Goal: Task Accomplishment & Management: Use online tool/utility

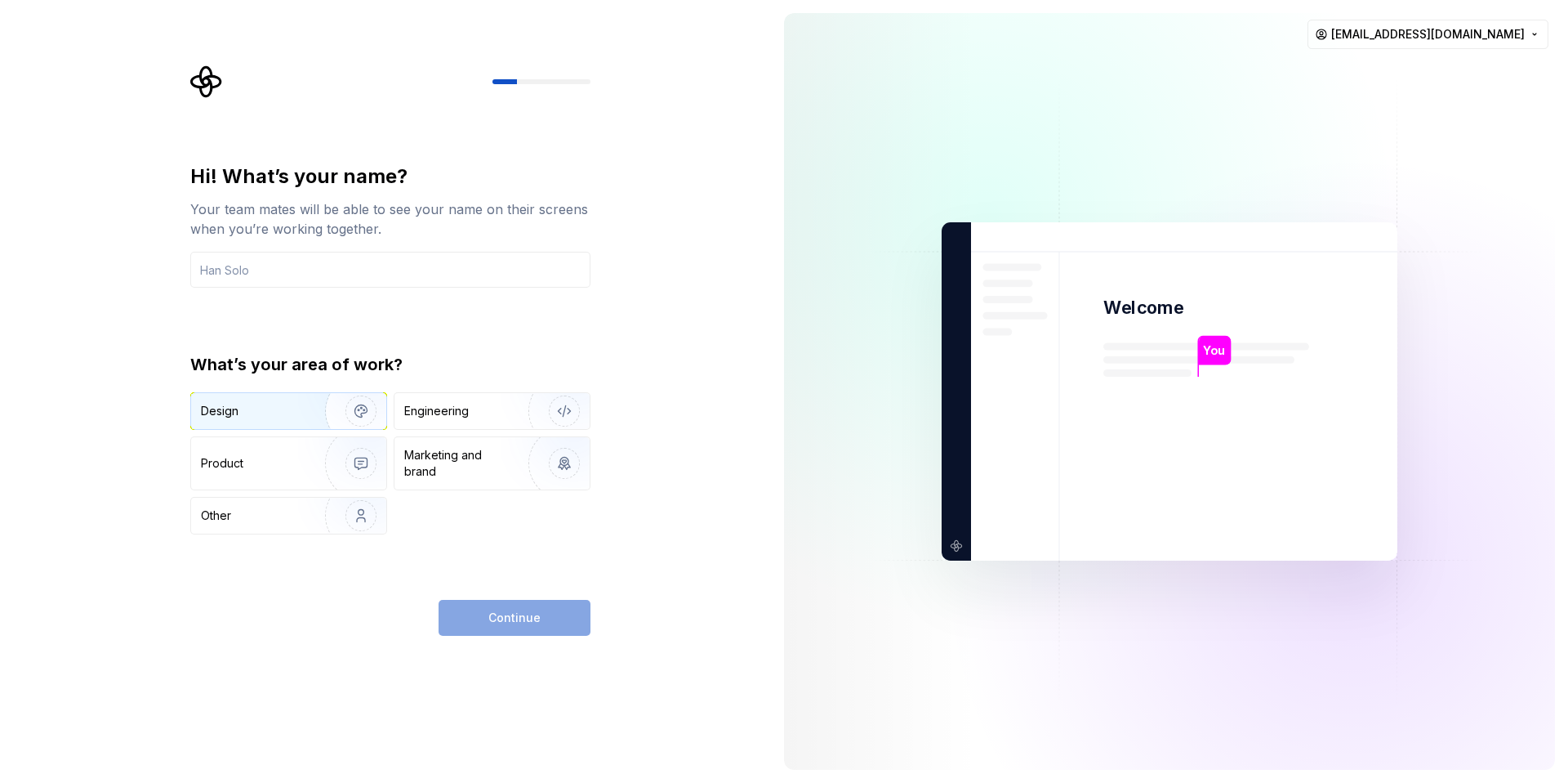
click at [268, 411] on div "Design" at bounding box center [252, 411] width 103 height 17
click at [491, 620] on div "Continue" at bounding box center [514, 617] width 152 height 36
click at [300, 268] on input "text" at bounding box center [390, 269] width 400 height 36
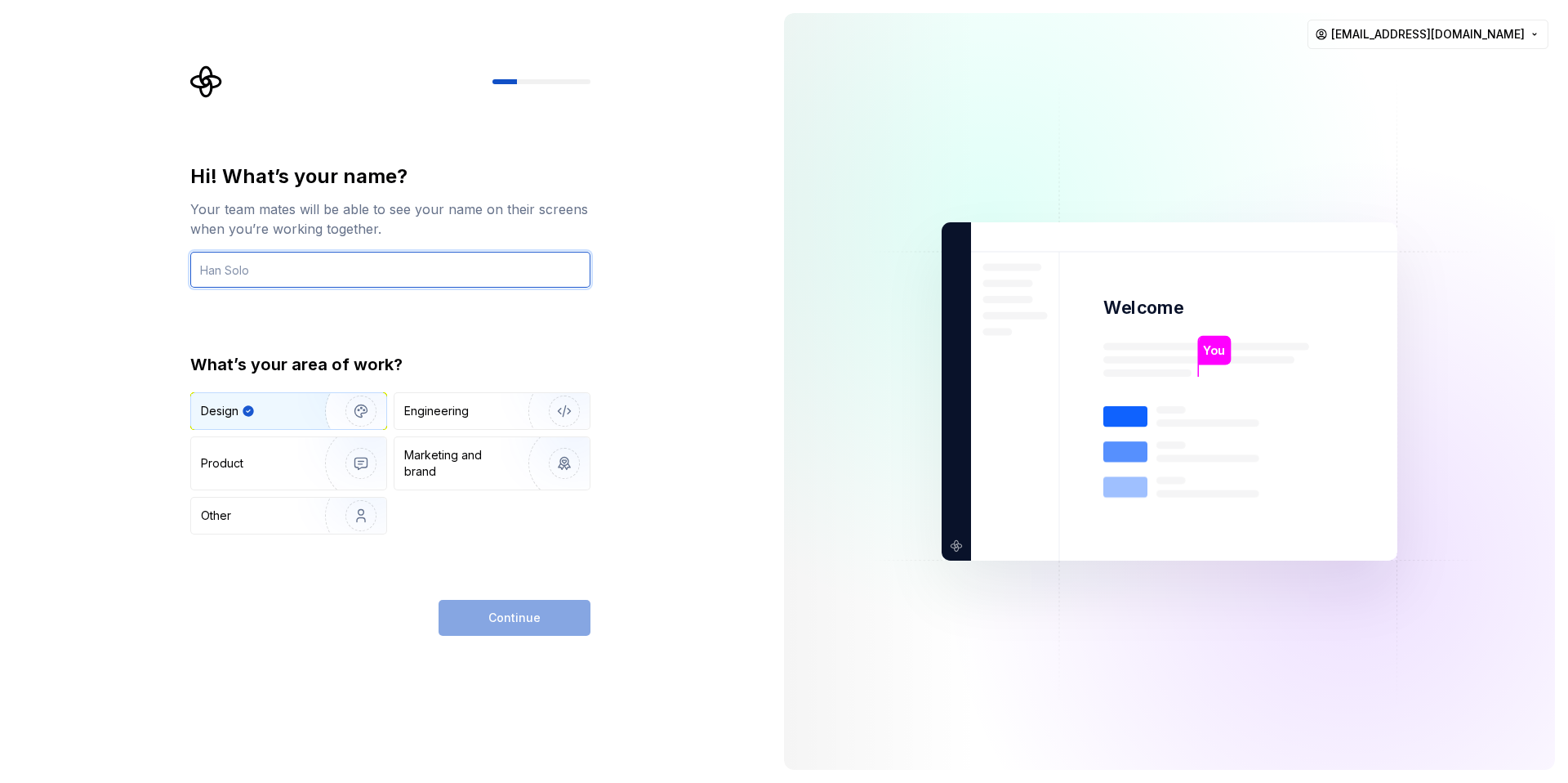
type input "[EMAIL_ADDRESS][DOMAIN_NAME]"
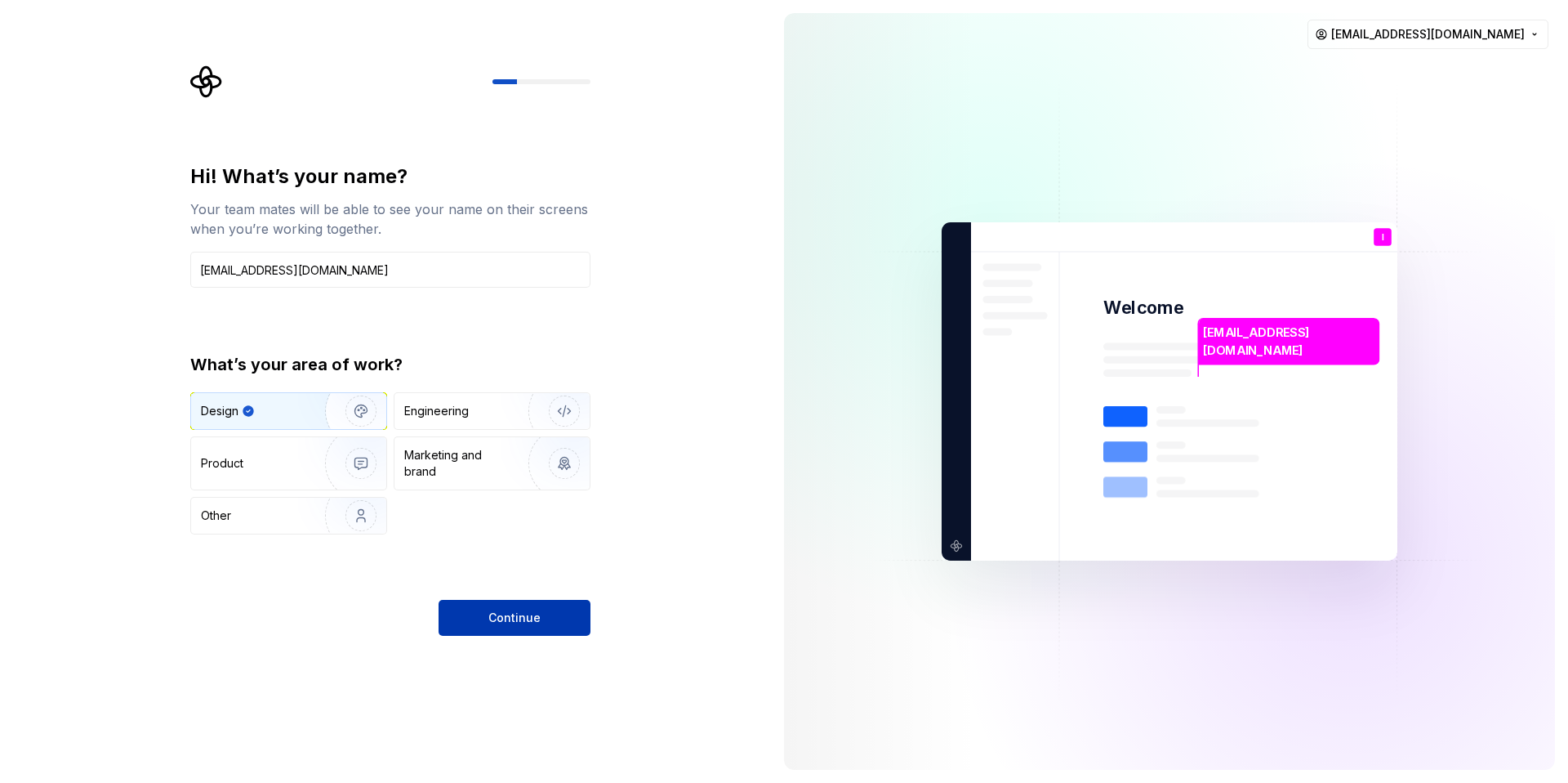
click at [503, 627] on button "Continue" at bounding box center [514, 617] width 152 height 36
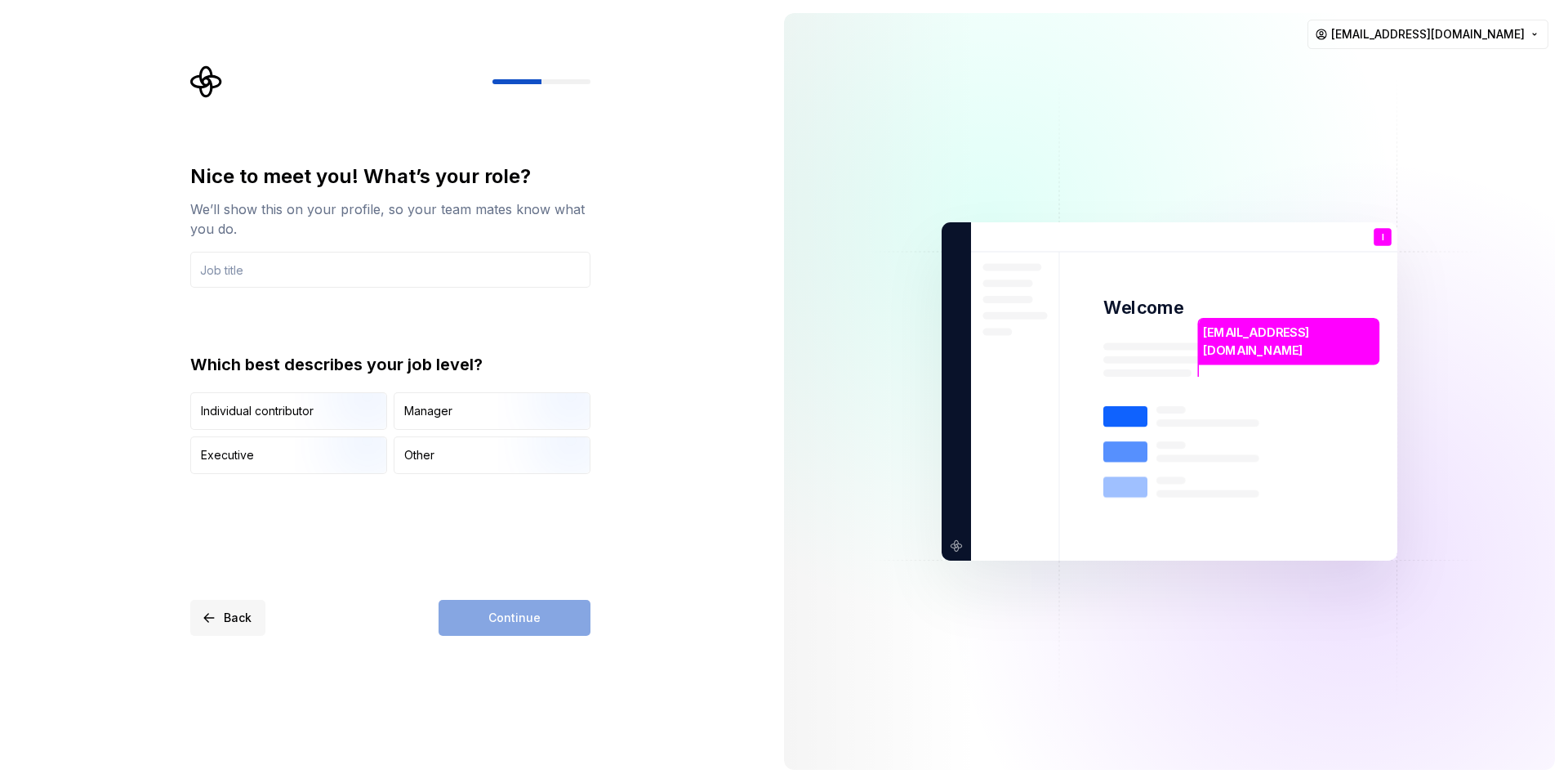
click at [235, 610] on span "Back" at bounding box center [238, 618] width 28 height 17
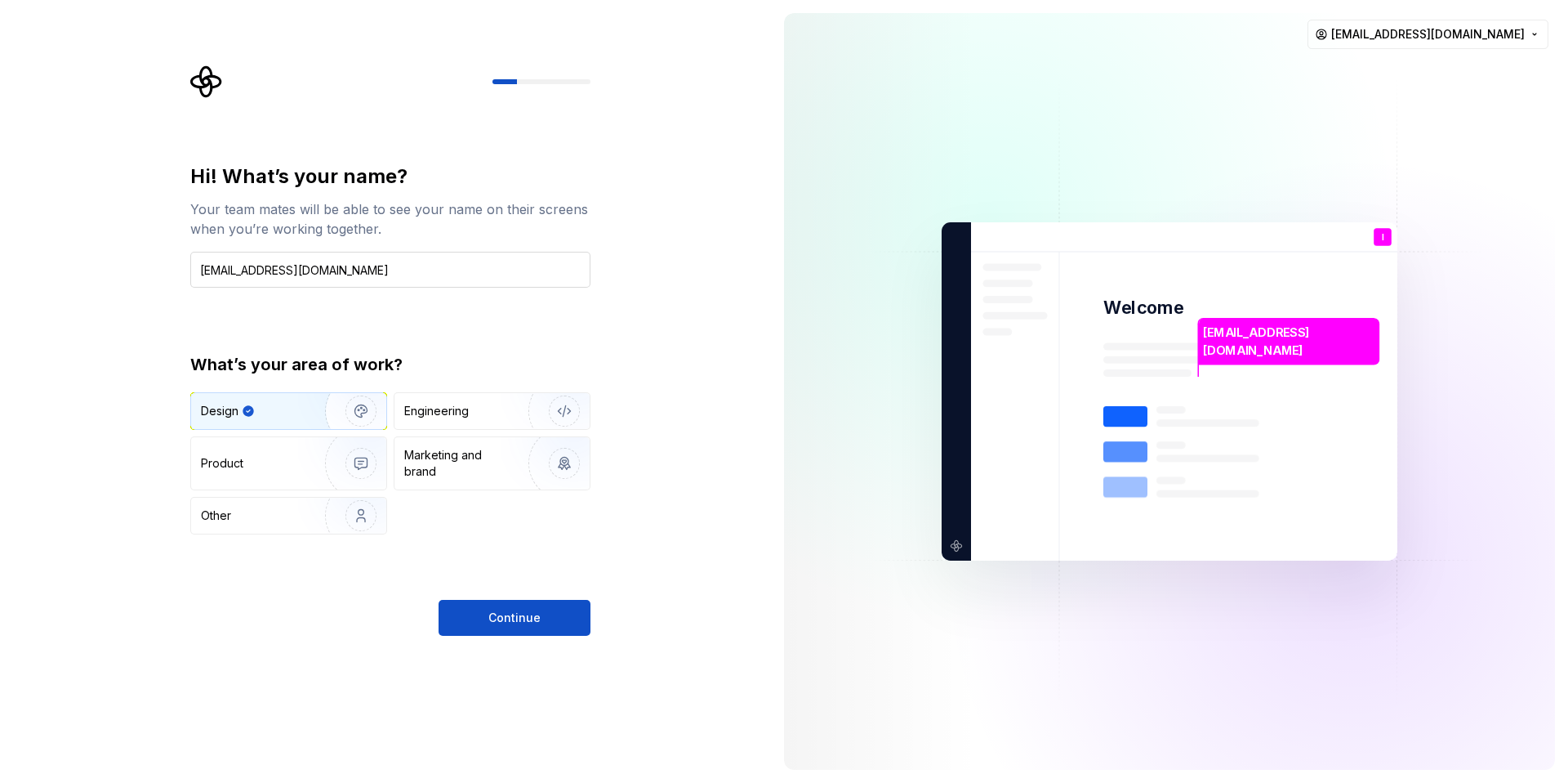
drag, startPoint x: 352, startPoint y: 273, endPoint x: 277, endPoint y: 273, distance: 75.0
click at [277, 273] on input "[EMAIL_ADDRESS][DOMAIN_NAME]" at bounding box center [390, 269] width 400 height 36
click at [197, 269] on input "lupinskiandrei" at bounding box center [390, 269] width 400 height 36
type input "Lupinskiandrei"
click at [507, 629] on button "Continue" at bounding box center [514, 617] width 152 height 36
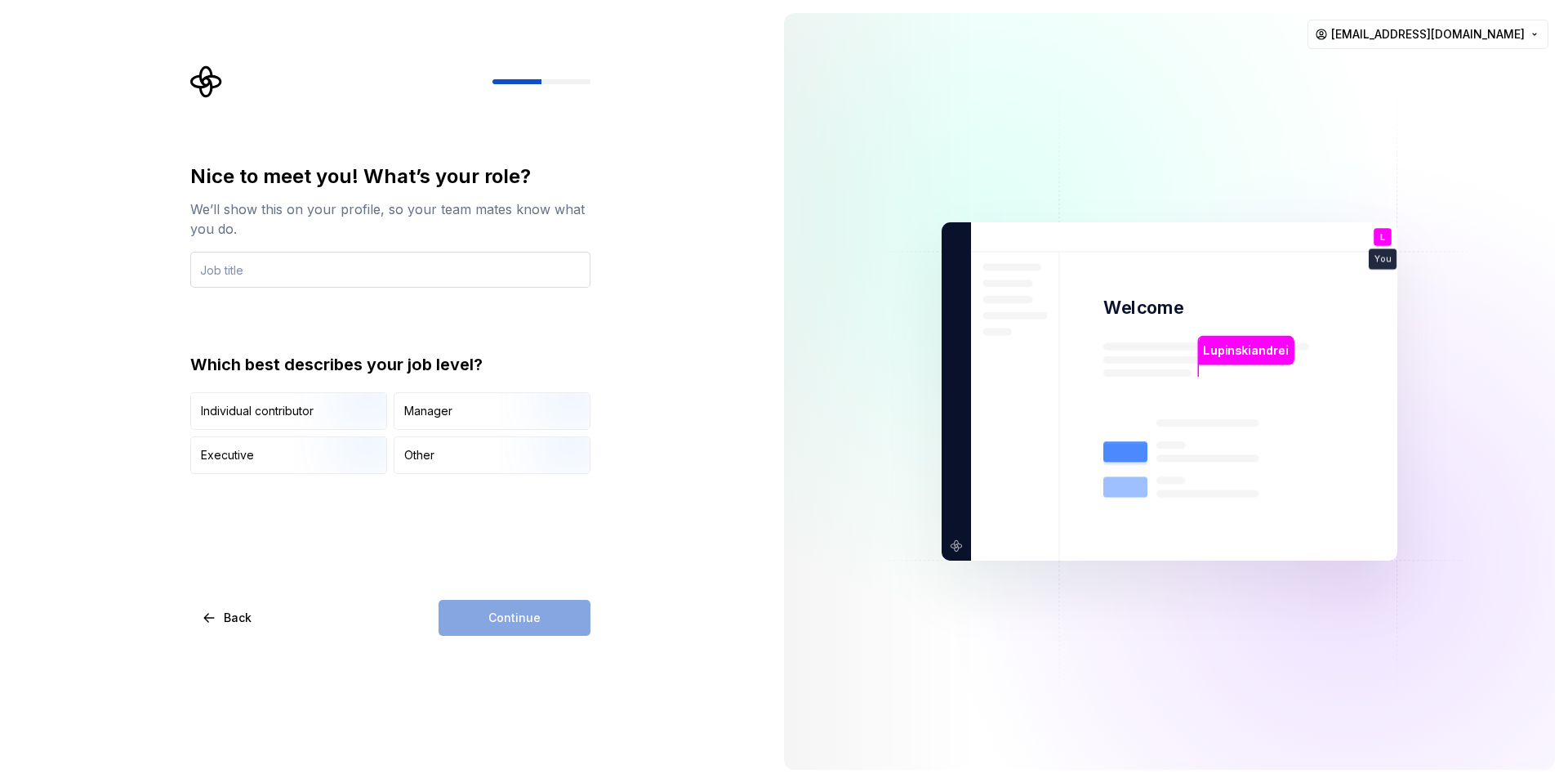
click at [253, 274] on input "text" at bounding box center [390, 269] width 400 height 36
click at [286, 413] on div "Individual contributor" at bounding box center [257, 411] width 113 height 17
click at [220, 275] on input "text" at bounding box center [390, 269] width 400 height 36
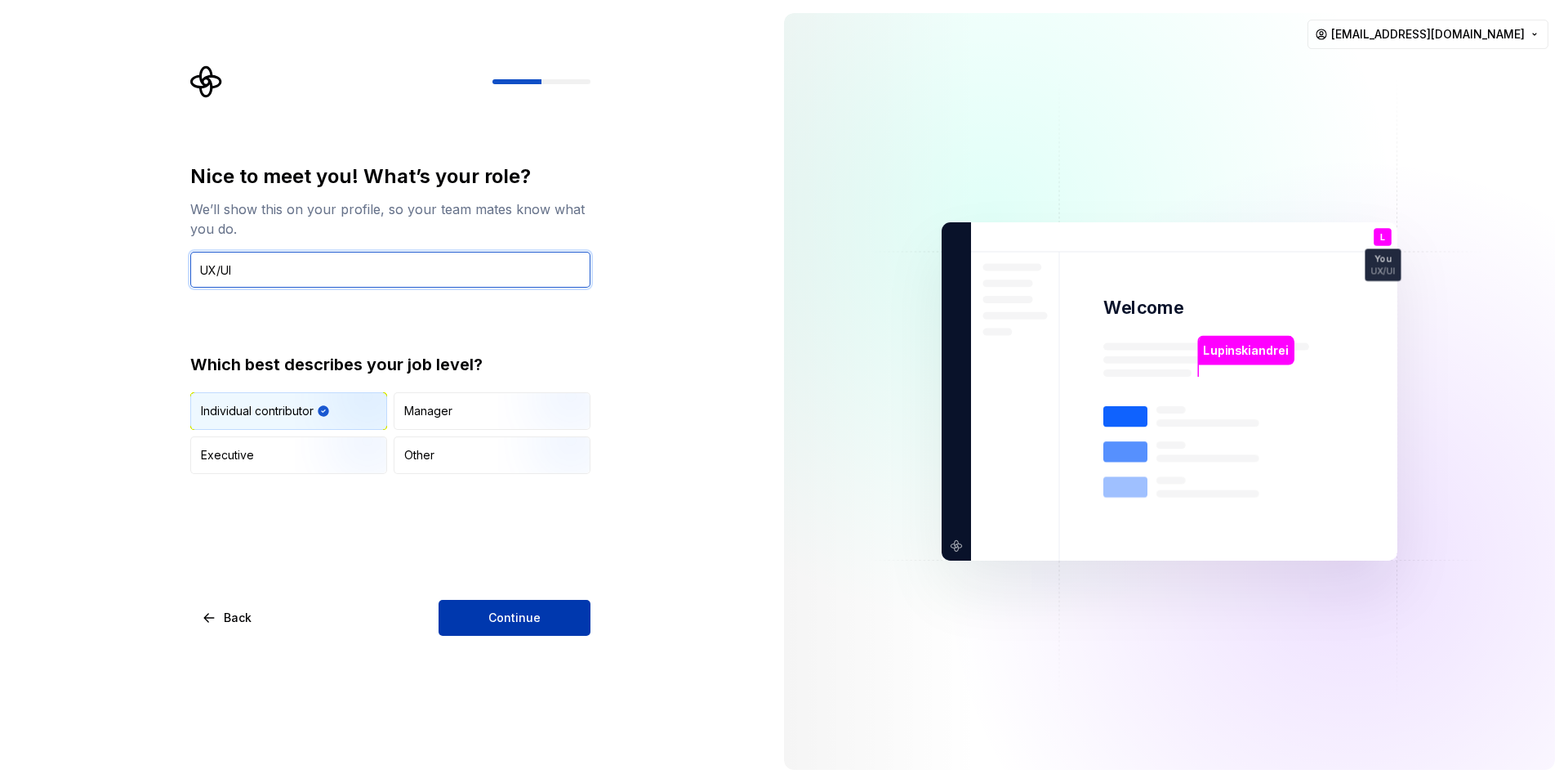
type input "UX/UI"
click at [532, 614] on span "Continue" at bounding box center [514, 618] width 52 height 17
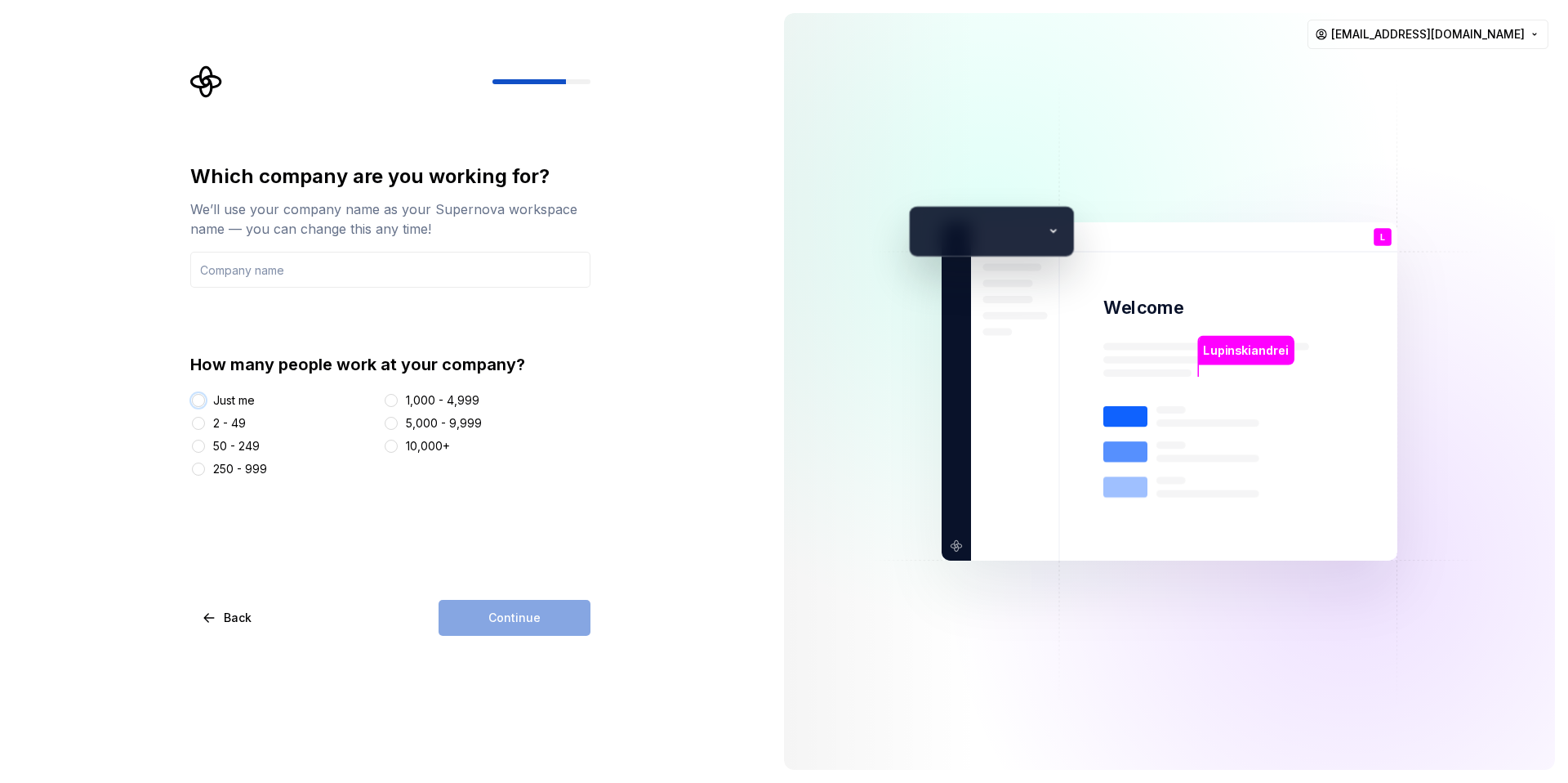
click at [199, 401] on button "Just me" at bounding box center [198, 400] width 13 height 13
click at [236, 273] on input "text" at bounding box center [390, 269] width 400 height 36
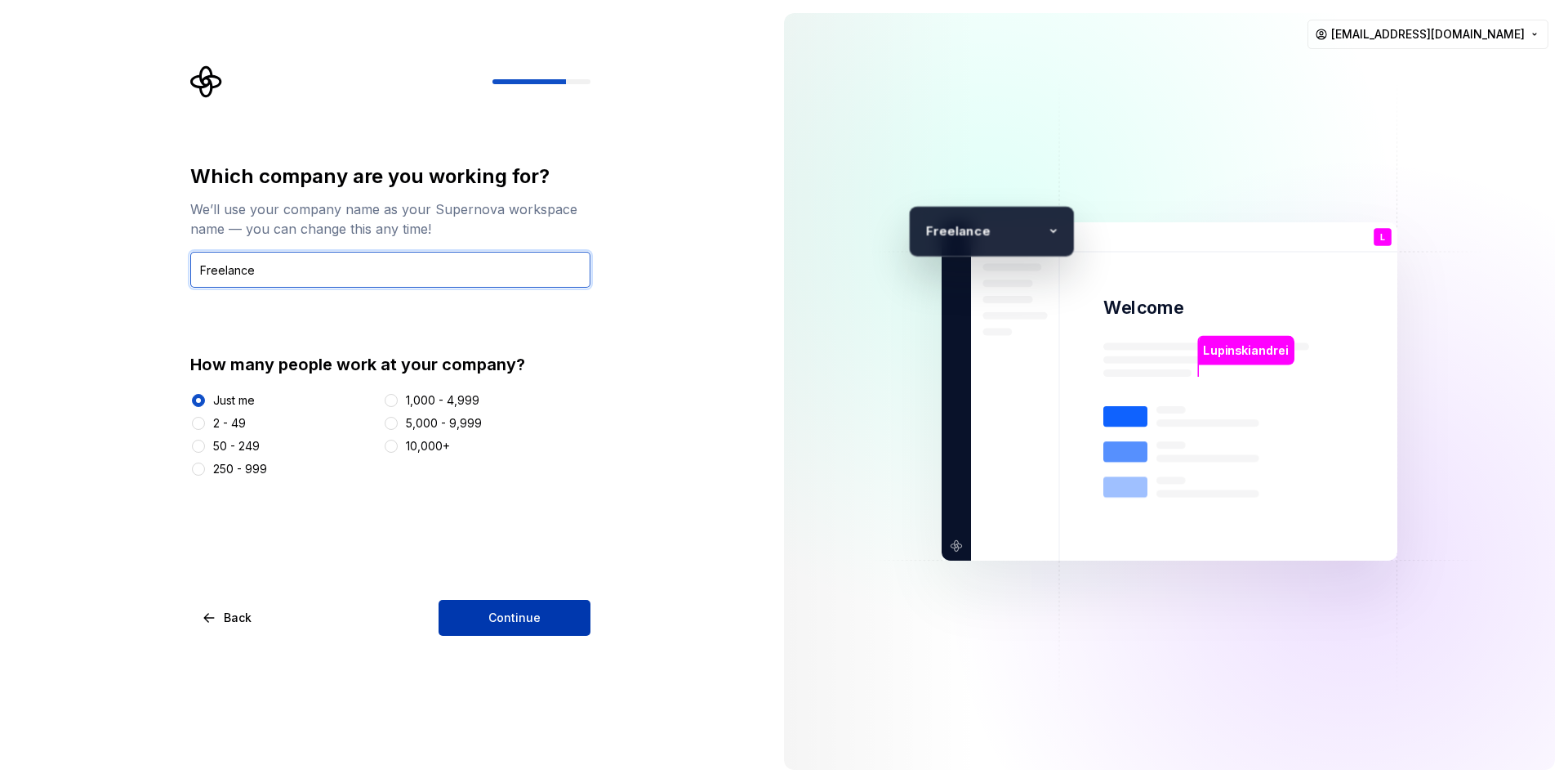
type input "Freelance"
click at [514, 627] on button "Continue" at bounding box center [514, 617] width 152 height 36
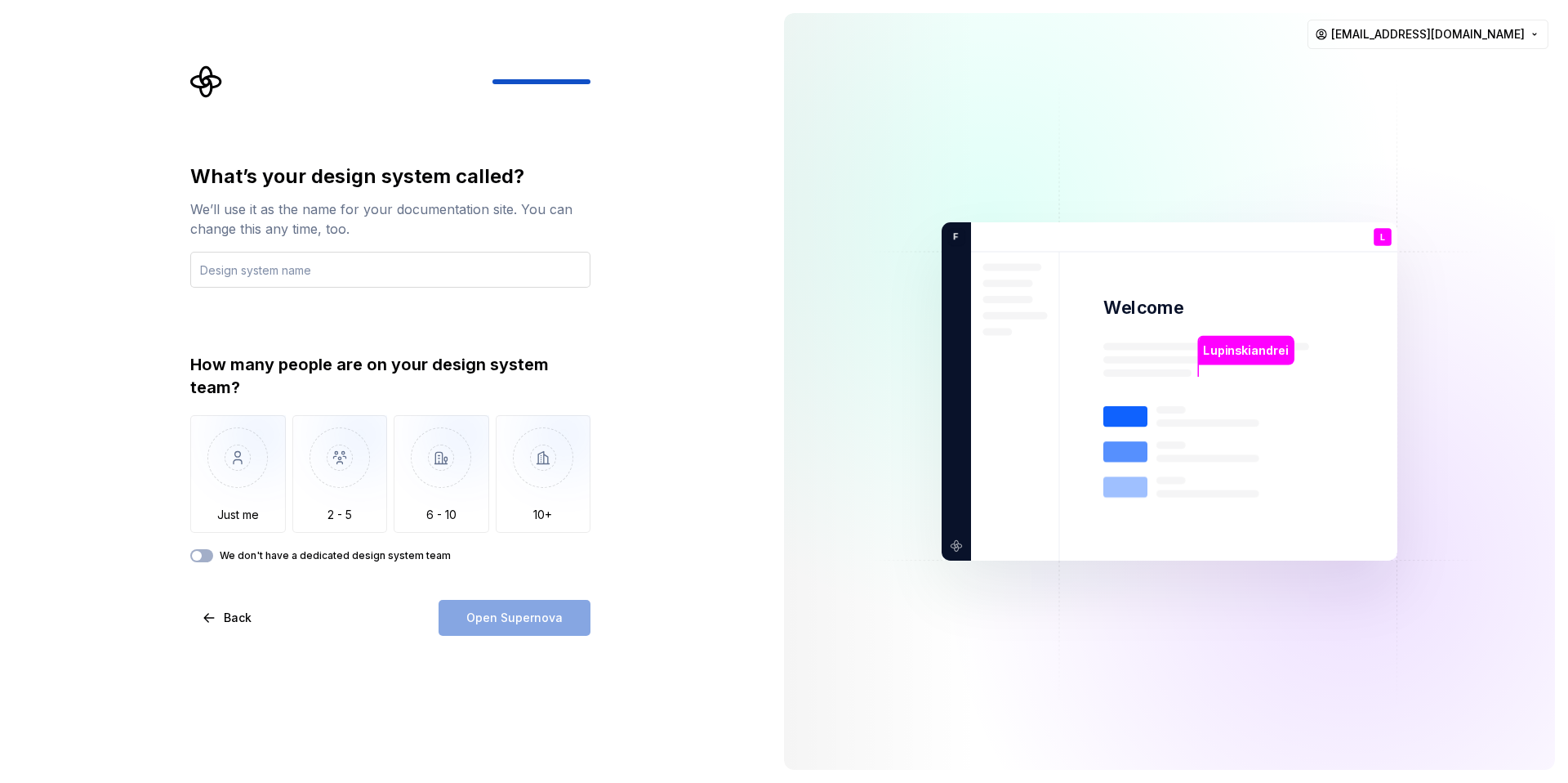
click at [250, 274] on input "text" at bounding box center [390, 269] width 400 height 36
type input "My sistem"
click at [220, 487] on img "button" at bounding box center [238, 470] width 96 height 109
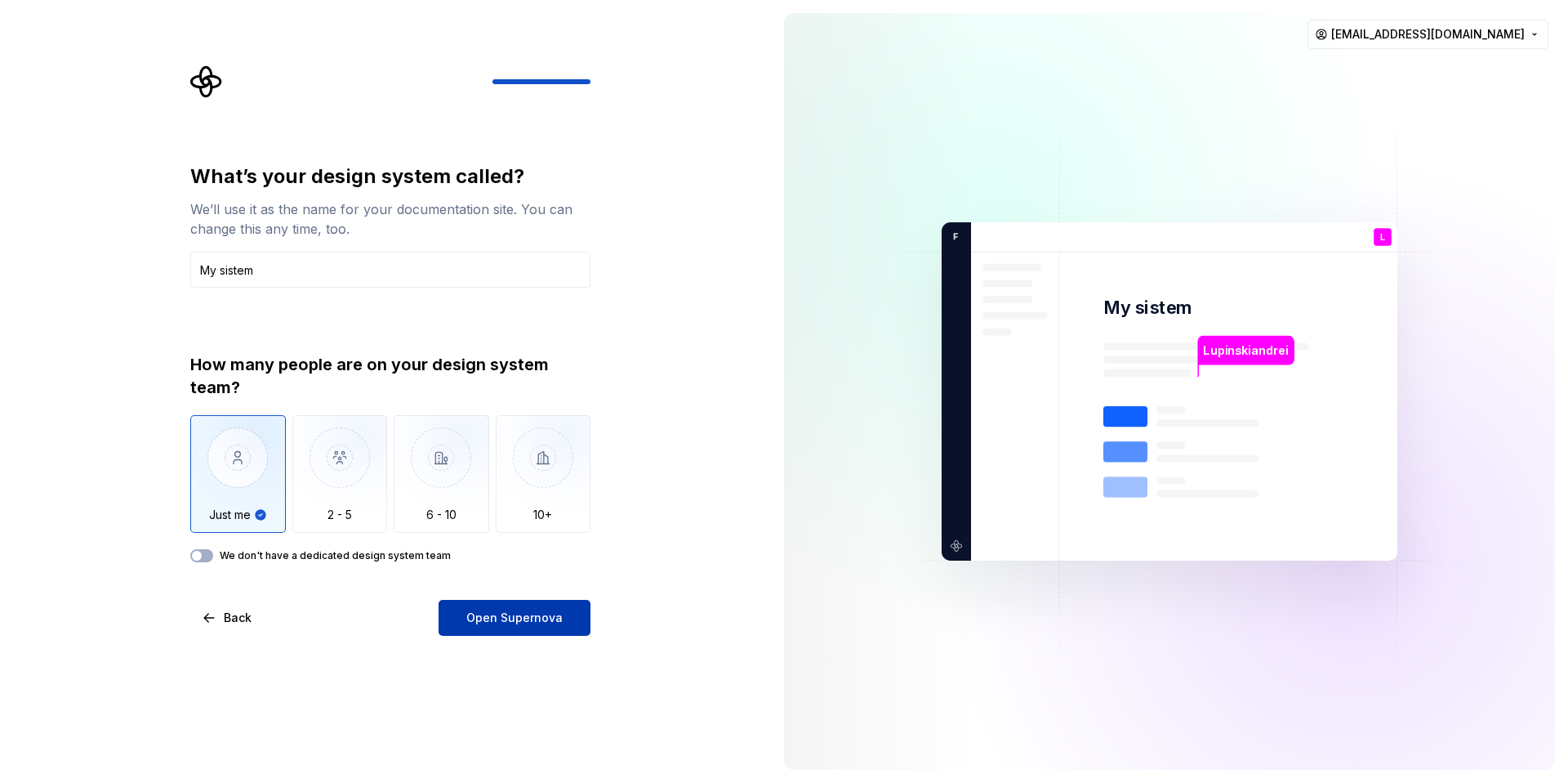
click at [482, 610] on span "Open Supernova" at bounding box center [514, 618] width 96 height 17
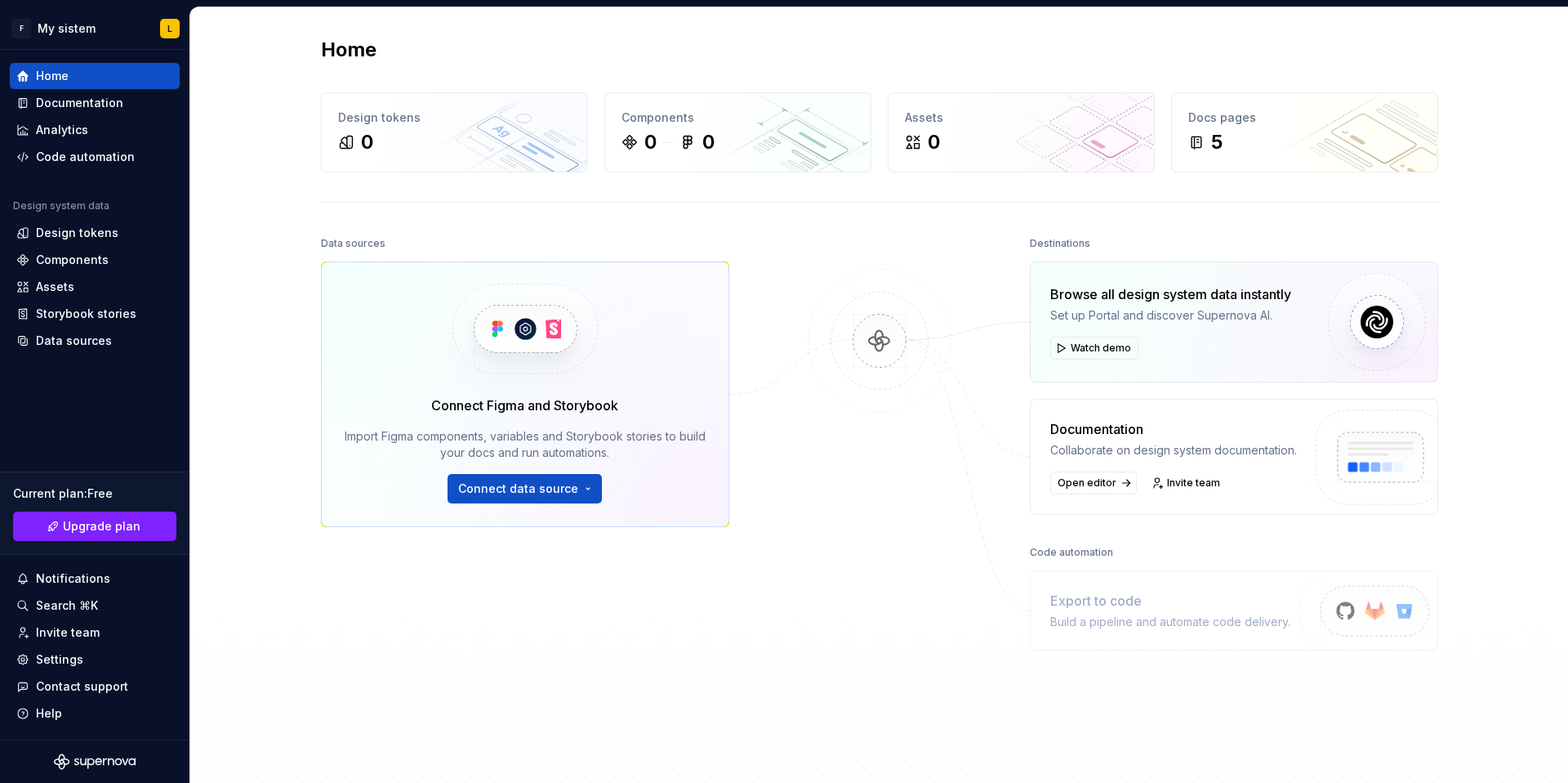
click at [436, 395] on div "Connect Figma and Storybook" at bounding box center [525, 405] width 187 height 20
click at [571, 490] on button "Connect data source" at bounding box center [525, 488] width 155 height 30
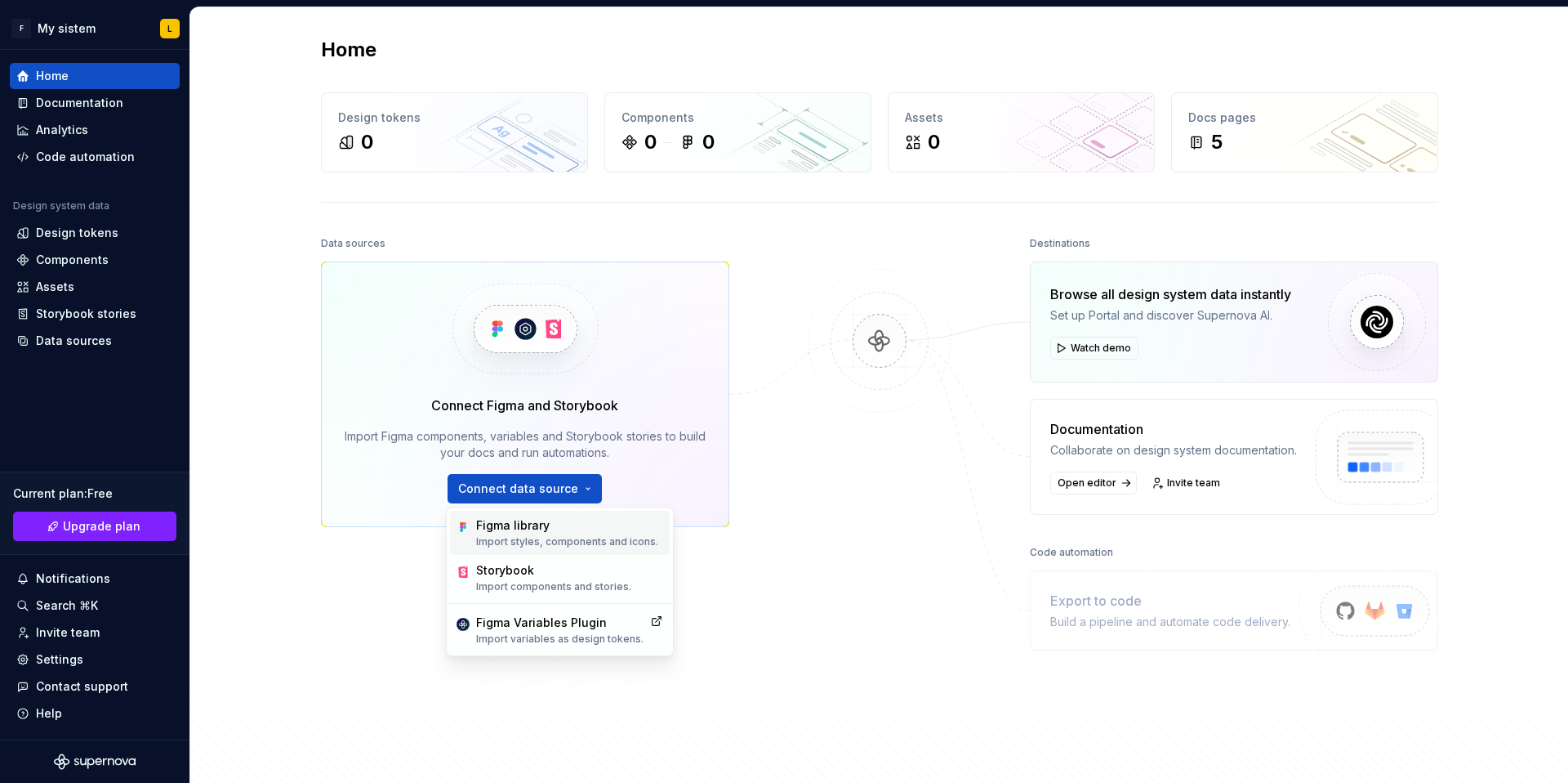
click at [517, 532] on div "Figma library" at bounding box center [567, 525] width 182 height 17
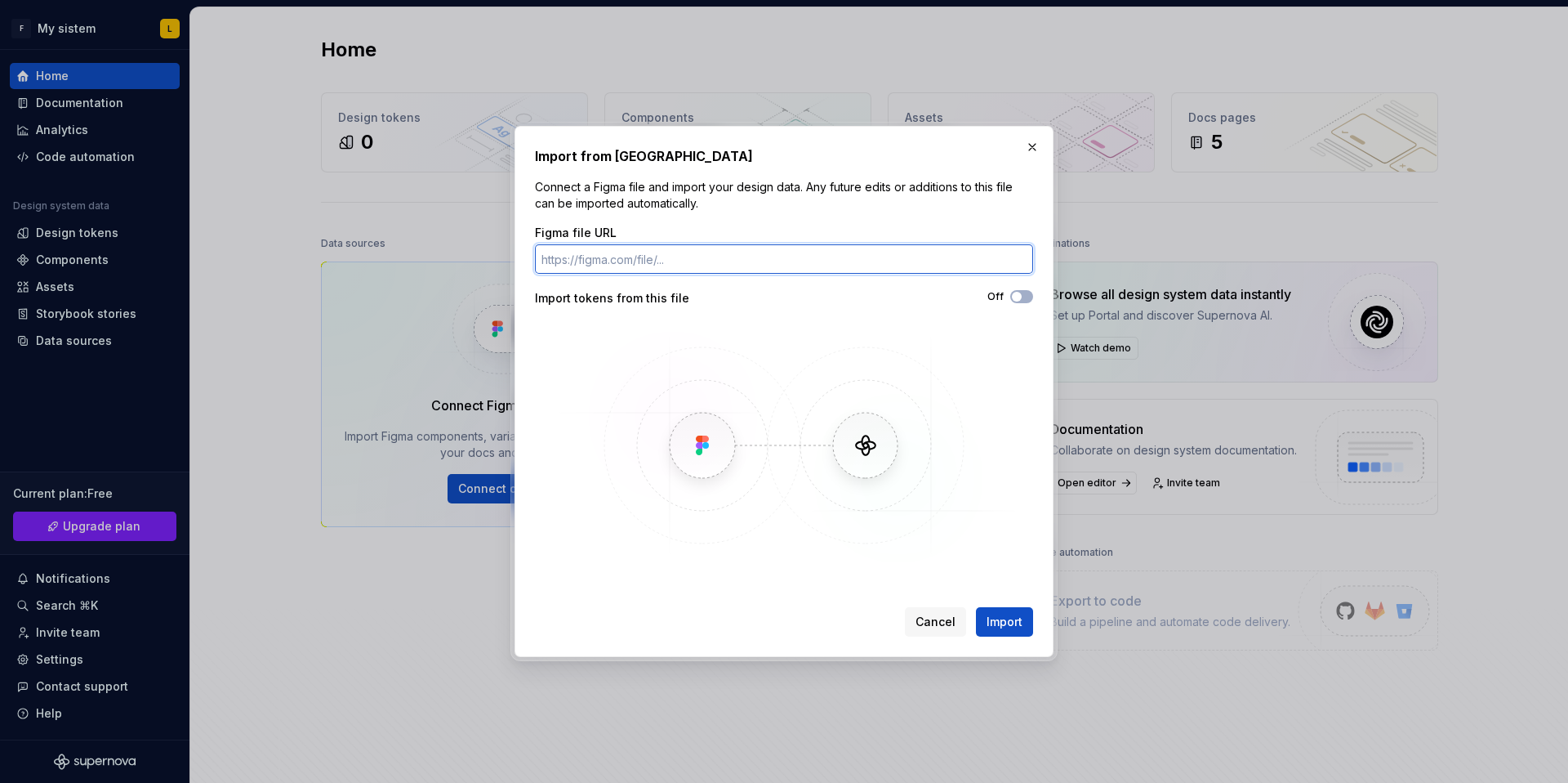
paste input "[URL][DOMAIN_NAME]"
type input "[URL][DOMAIN_NAME]"
click at [1010, 624] on span "Import" at bounding box center [1004, 621] width 36 height 17
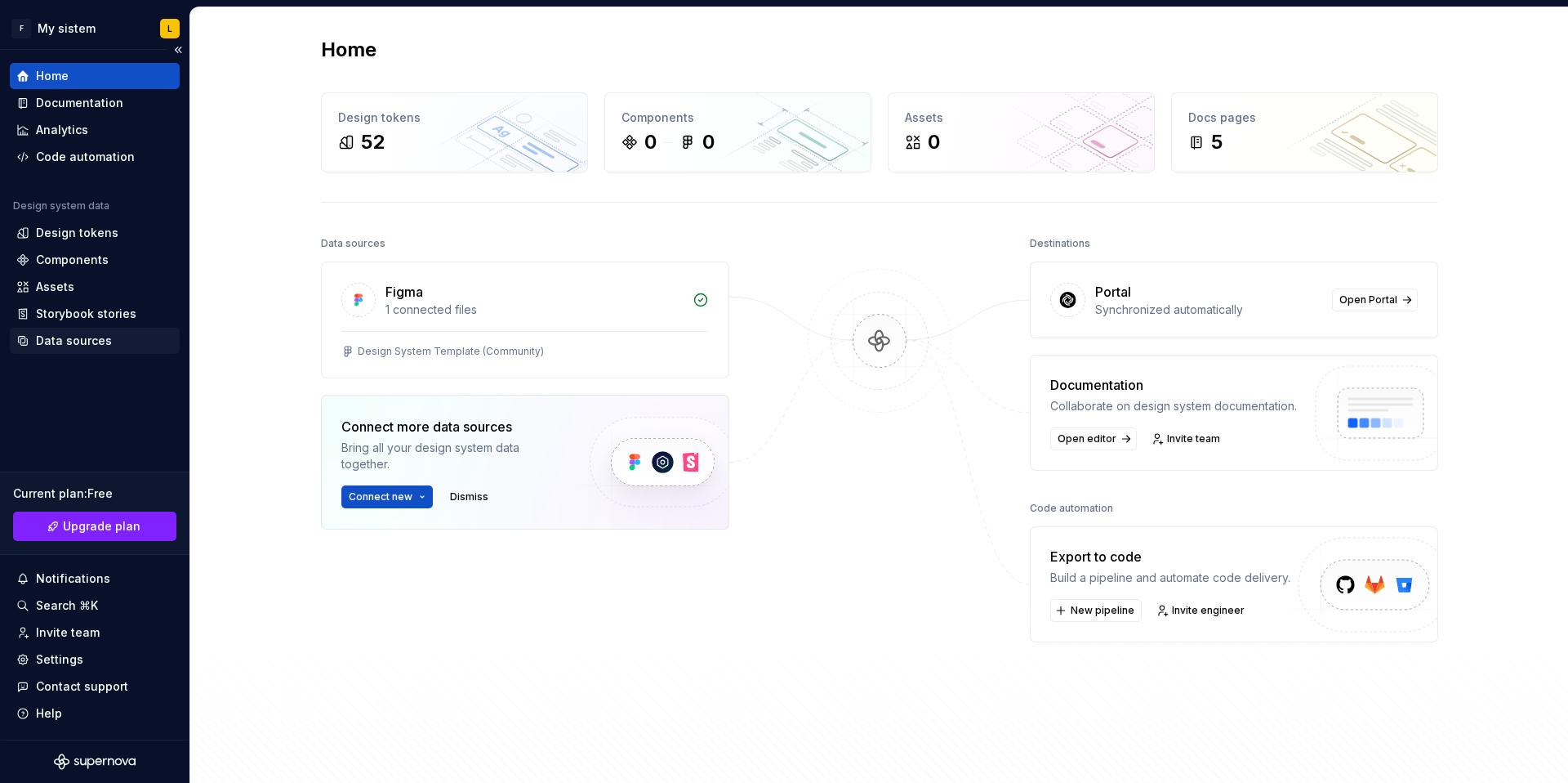
click at [63, 340] on div "Data sources" at bounding box center [73, 341] width 76 height 17
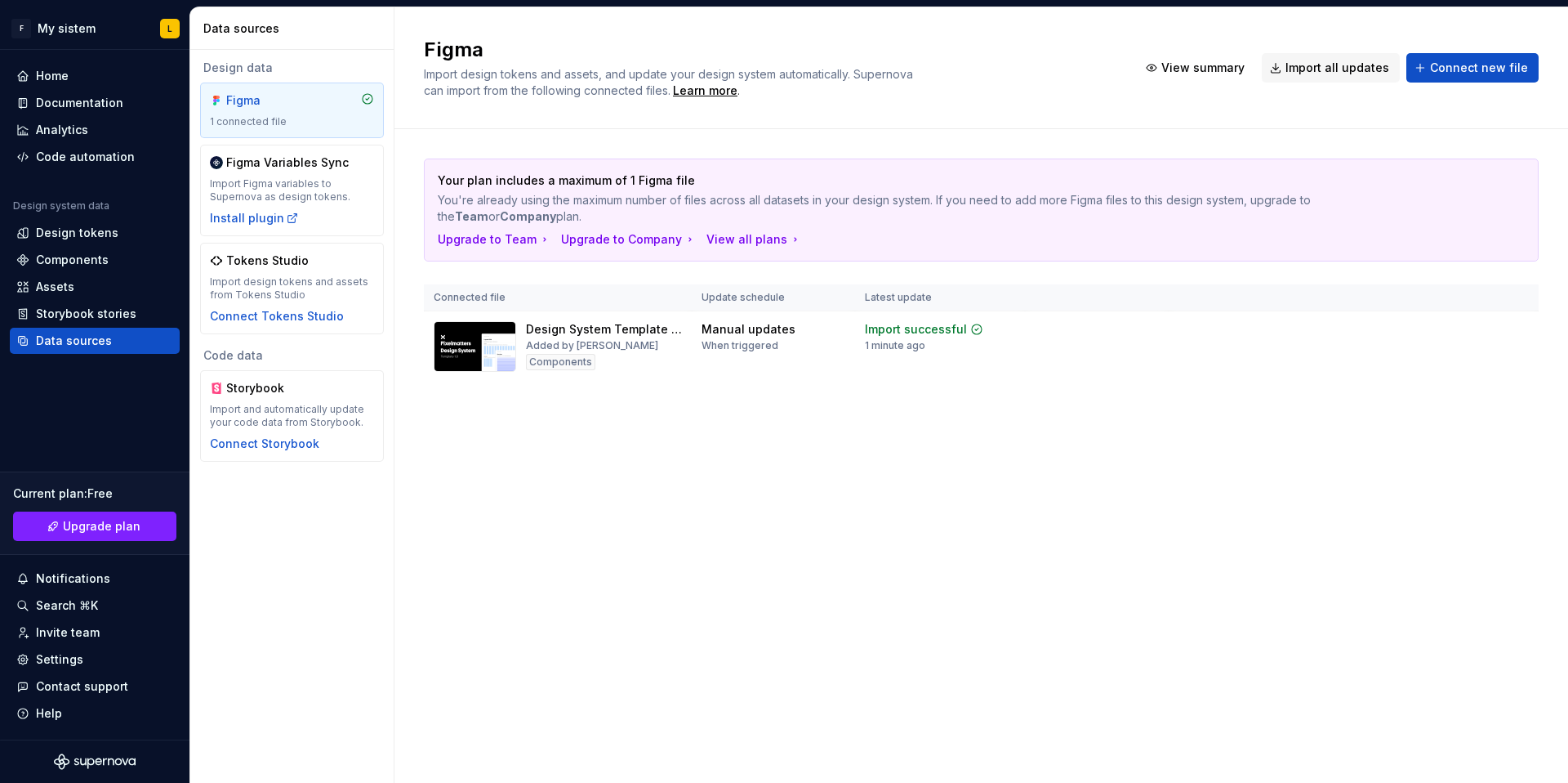
click at [301, 116] on div "1 connected file" at bounding box center [292, 122] width 164 height 13
click at [60, 75] on div "Home" at bounding box center [52, 76] width 33 height 17
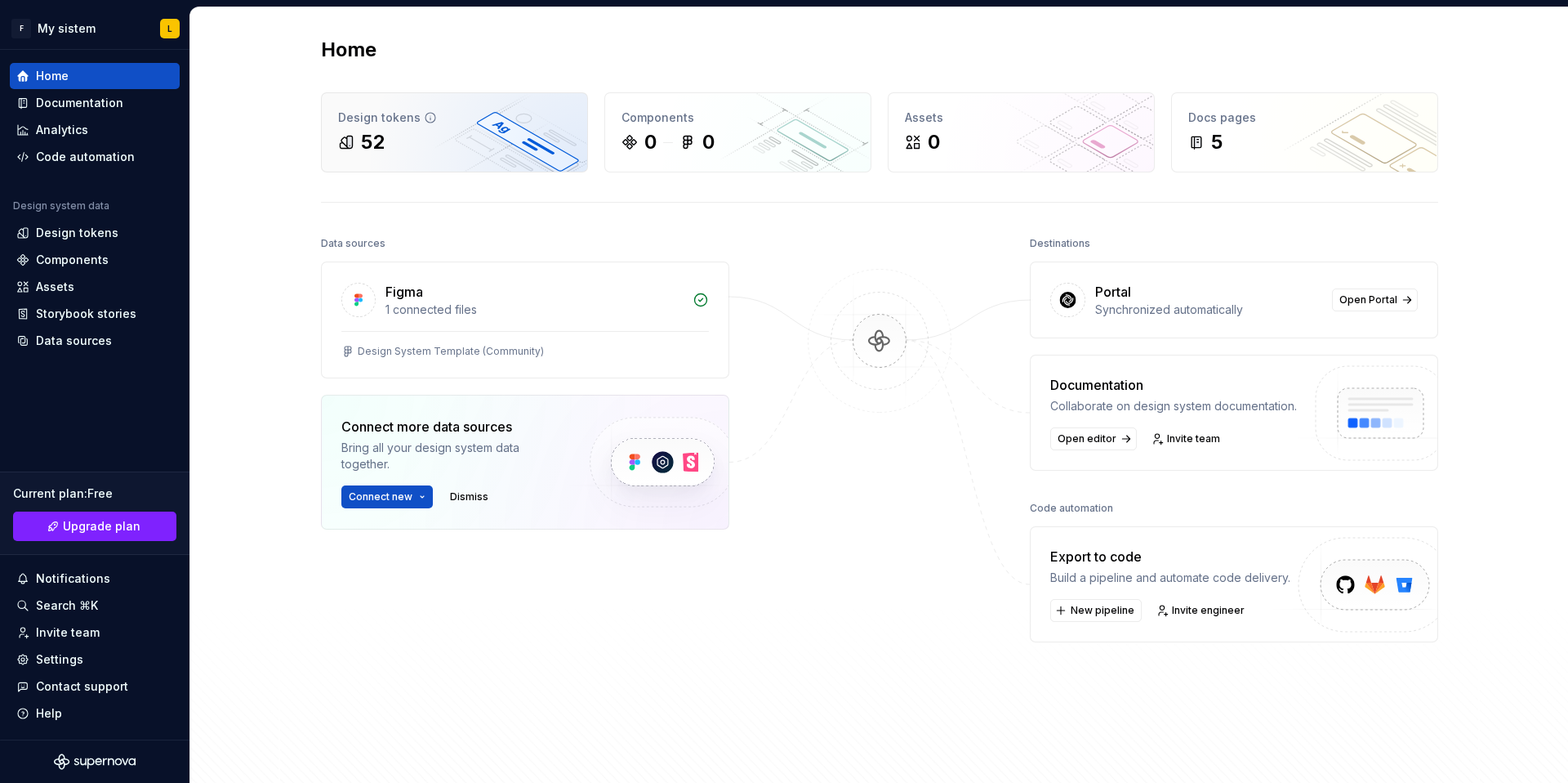
click at [414, 148] on div "52" at bounding box center [454, 143] width 233 height 26
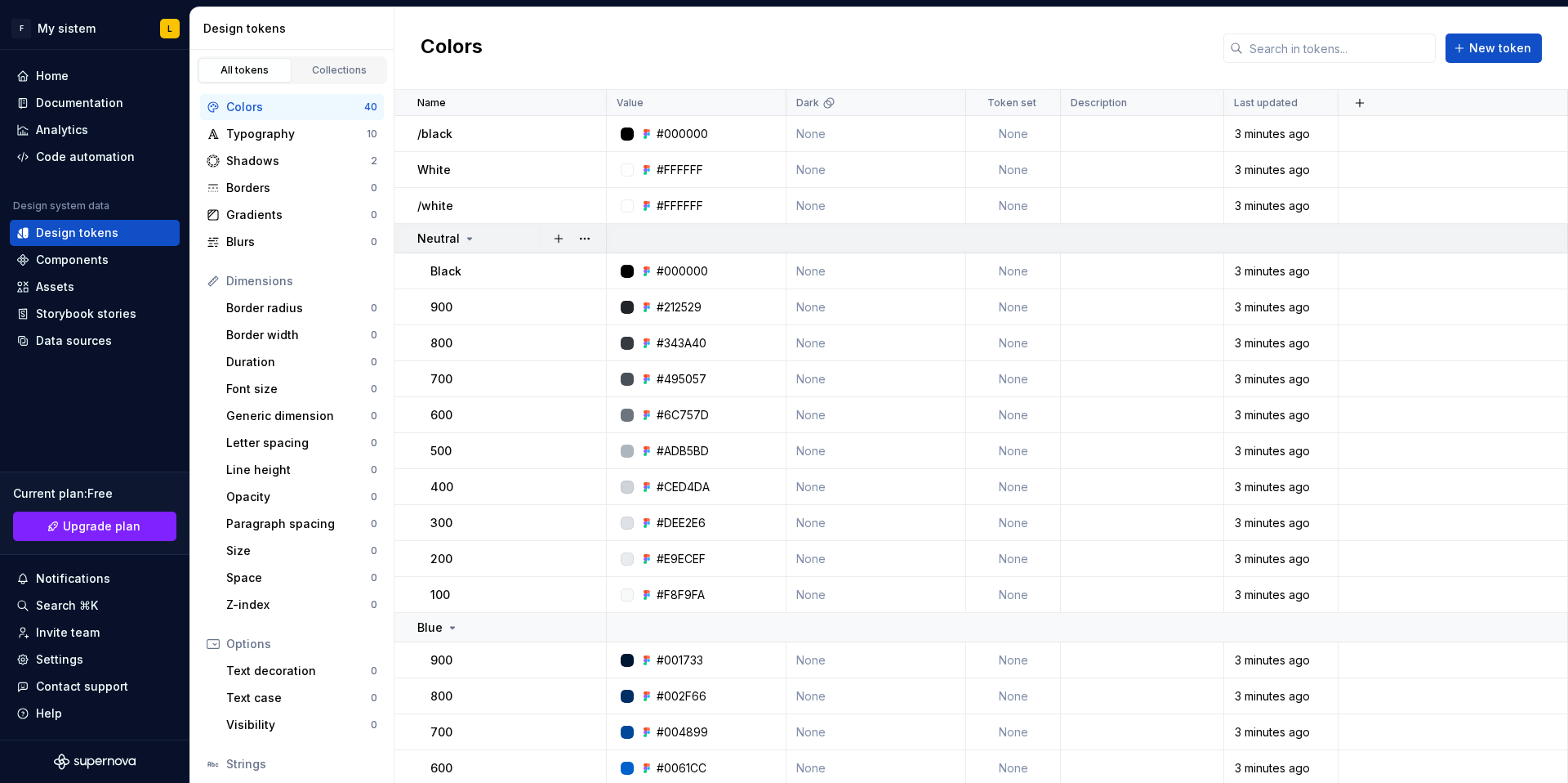
click at [469, 237] on icon at bounding box center [469, 238] width 13 height 13
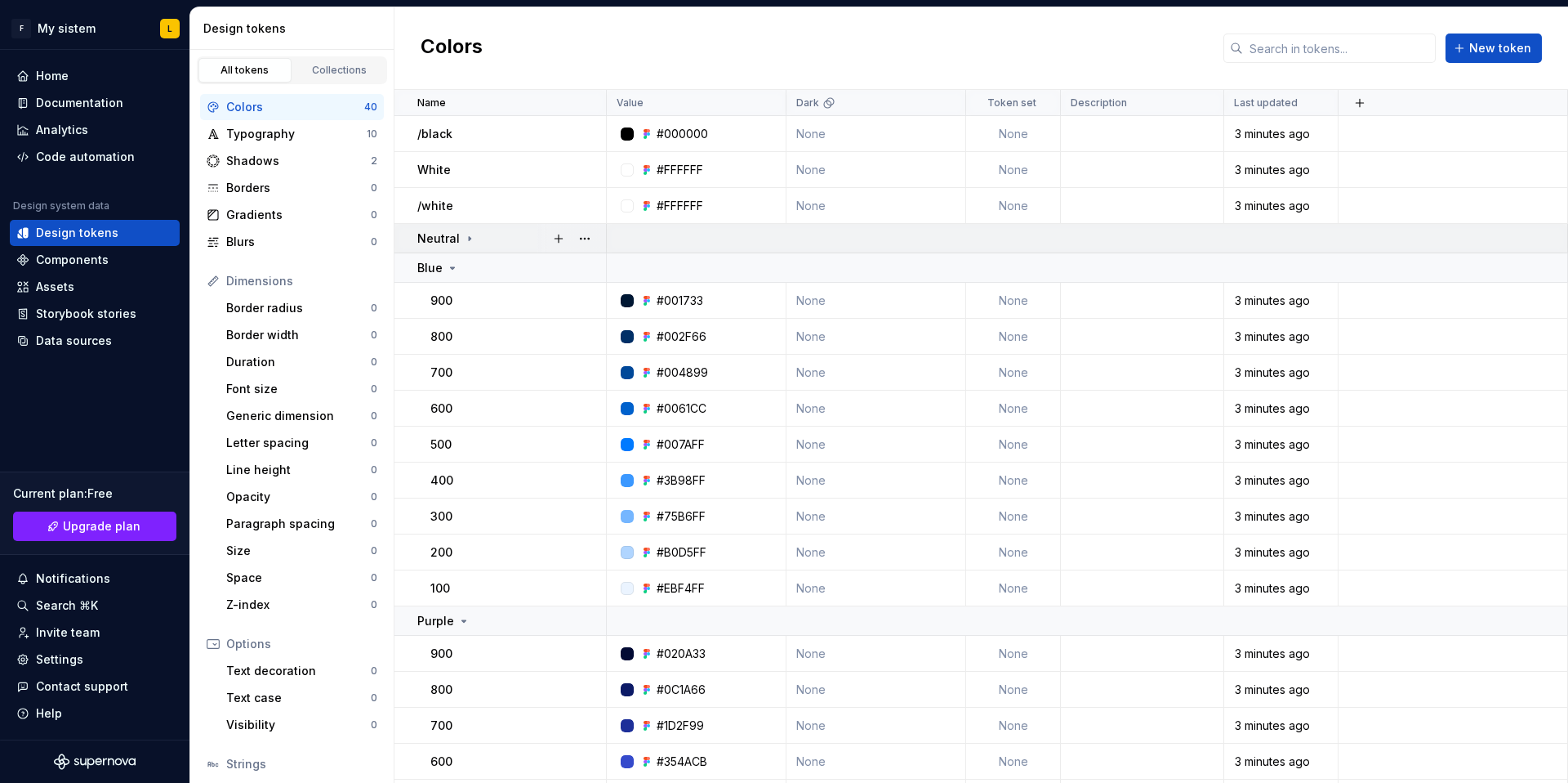
click at [469, 238] on icon at bounding box center [470, 238] width 2 height 4
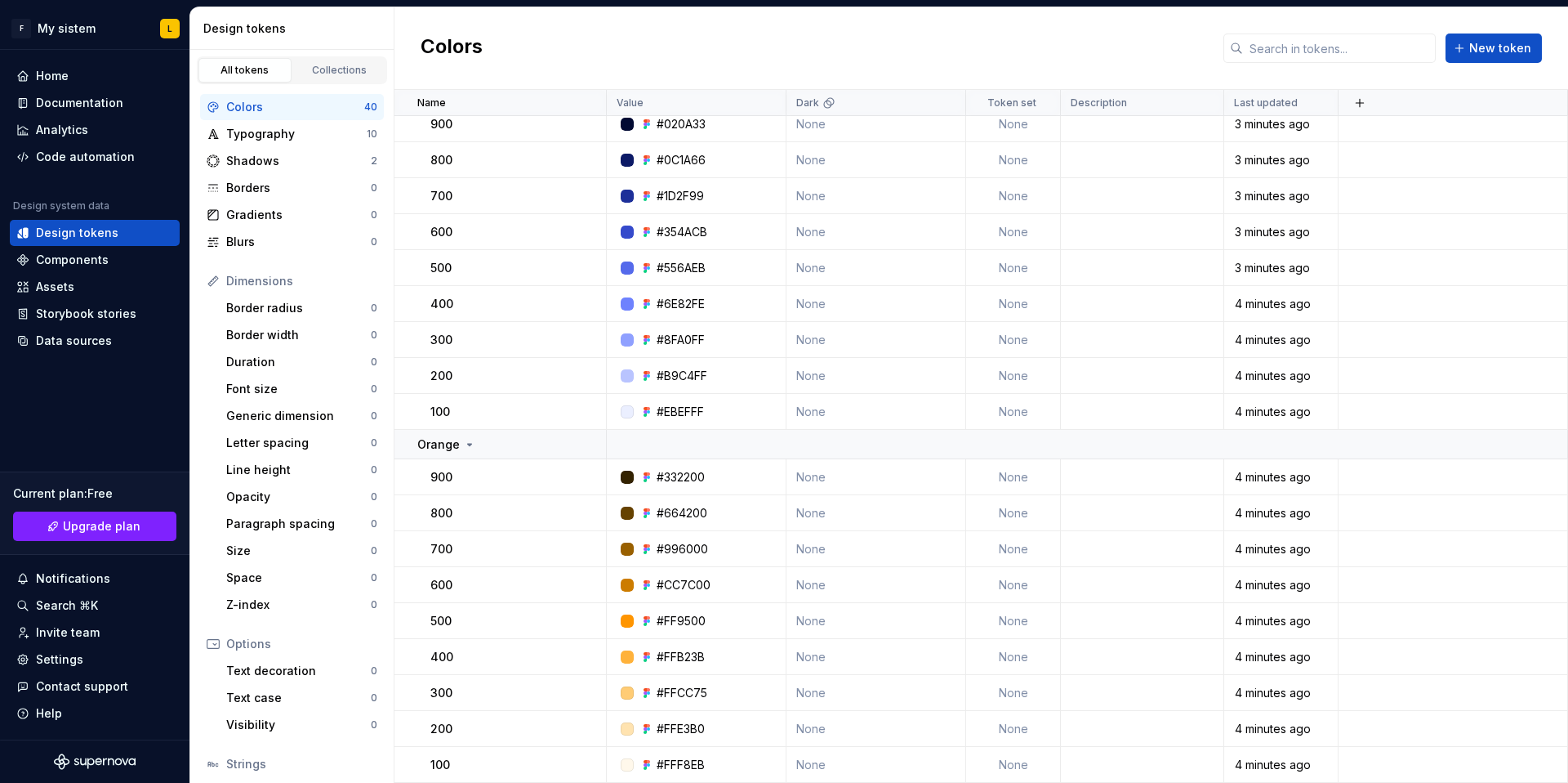
scroll to position [536, 0]
click at [281, 136] on div "Typography" at bounding box center [296, 134] width 141 height 17
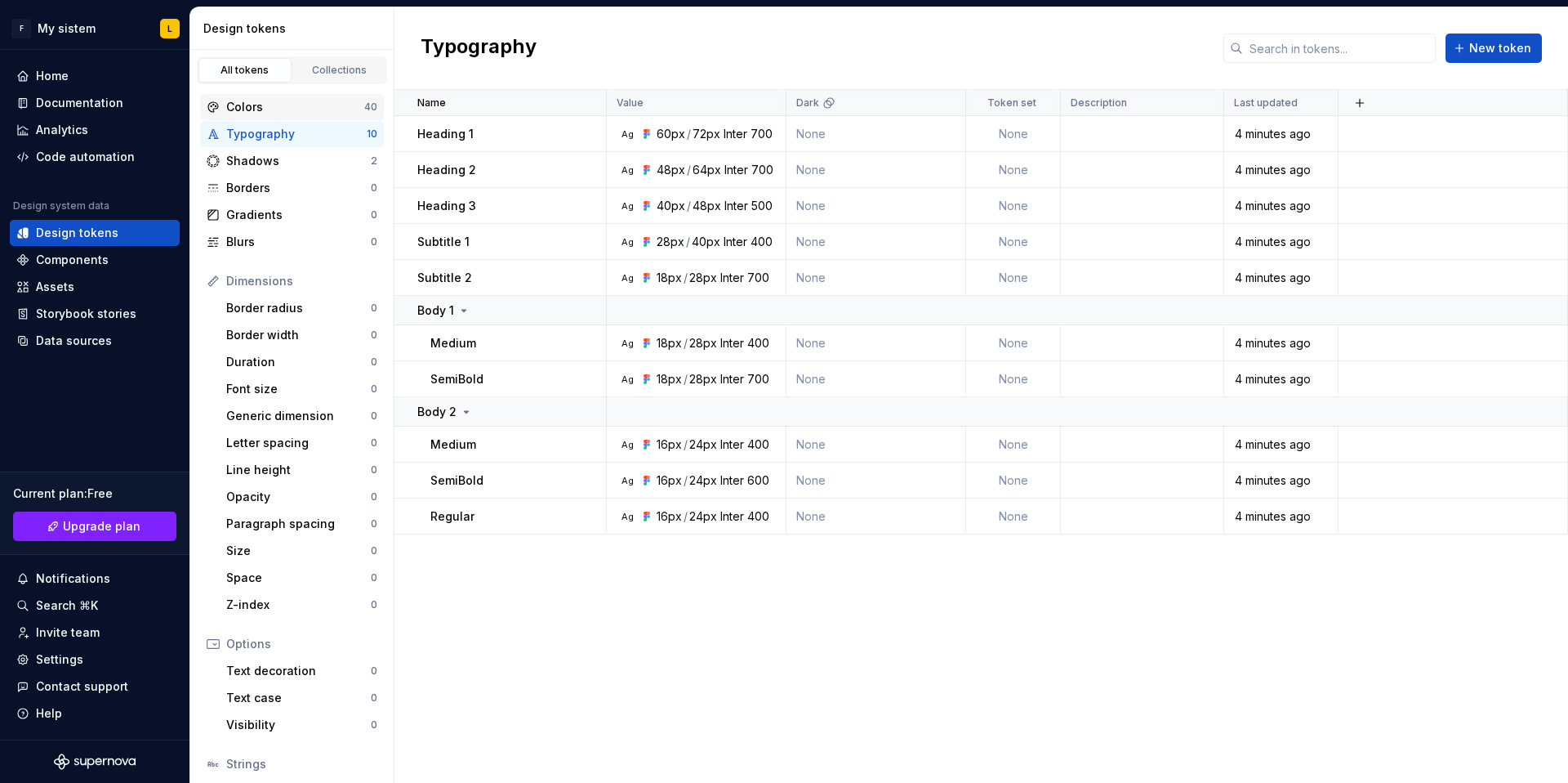
click at [248, 109] on div "Colors" at bounding box center [294, 107] width 138 height 17
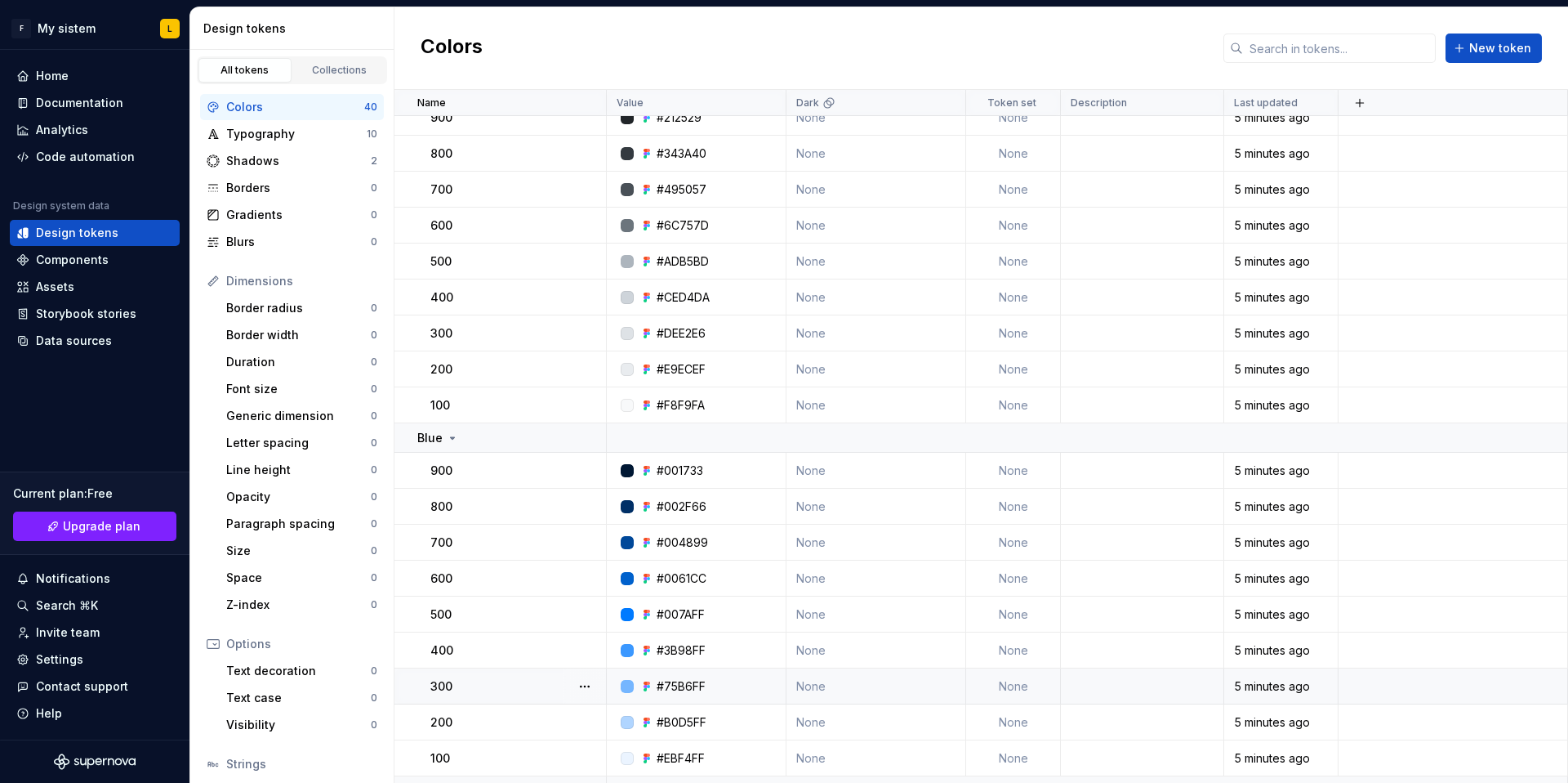
scroll to position [411, 0]
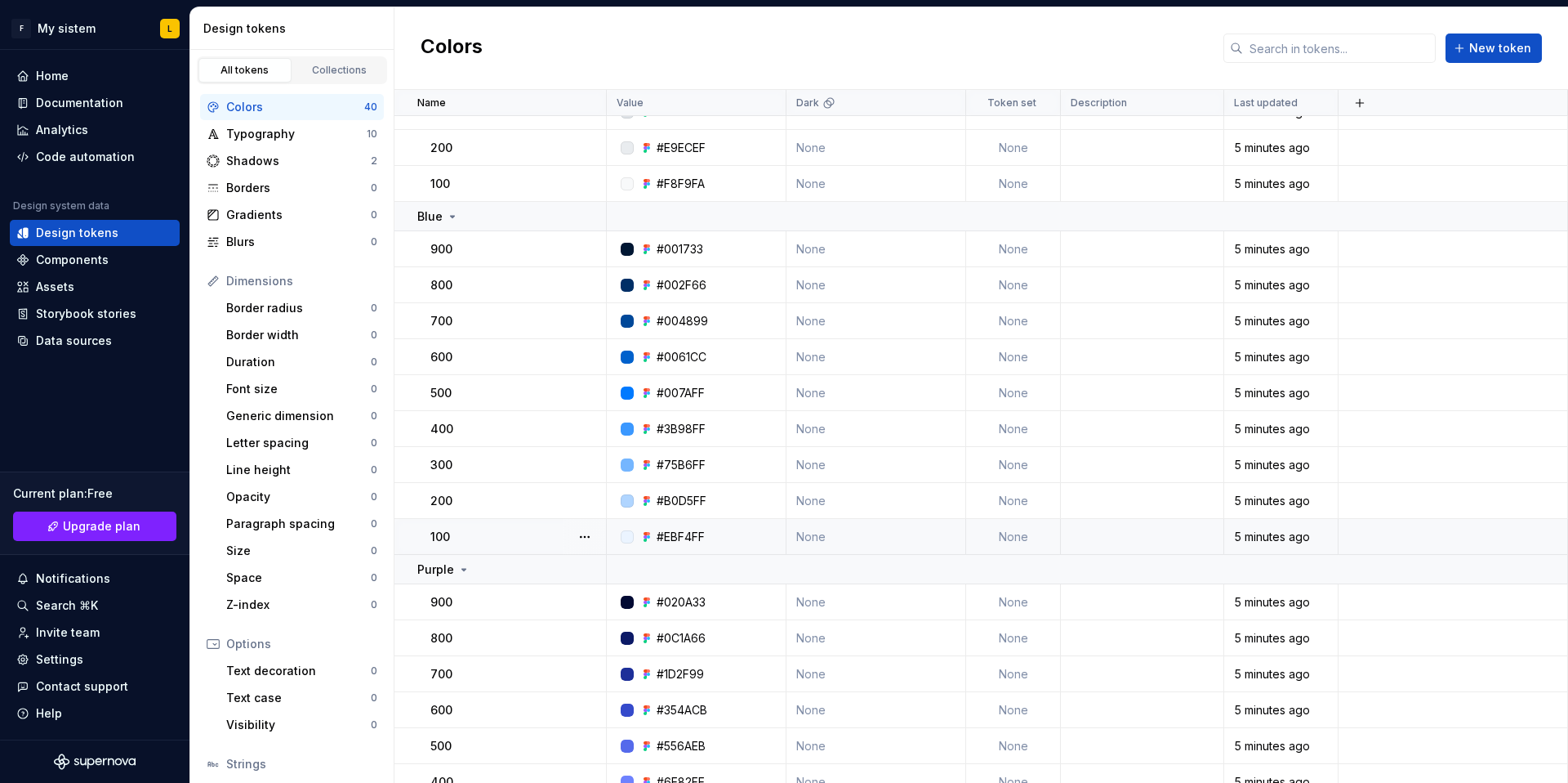
click at [691, 536] on div "#EBF4FF" at bounding box center [680, 536] width 48 height 17
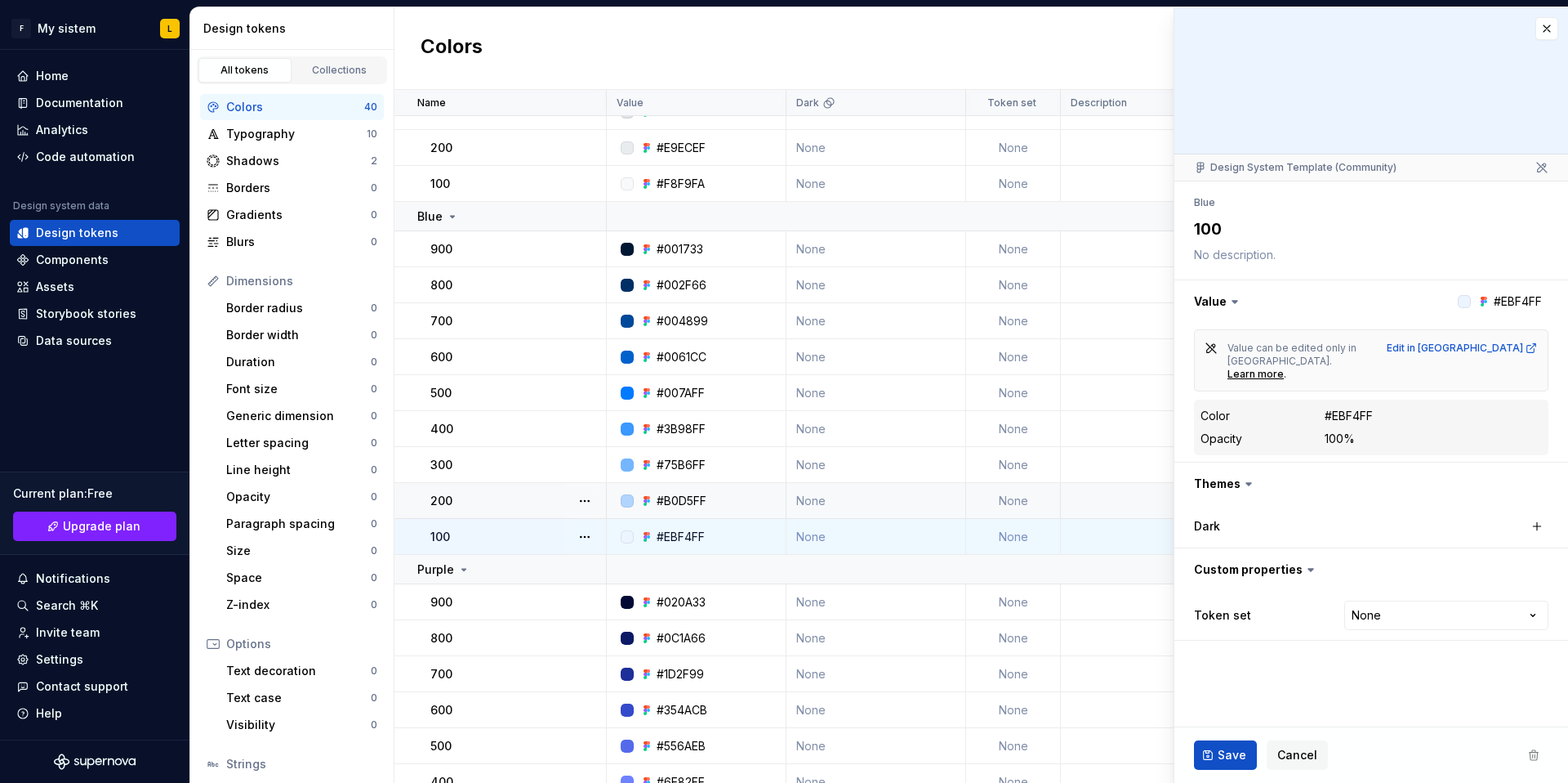
click at [500, 501] on div "200" at bounding box center [518, 501] width 175 height 17
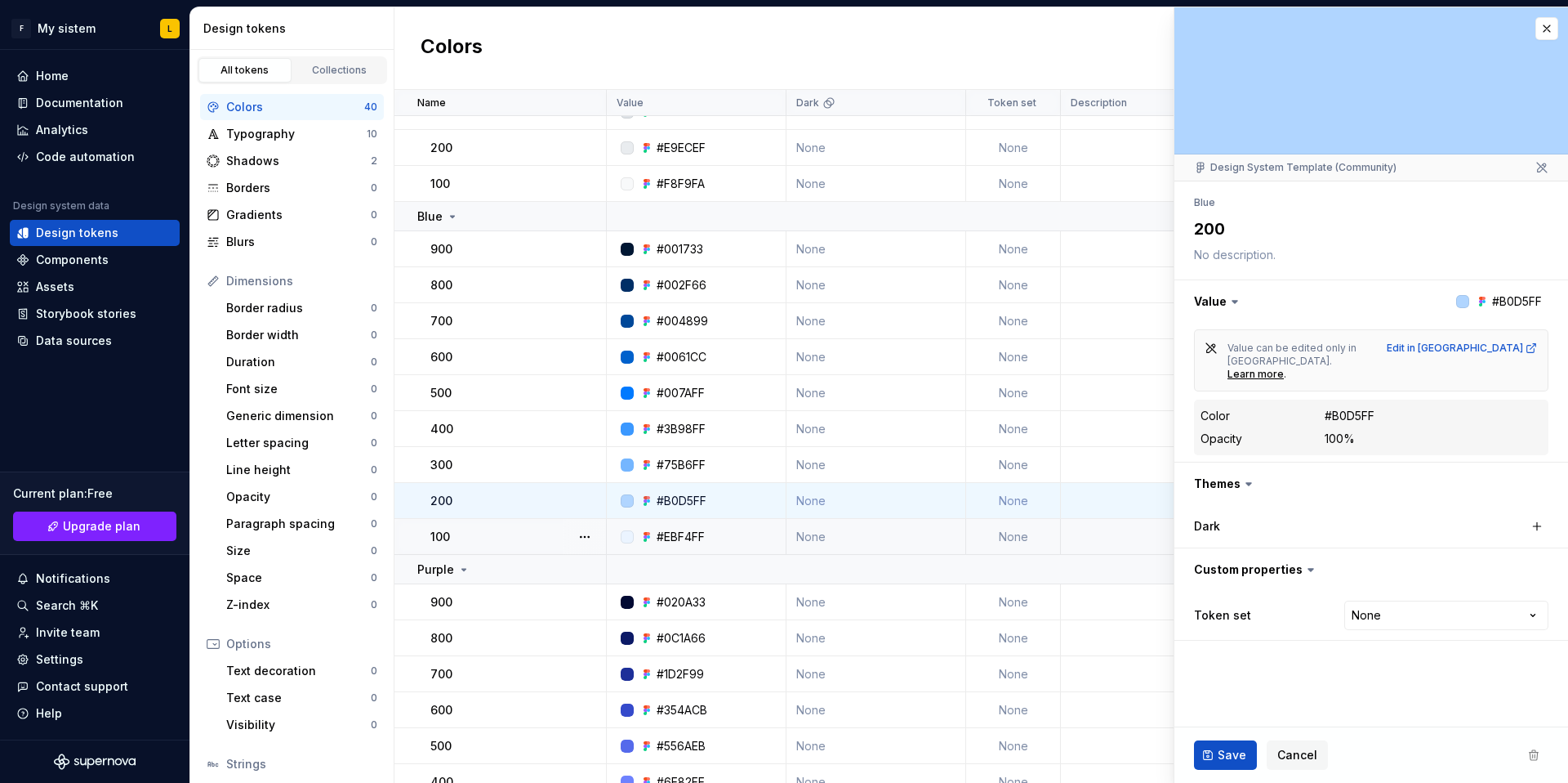
click at [705, 541] on div "#EBF4FF" at bounding box center [680, 536] width 48 height 17
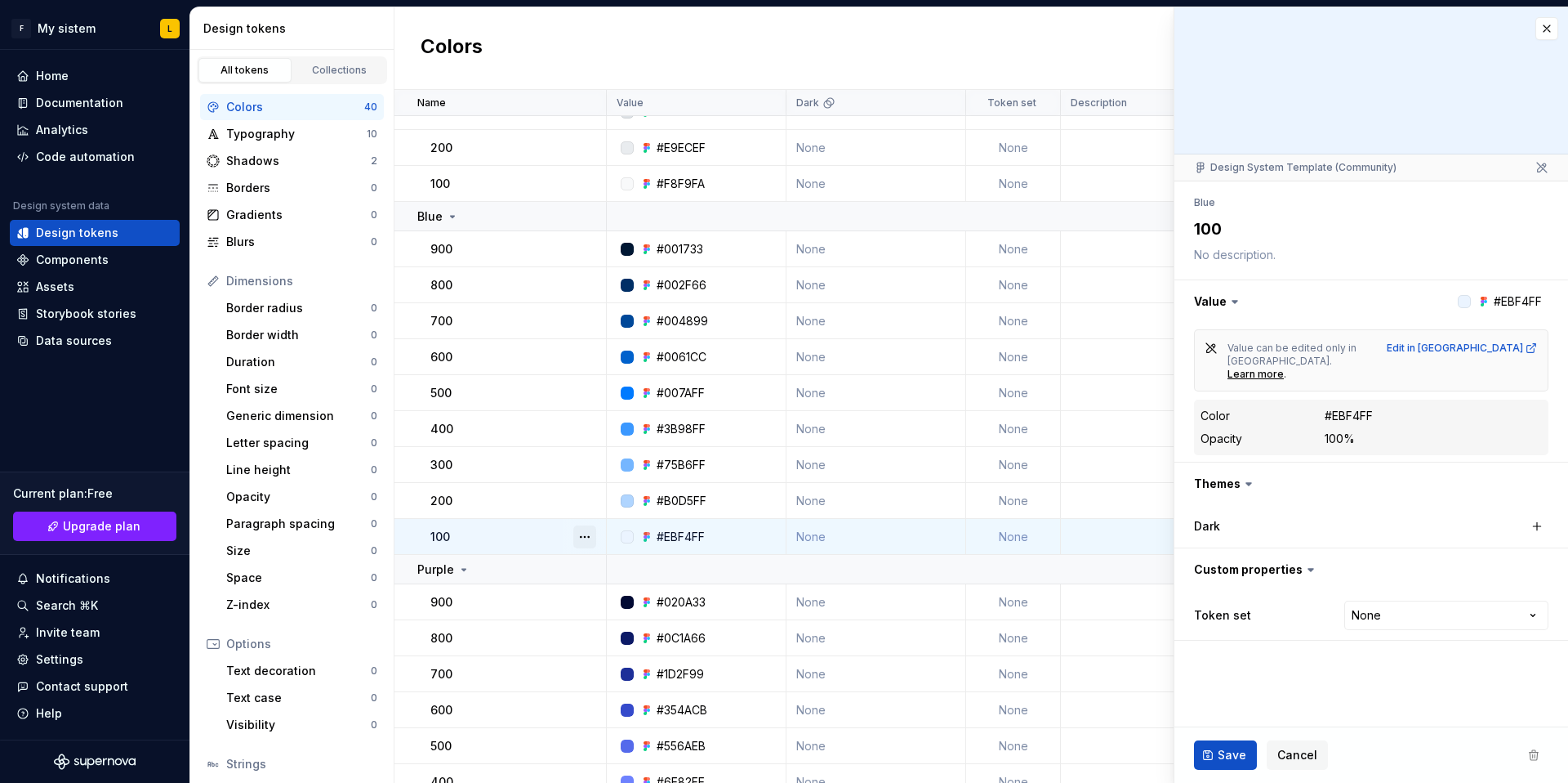
click at [580, 539] on button "button" at bounding box center [585, 537] width 23 height 23
click at [1486, 346] on html "F My sistem L Home Documentation Analytics Code automation Design system data D…" at bounding box center [784, 391] width 1568 height 783
click at [1486, 348] on div "Edit in [GEOGRAPHIC_DATA]" at bounding box center [1463, 348] width 151 height 13
click at [716, 499] on div "#B0D5FF" at bounding box center [701, 501] width 168 height 17
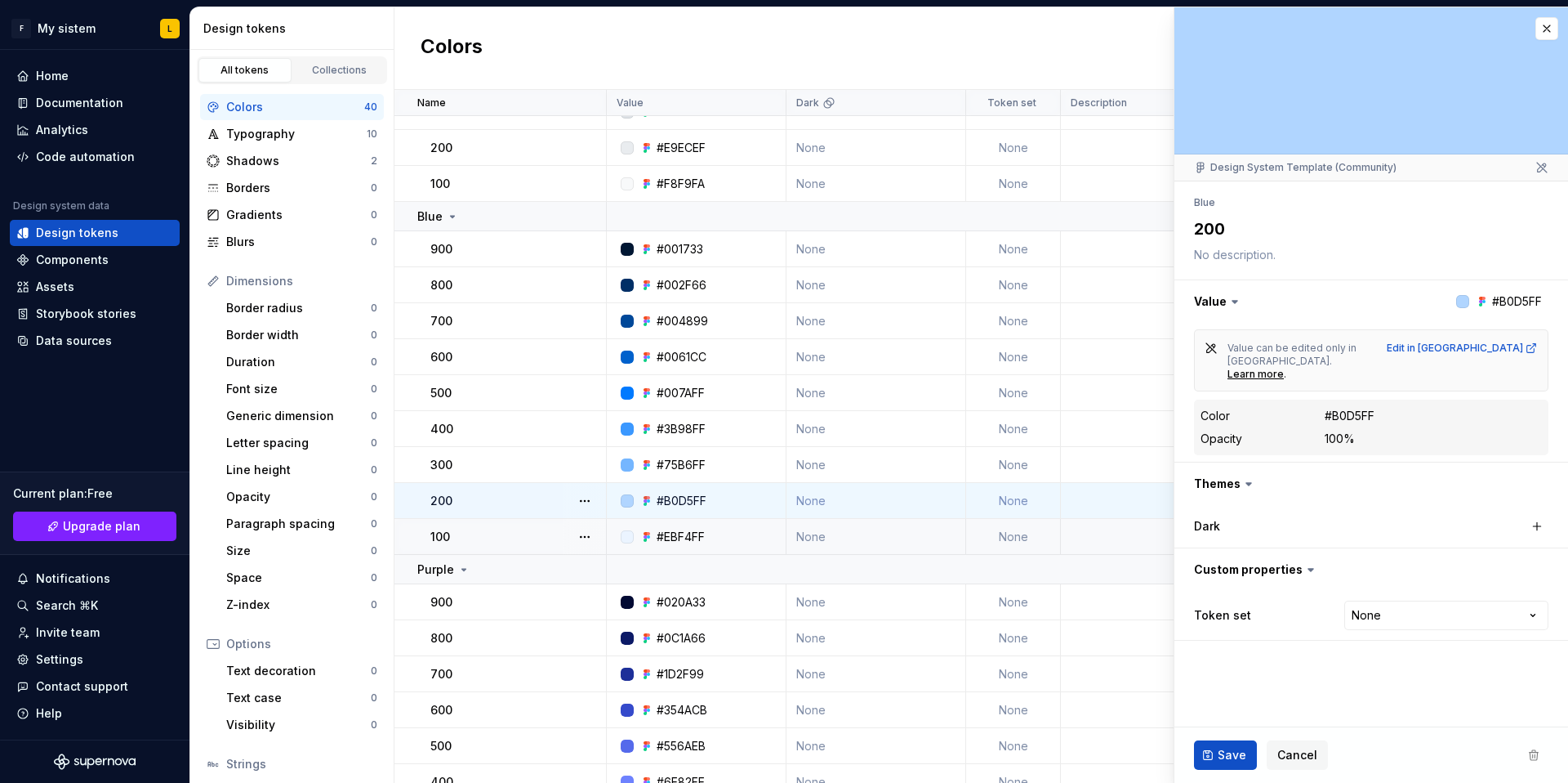
click at [721, 537] on div "#EBF4FF" at bounding box center [701, 536] width 168 height 17
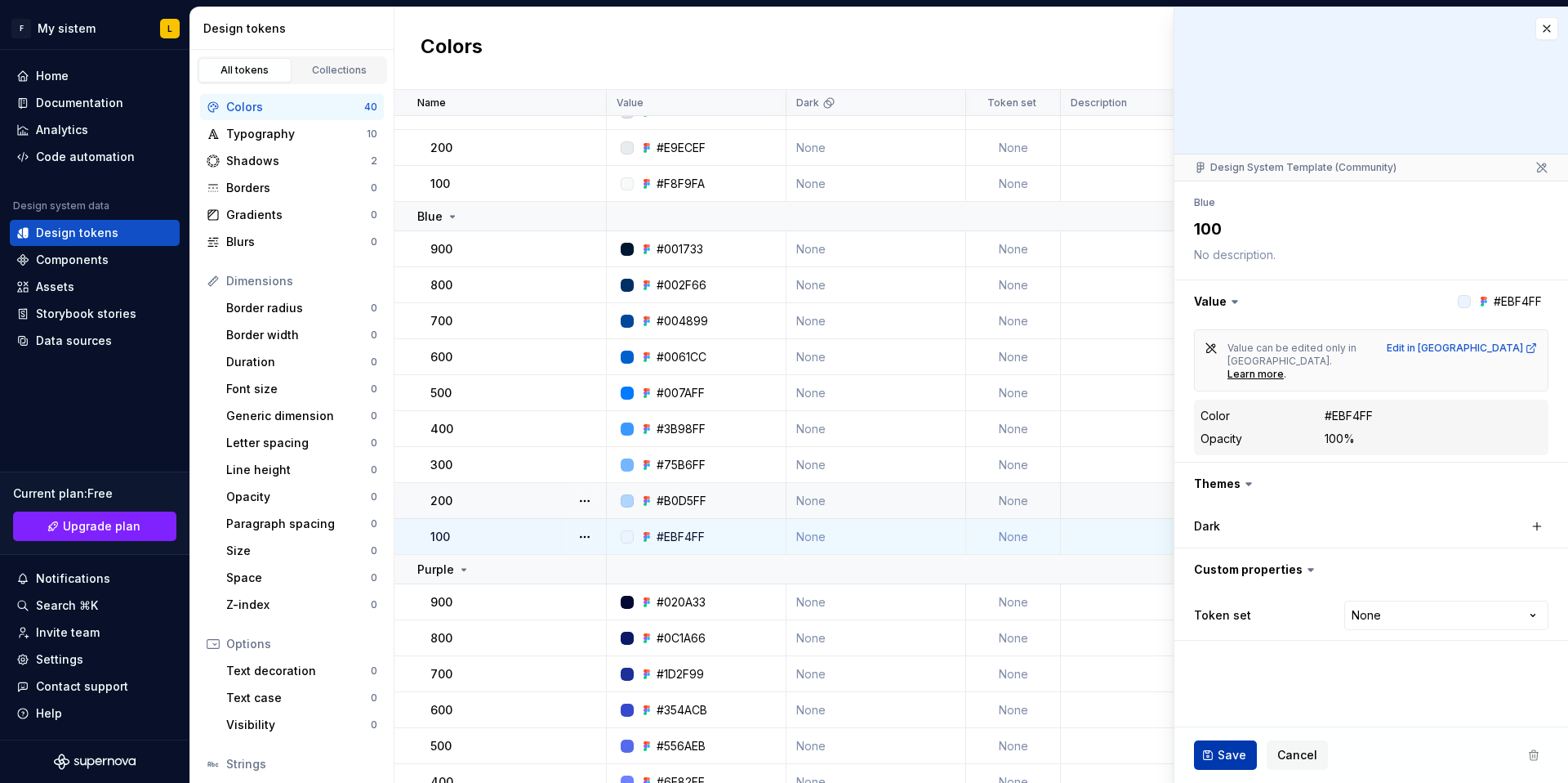
click at [1236, 753] on span "Save" at bounding box center [1232, 754] width 29 height 17
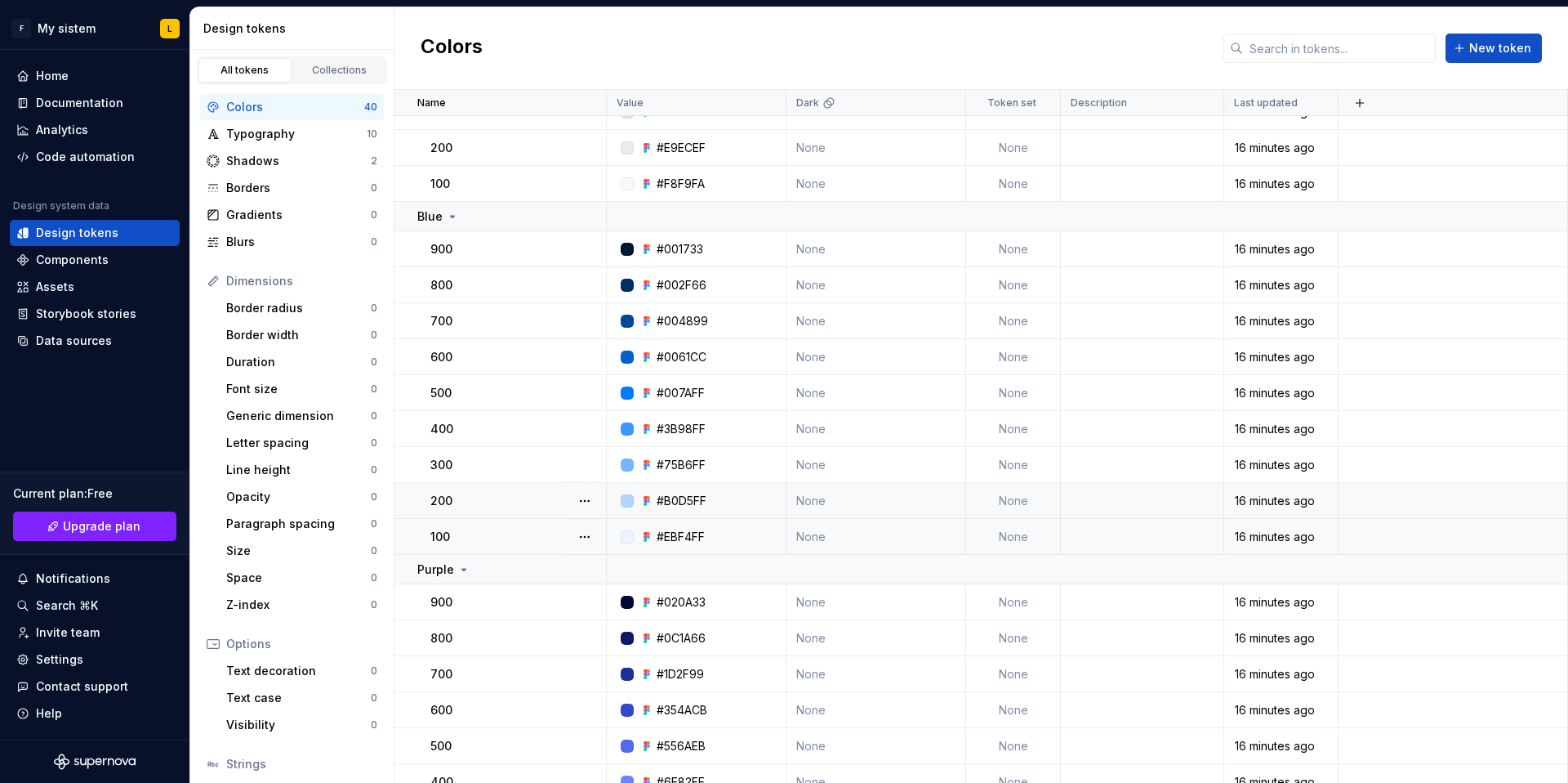
click at [730, 538] on div "#EBF4FF" at bounding box center [701, 536] width 168 height 17
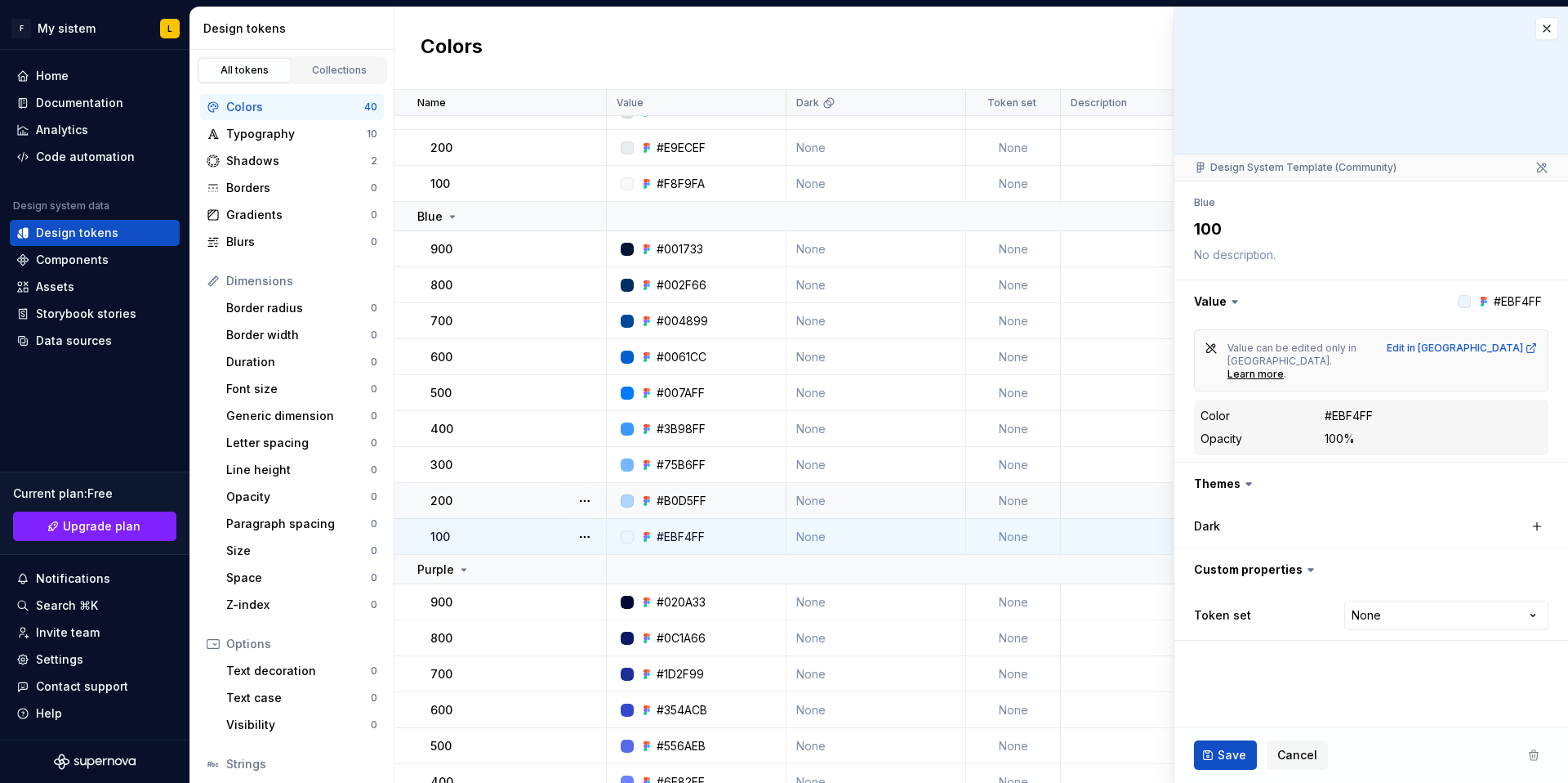
click at [1522, 590] on html "F My sistem L Home Documentation Analytics Code automation Design system data D…" at bounding box center [784, 391] width 1568 height 783
click at [1525, 591] on html "F My sistem L Home Documentation Analytics Code automation Design system data D…" at bounding box center [784, 391] width 1568 height 783
click at [1235, 298] on icon at bounding box center [1234, 302] width 17 height 17
click at [1233, 301] on icon at bounding box center [1235, 302] width 5 height 3
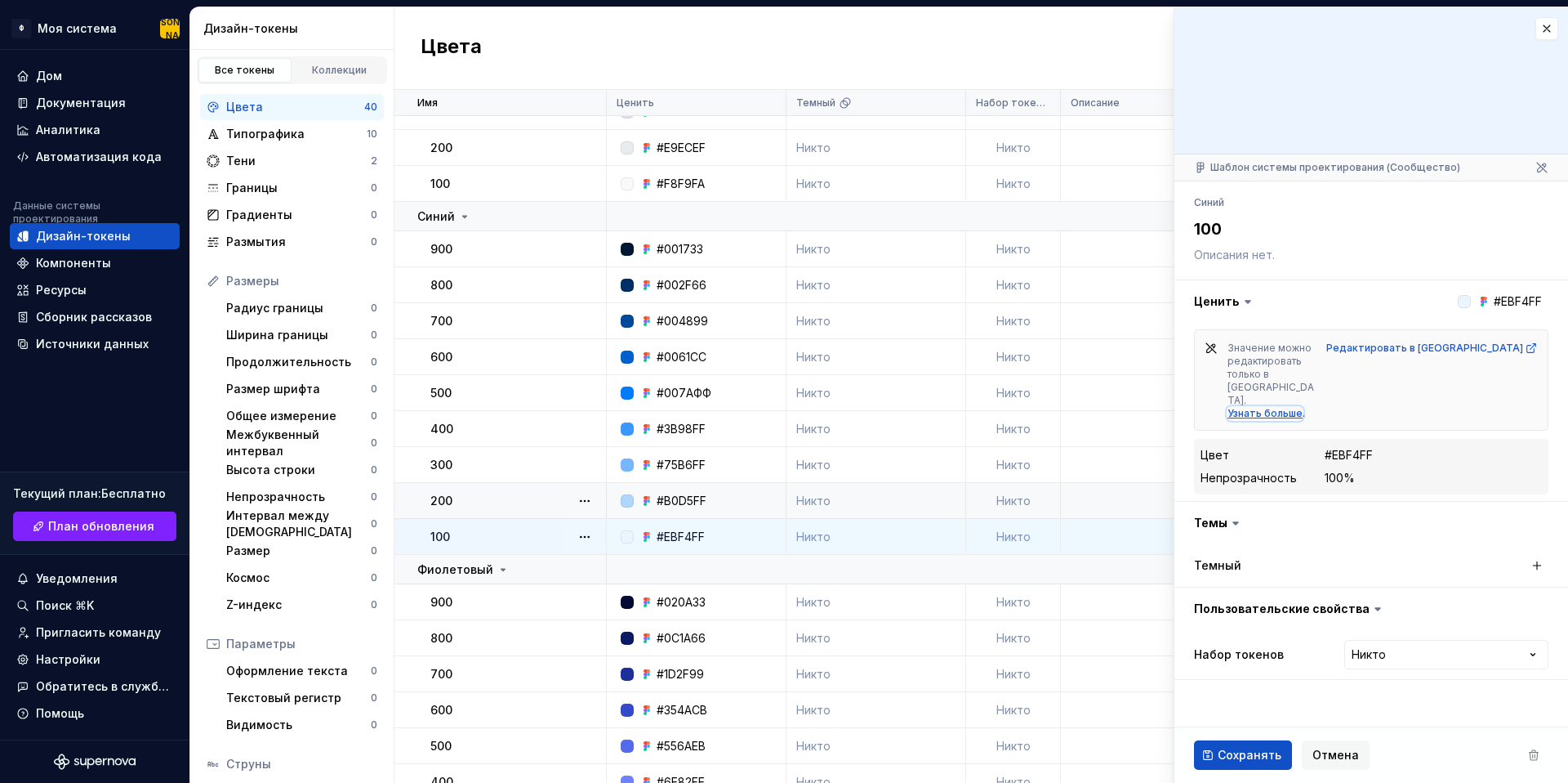
click at [1303, 407] on font "Узнать больше" at bounding box center [1265, 413] width 76 height 12
click at [1547, 25] on button "button" at bounding box center [1547, 29] width 23 height 23
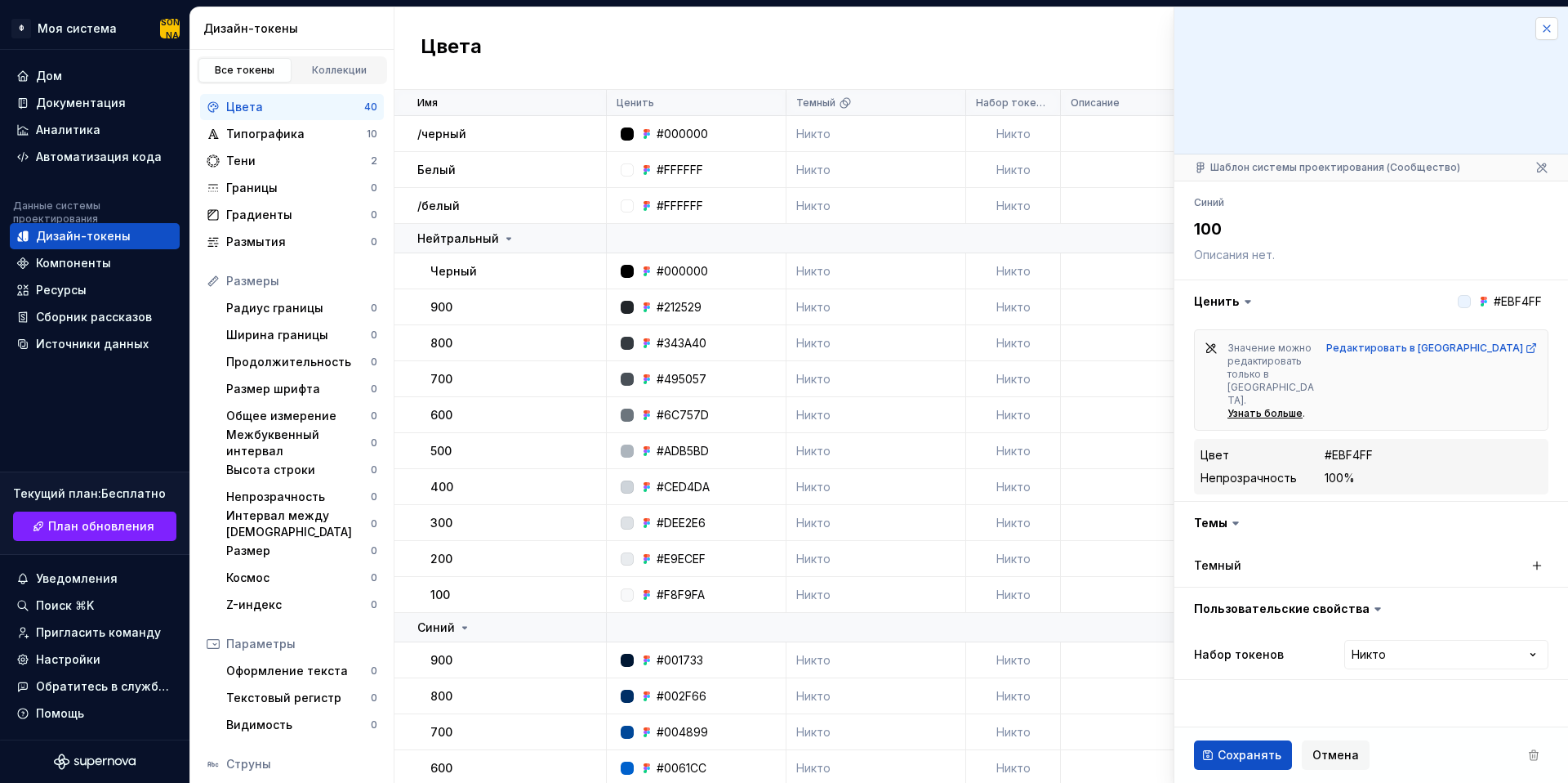
click at [1547, 23] on button "button" at bounding box center [1547, 29] width 23 height 23
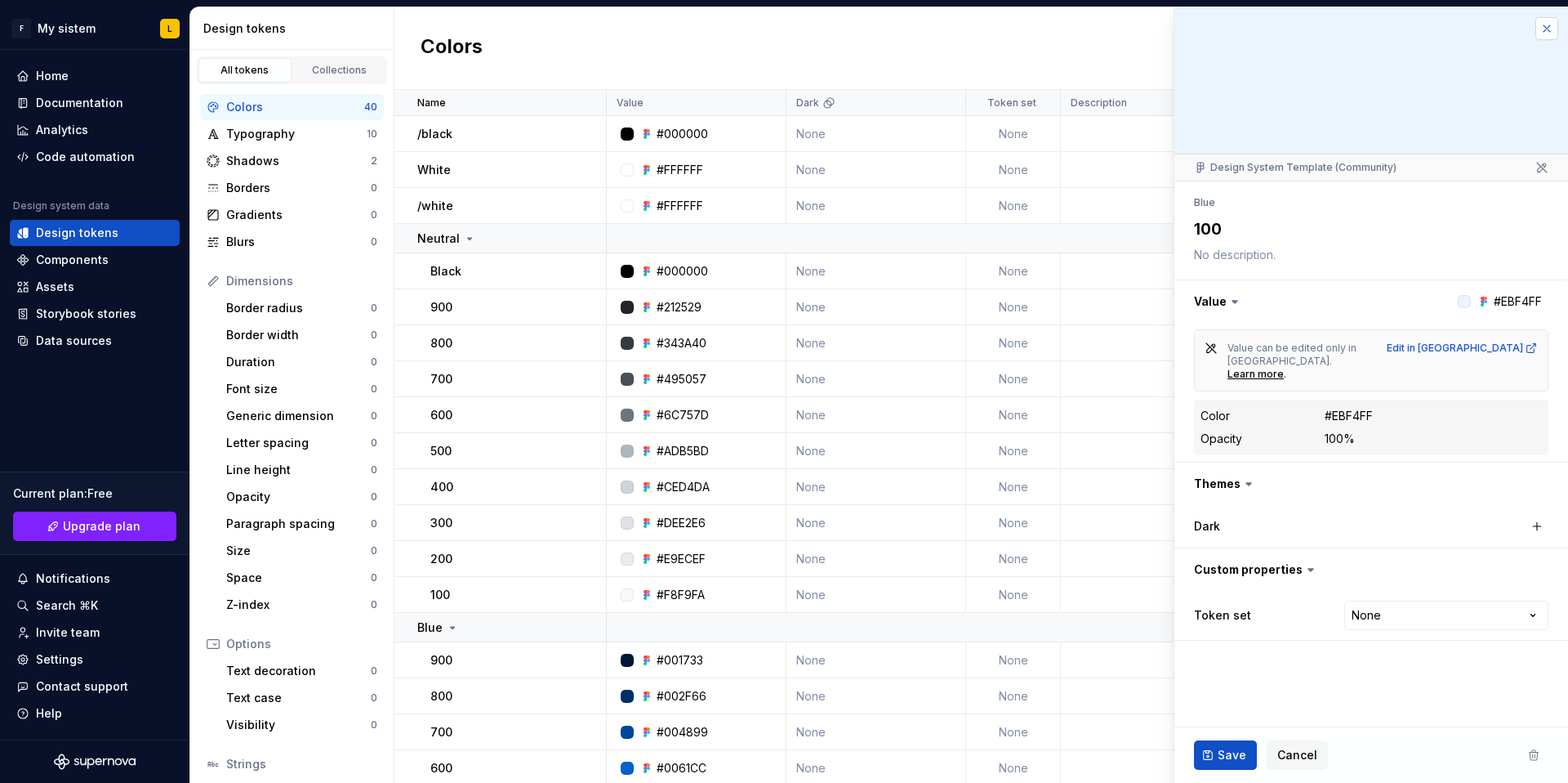
click at [1553, 21] on button "button" at bounding box center [1547, 29] width 23 height 23
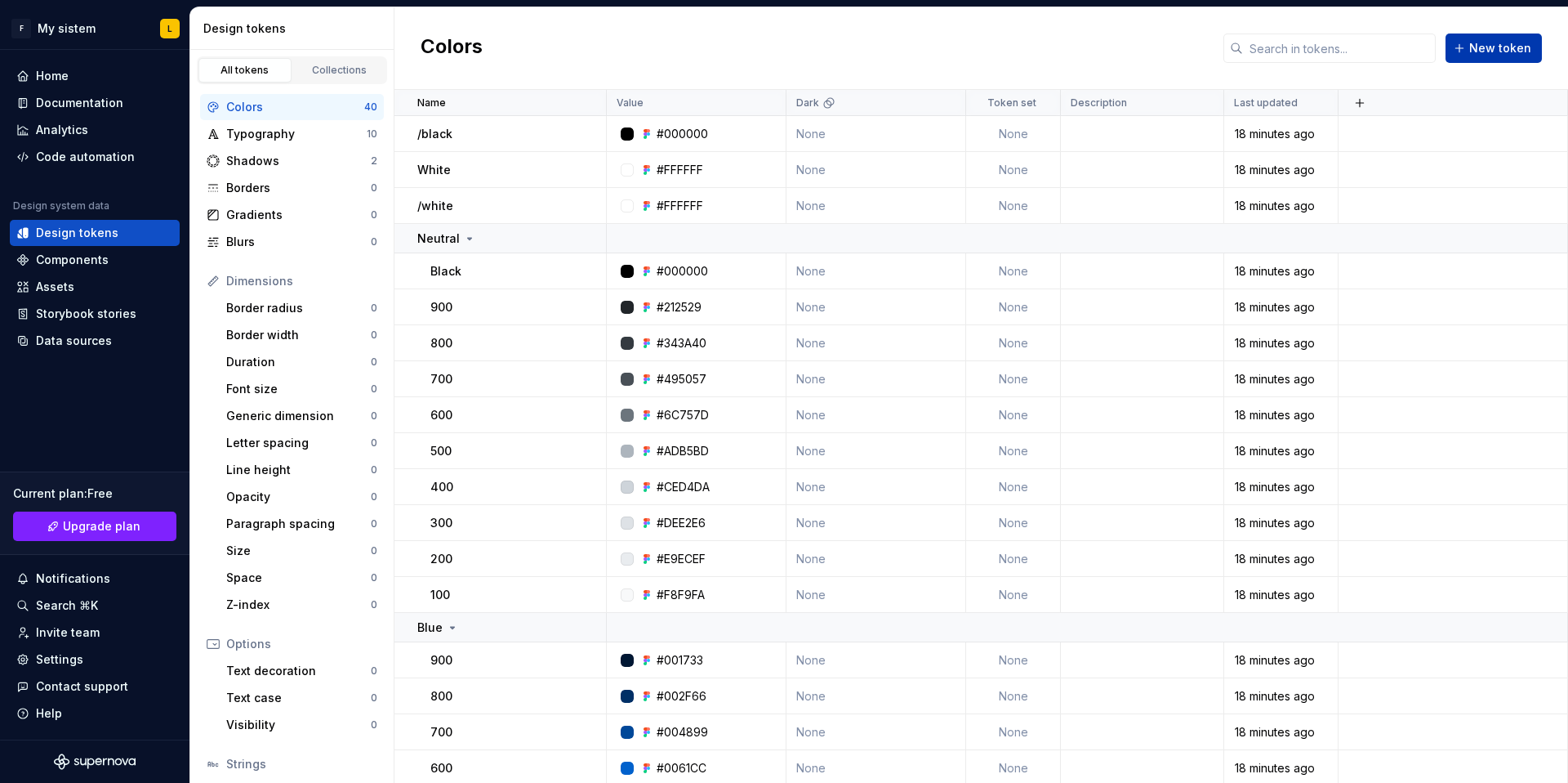
click at [1490, 44] on span "New token" at bounding box center [1500, 48] width 62 height 17
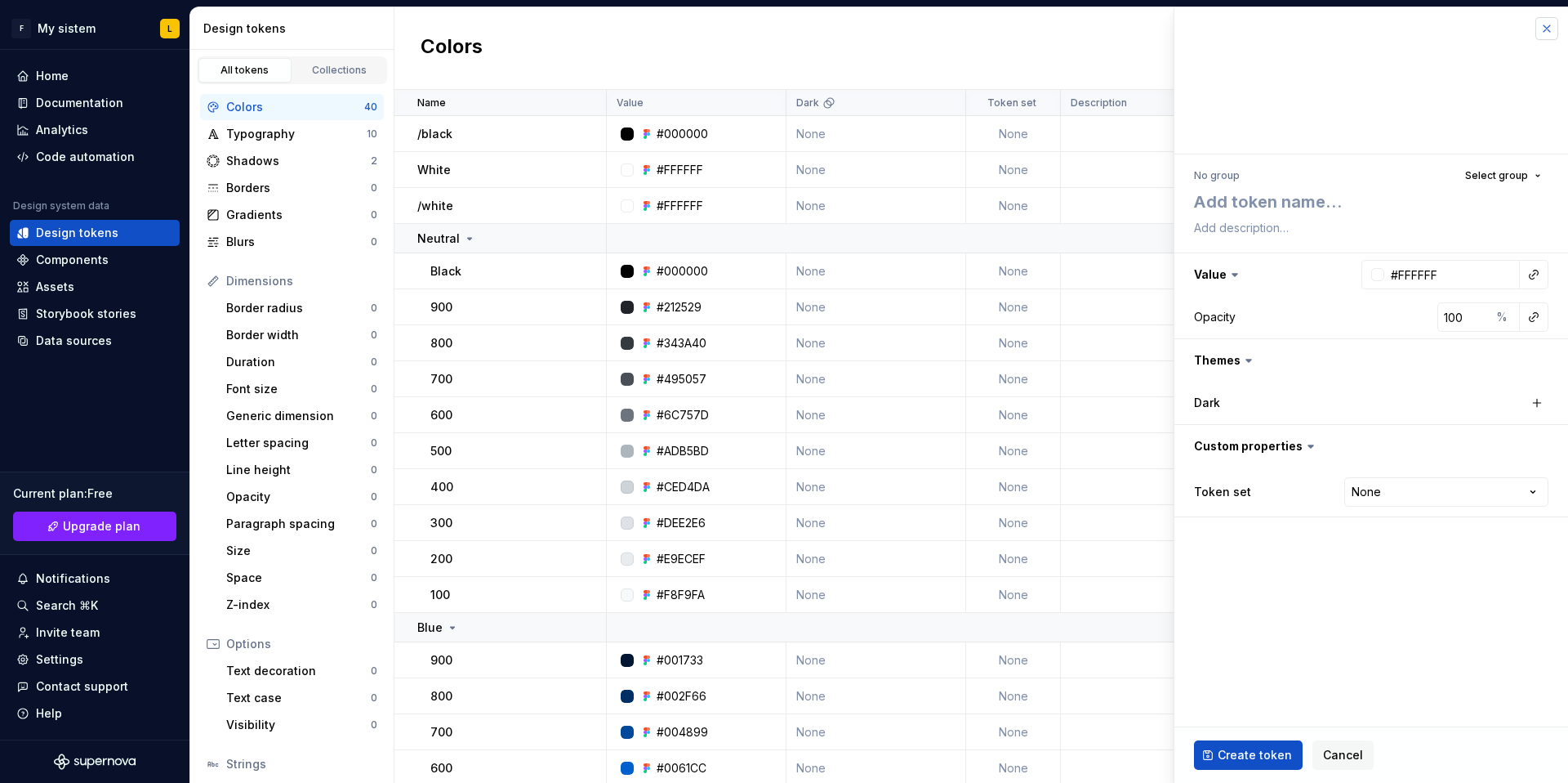
click at [1554, 28] on button "button" at bounding box center [1547, 29] width 23 height 23
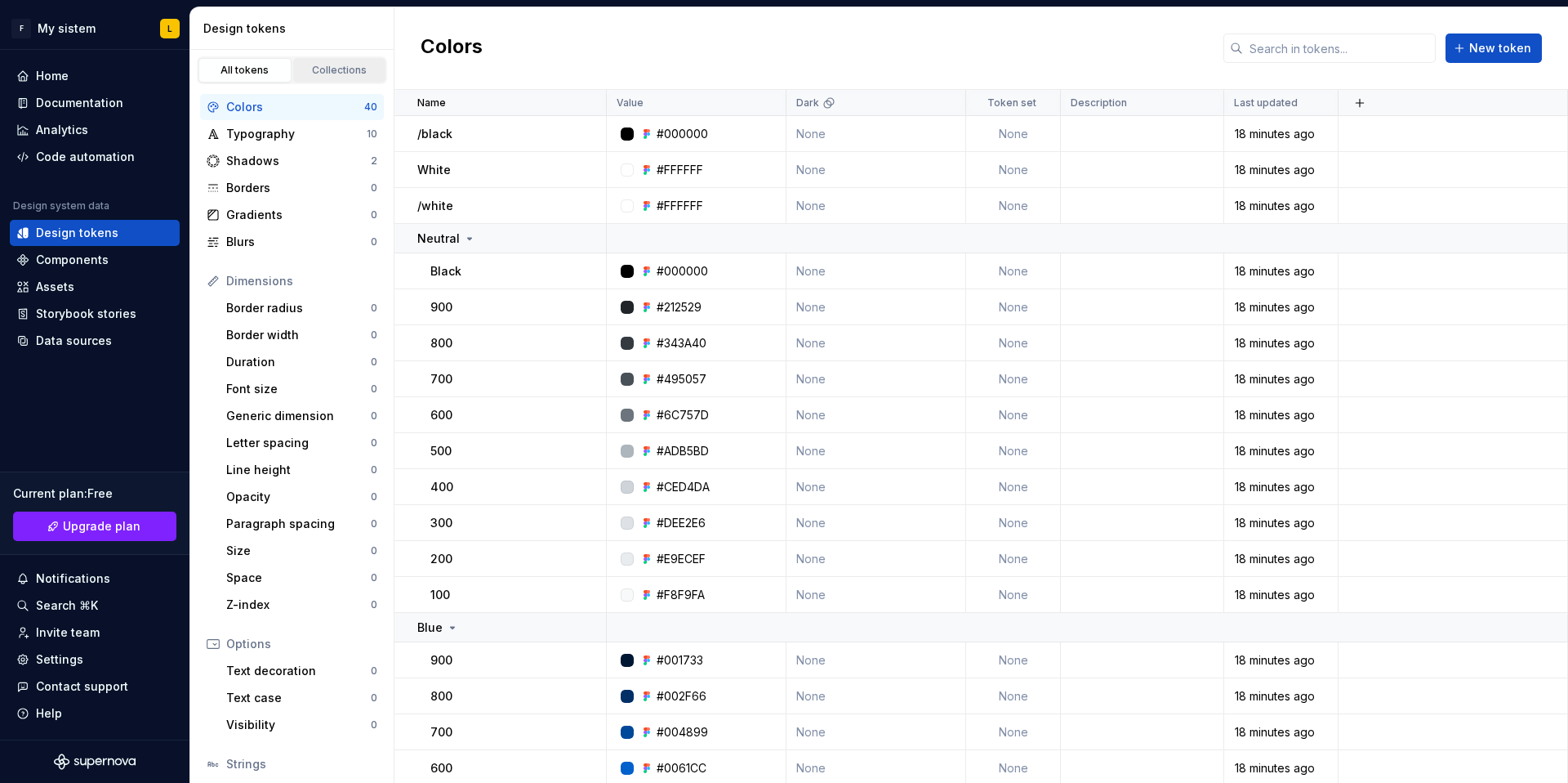
click at [332, 71] on div "Collections" at bounding box center [340, 70] width 82 height 13
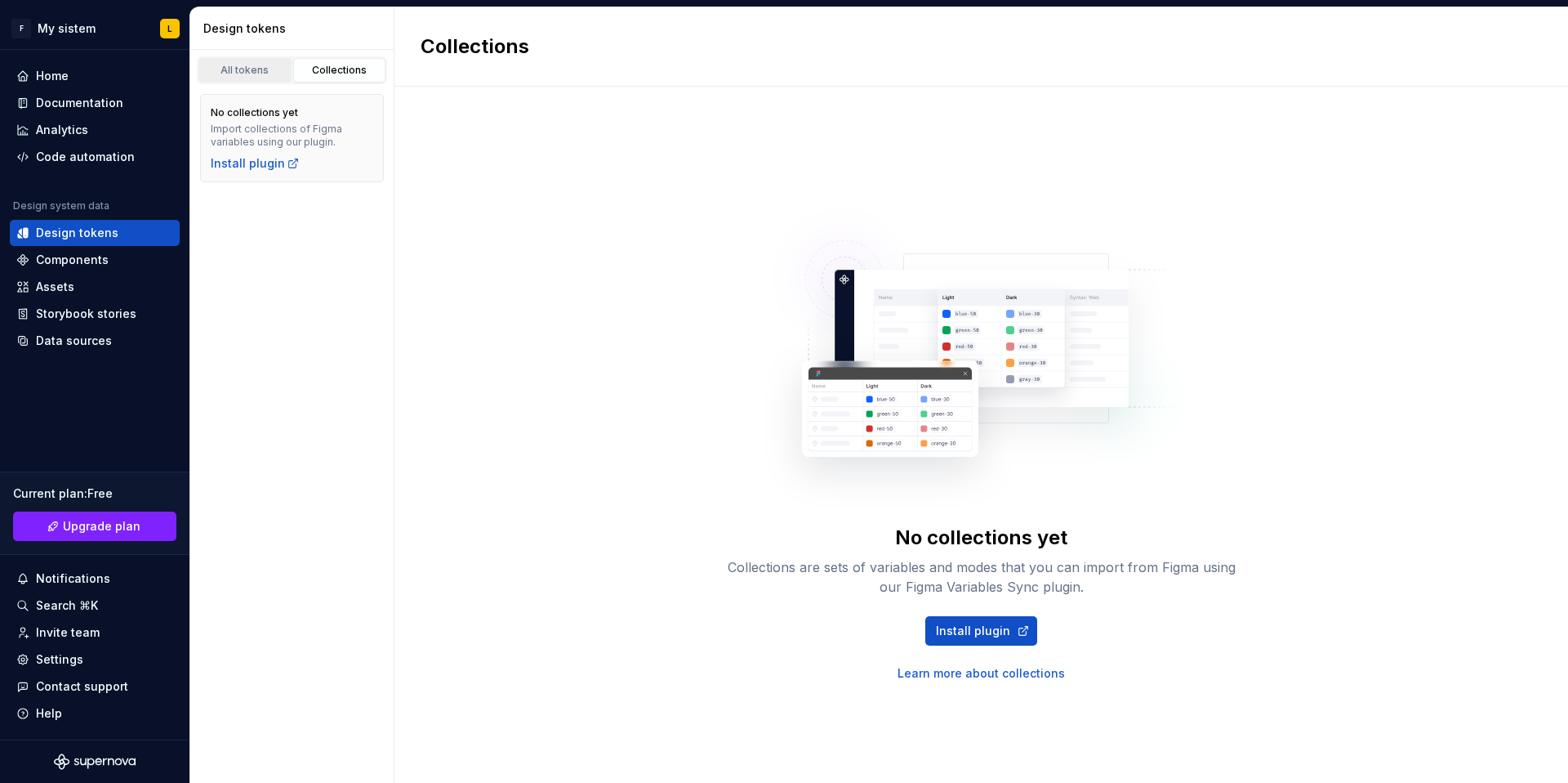
click at [240, 69] on div "All tokens" at bounding box center [245, 70] width 82 height 13
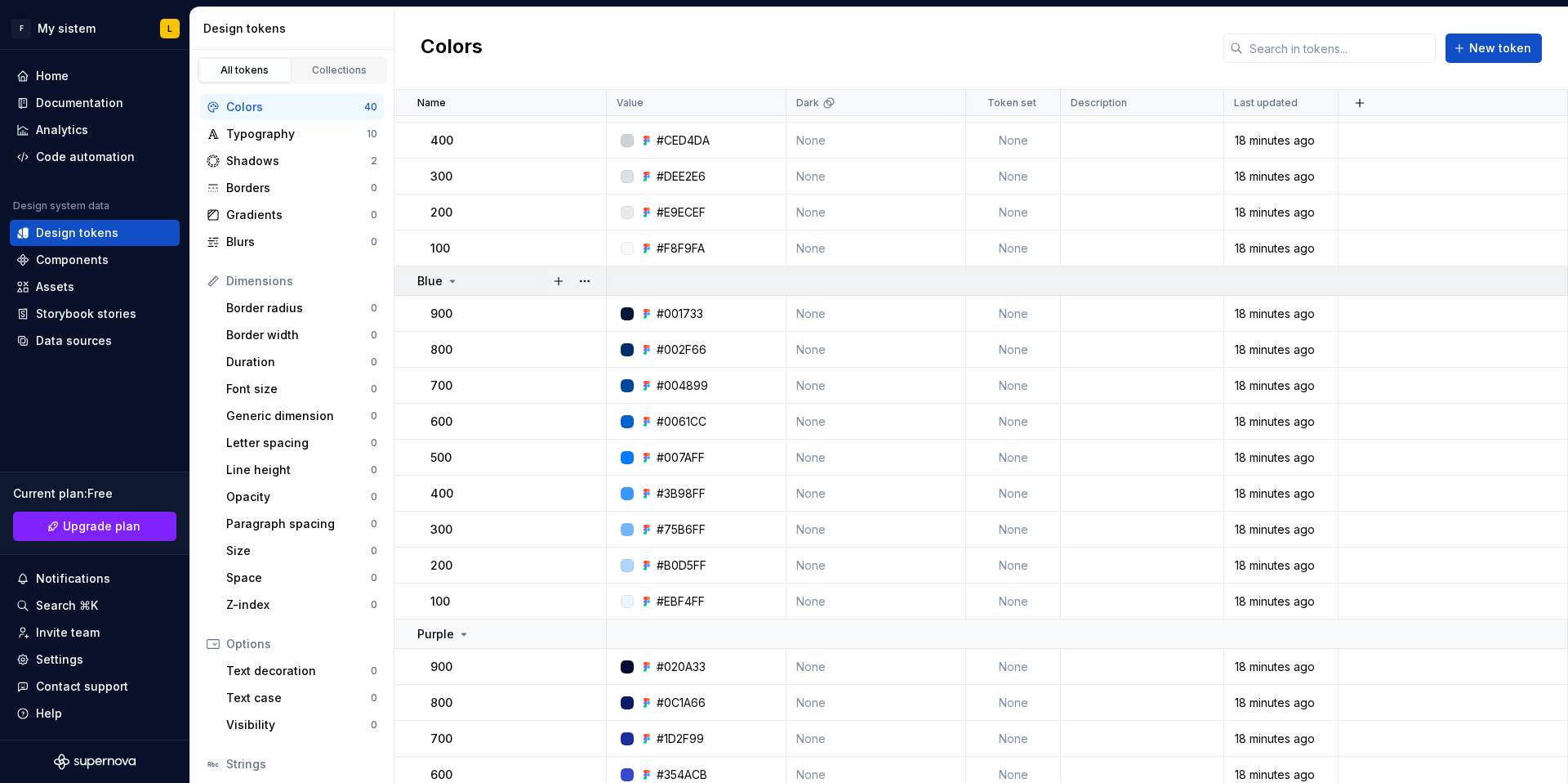
scroll to position [552, 0]
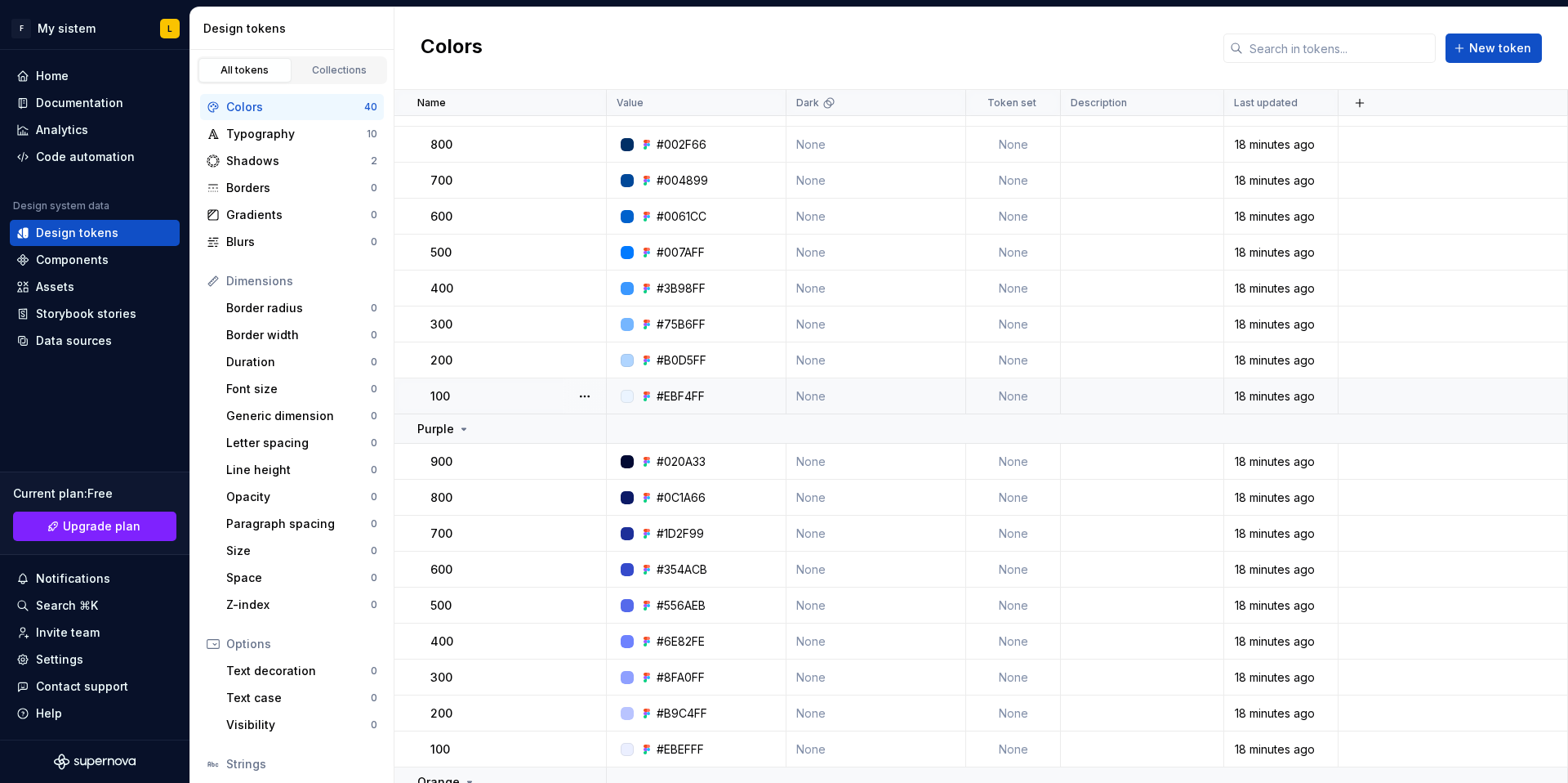
click at [698, 397] on div "#EBF4FF" at bounding box center [680, 396] width 48 height 17
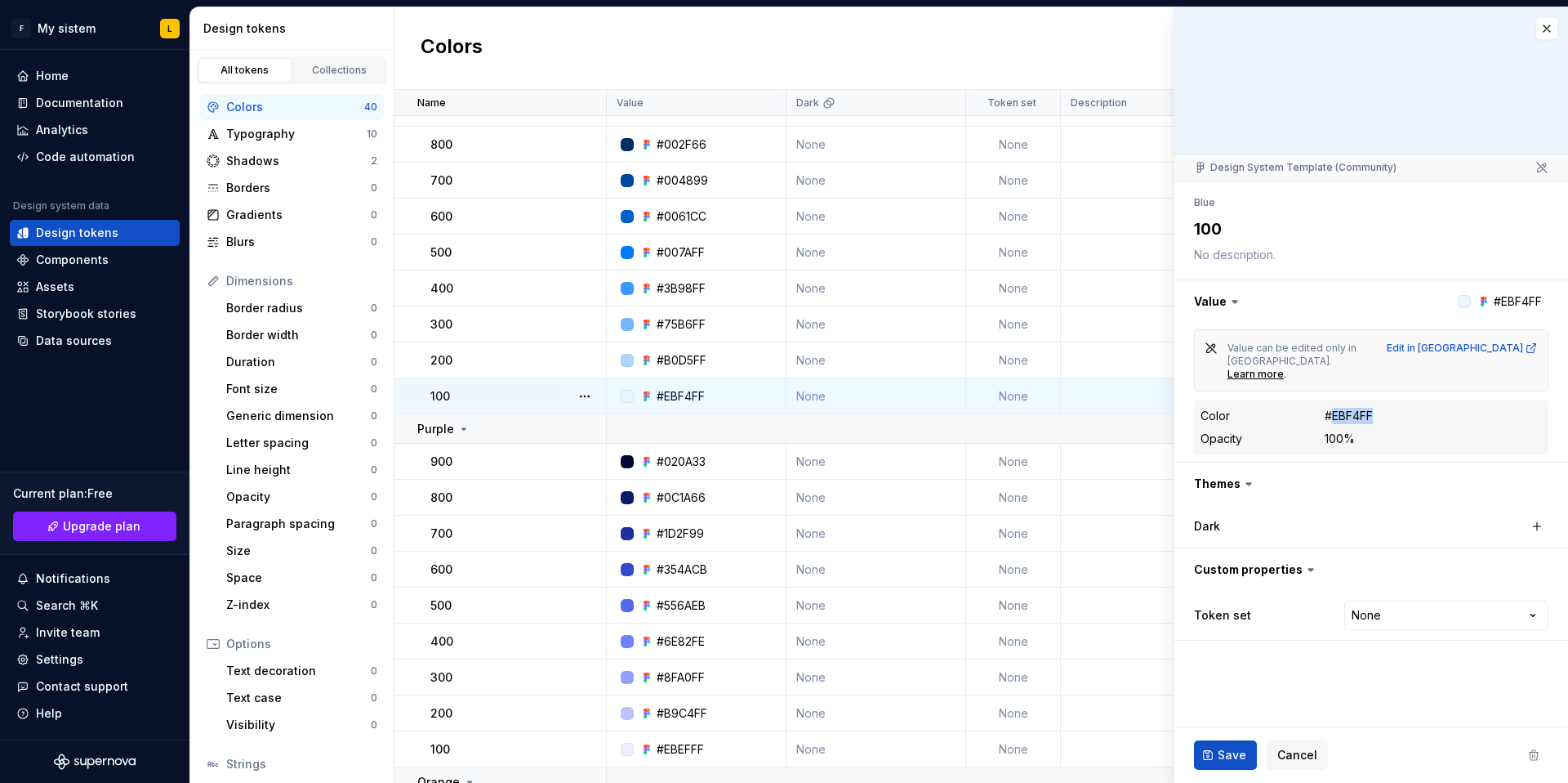
drag, startPoint x: 1333, startPoint y: 389, endPoint x: 1385, endPoint y: 388, distance: 52.0
click at [1385, 408] on dd "#EBF4FF" at bounding box center [1433, 415] width 217 height 17
copy div "EBF4FF"
click at [1547, 26] on button "button" at bounding box center [1547, 29] width 23 height 23
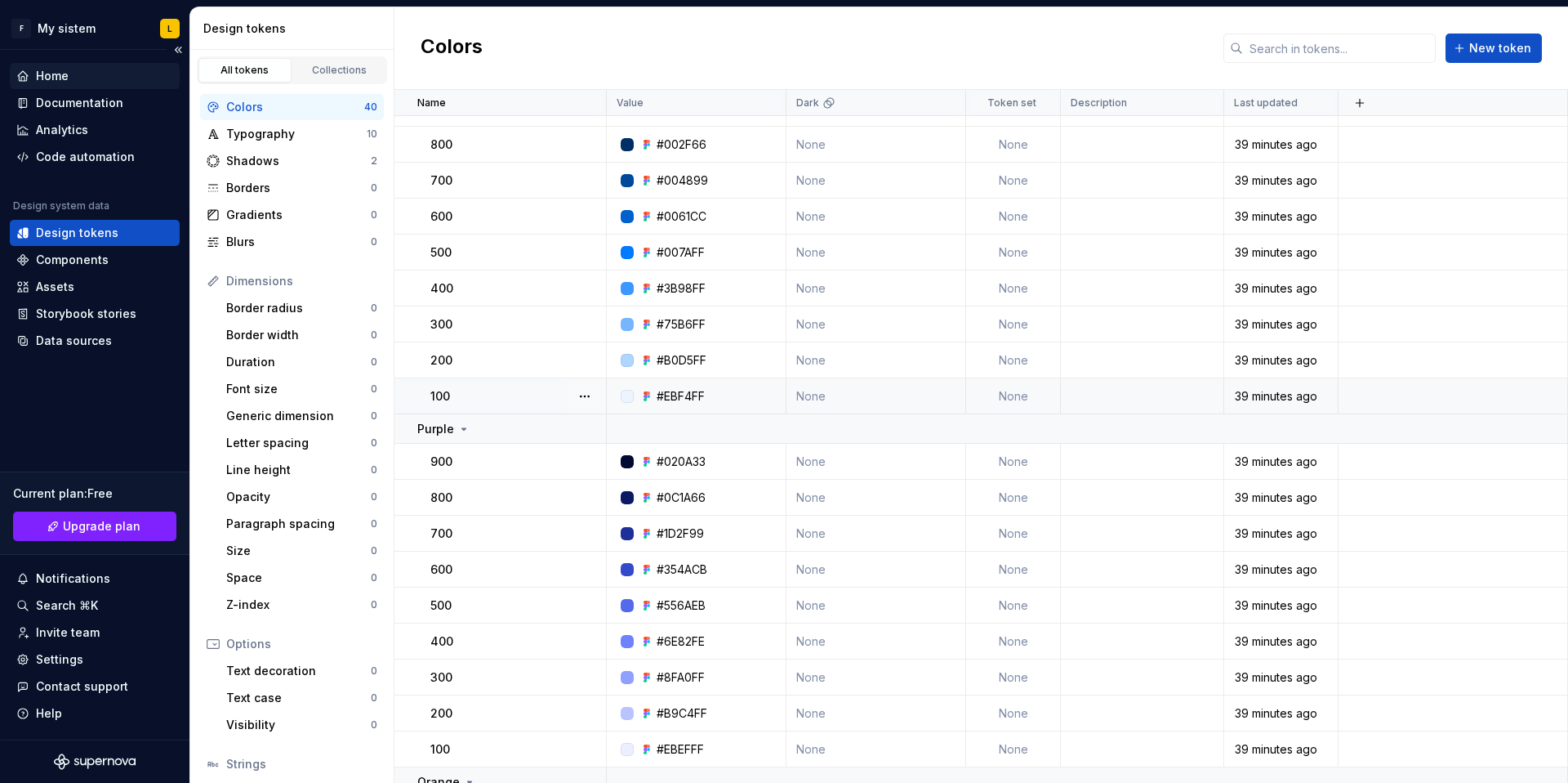
click at [70, 76] on div "Home" at bounding box center [95, 76] width 157 height 17
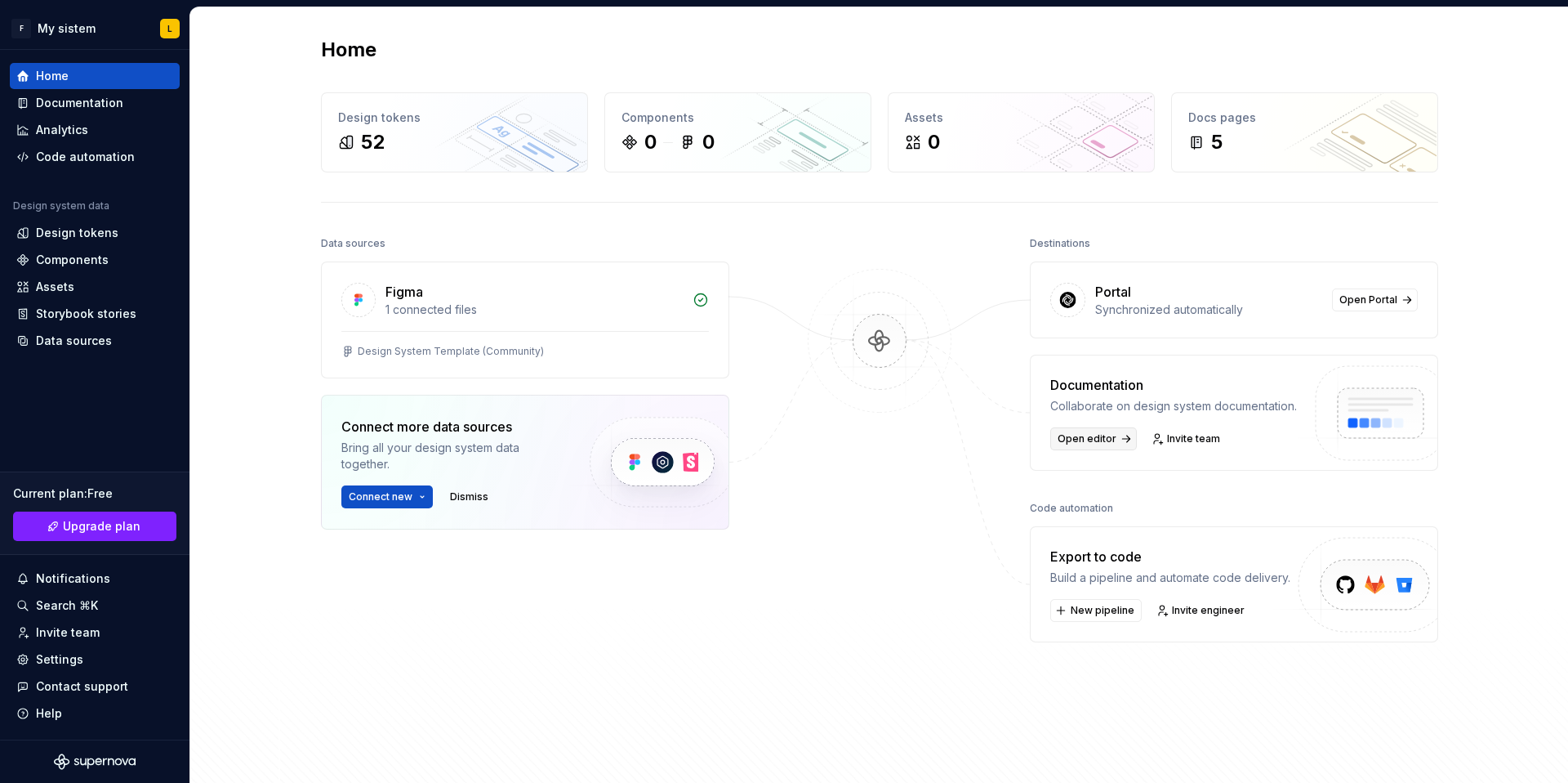
click at [1086, 439] on span "Open editor" at bounding box center [1088, 438] width 59 height 13
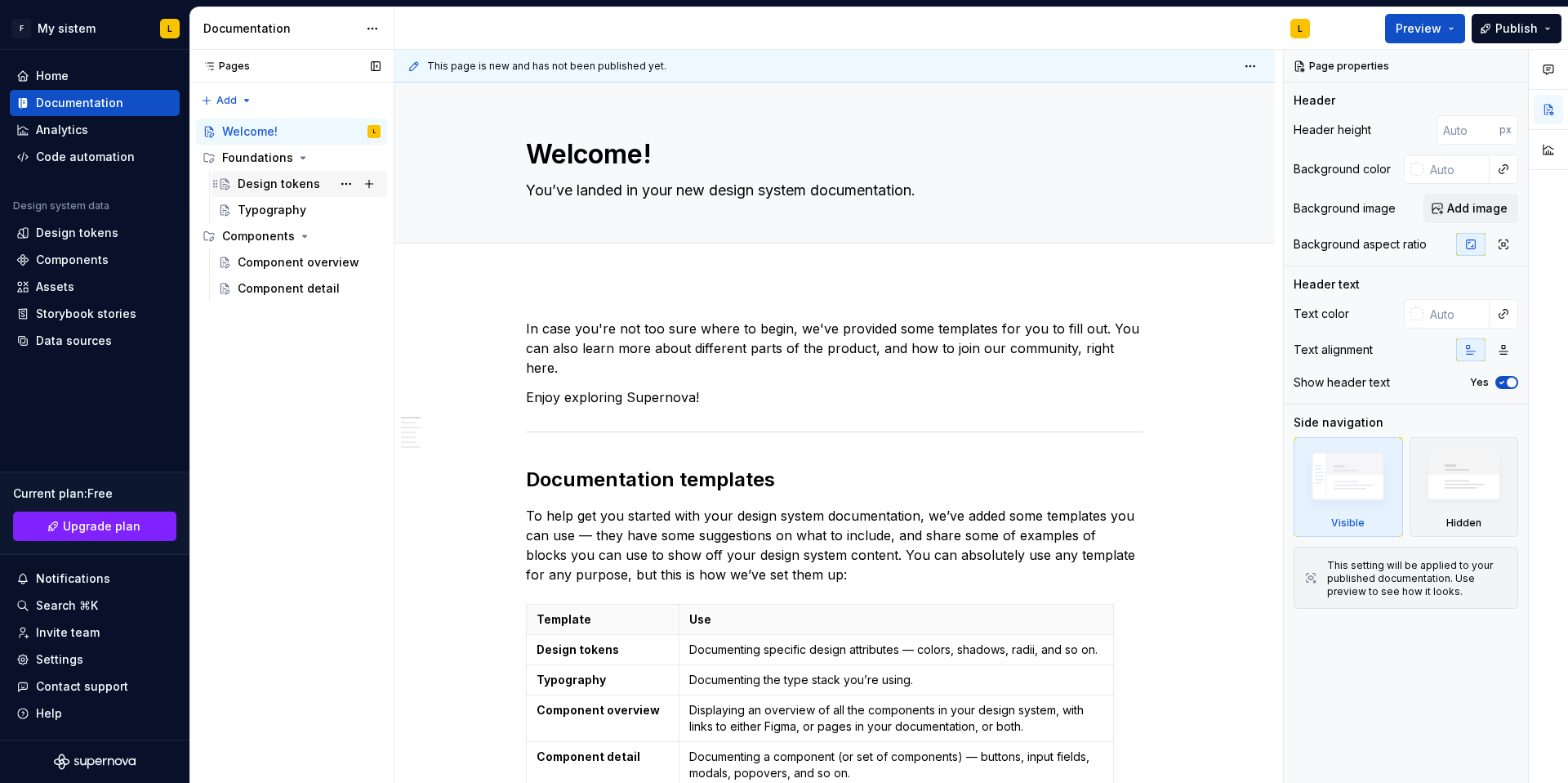
click at [276, 185] on div "Design tokens" at bounding box center [279, 183] width 83 height 17
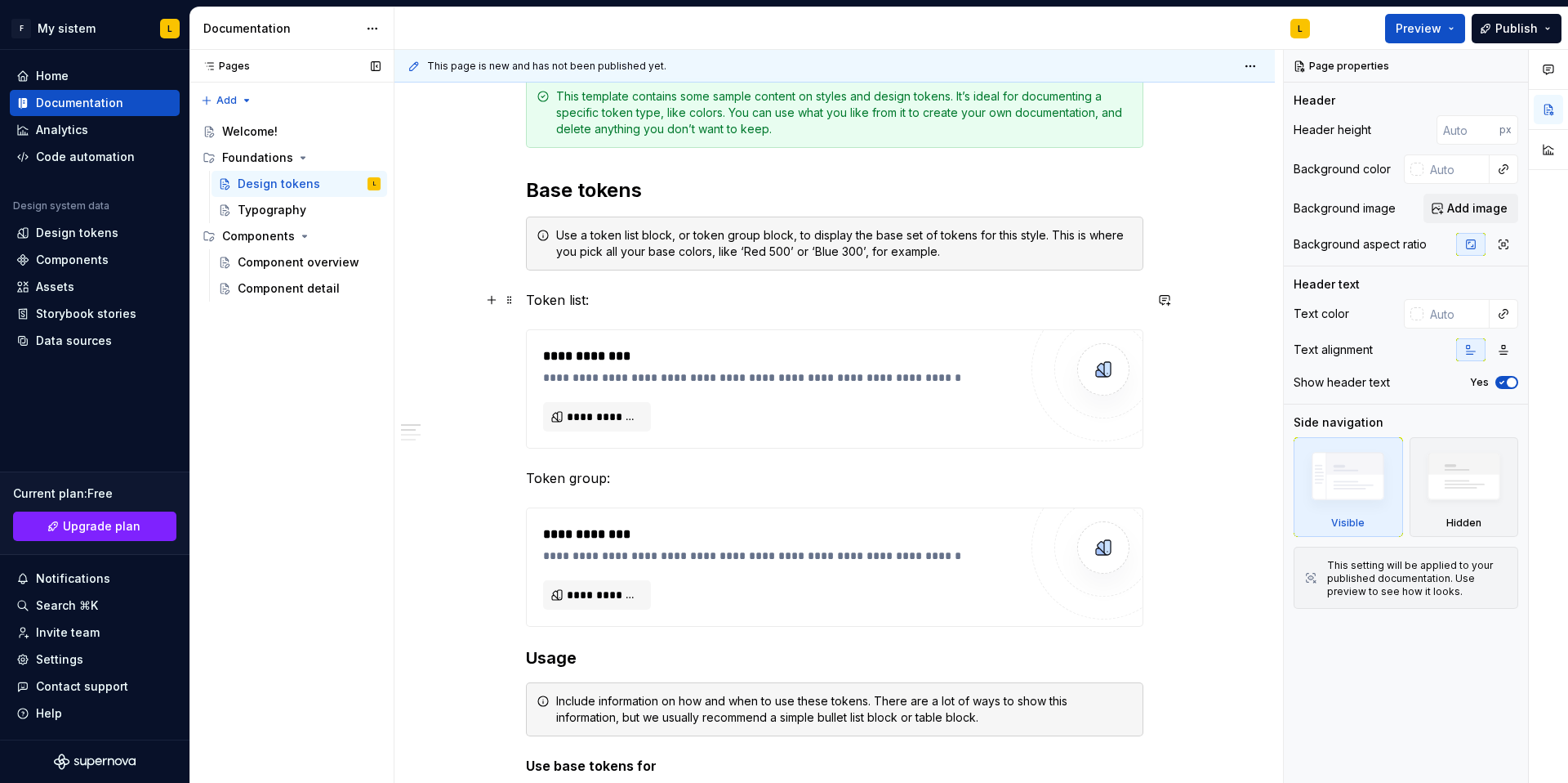
scroll to position [157, 0]
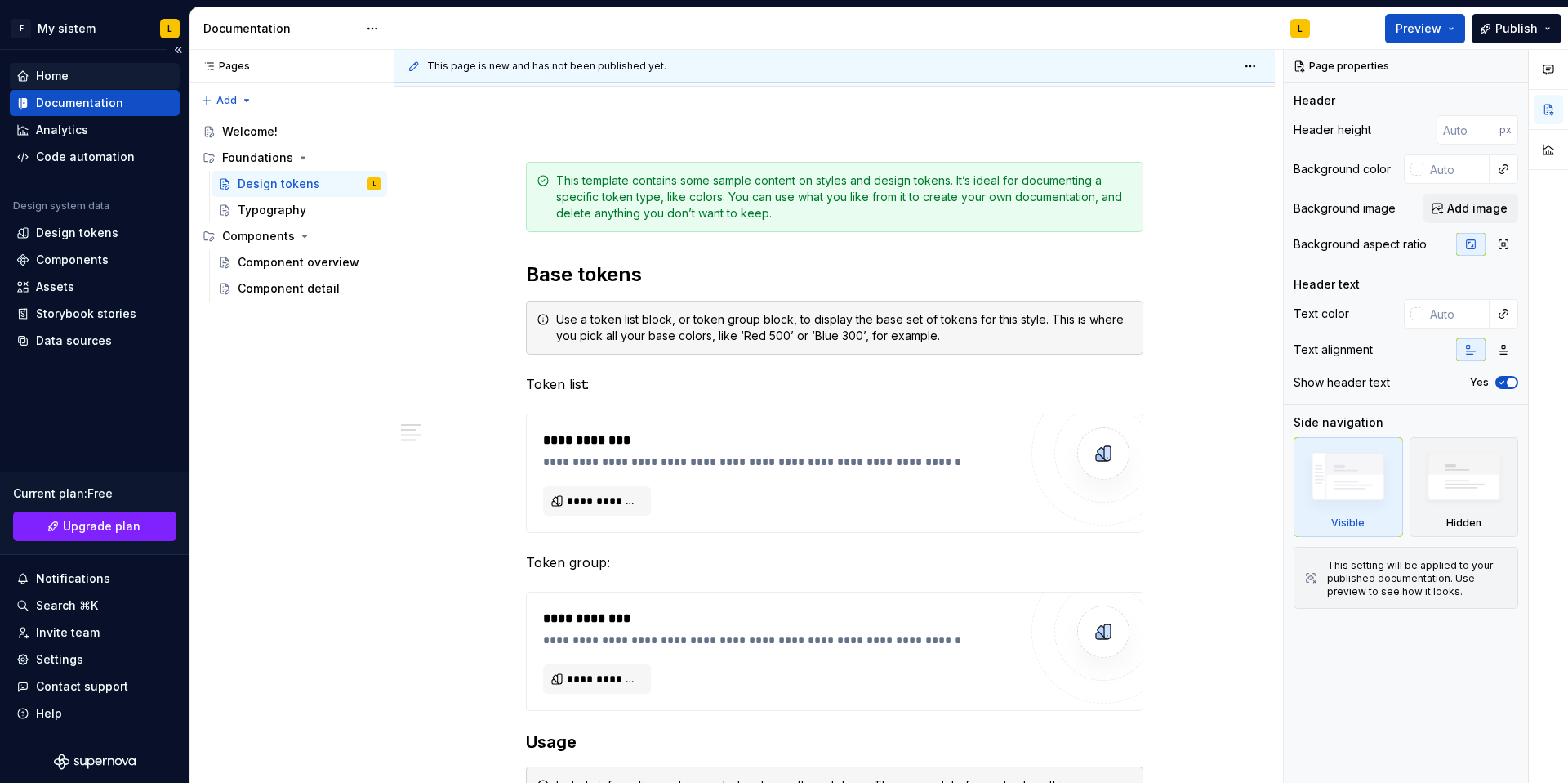
click at [68, 74] on div "Home" at bounding box center [52, 76] width 33 height 17
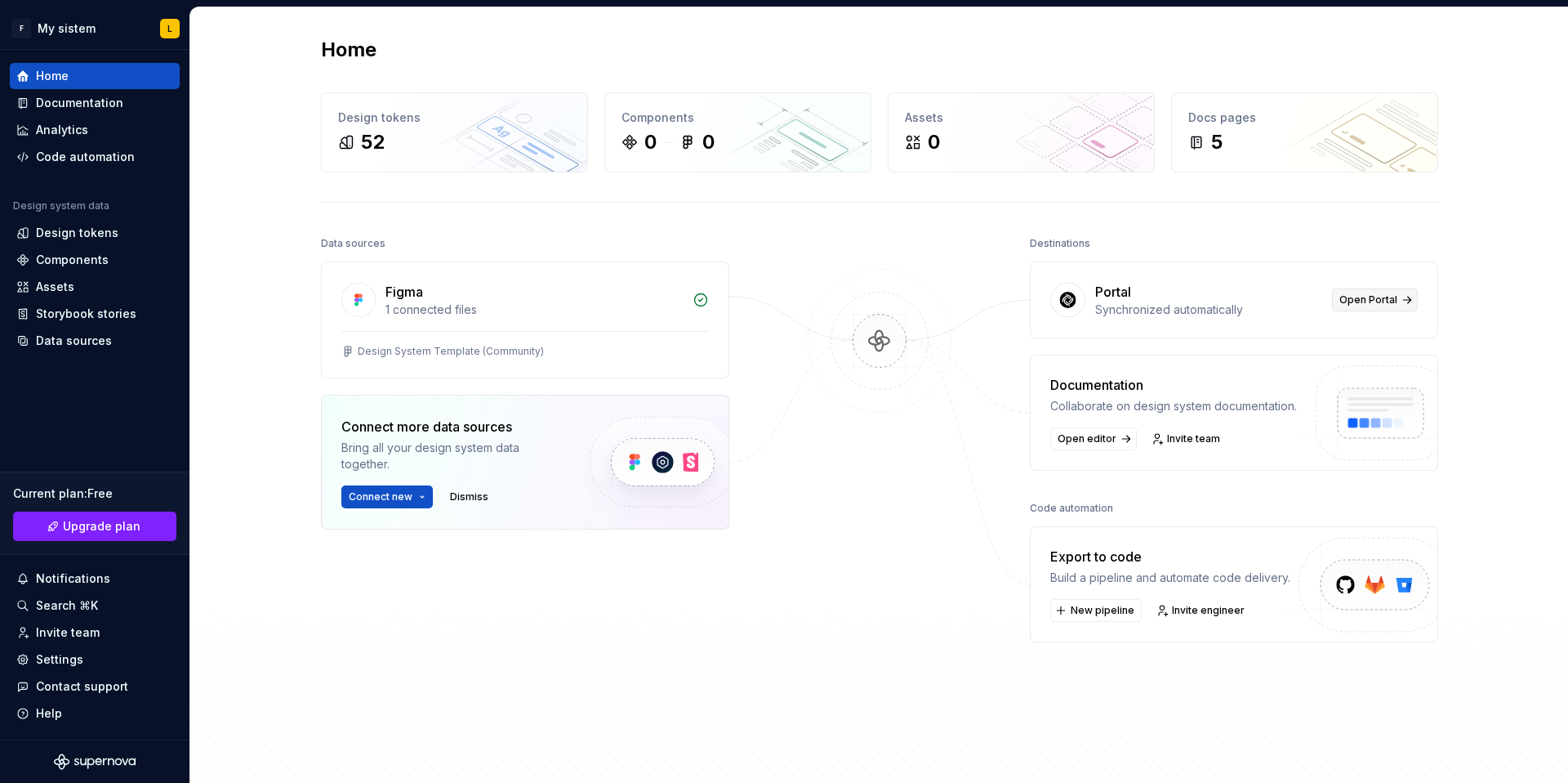
click at [1354, 295] on span "Open Portal" at bounding box center [1368, 300] width 58 height 13
click at [86, 233] on div "Design tokens" at bounding box center [76, 233] width 83 height 17
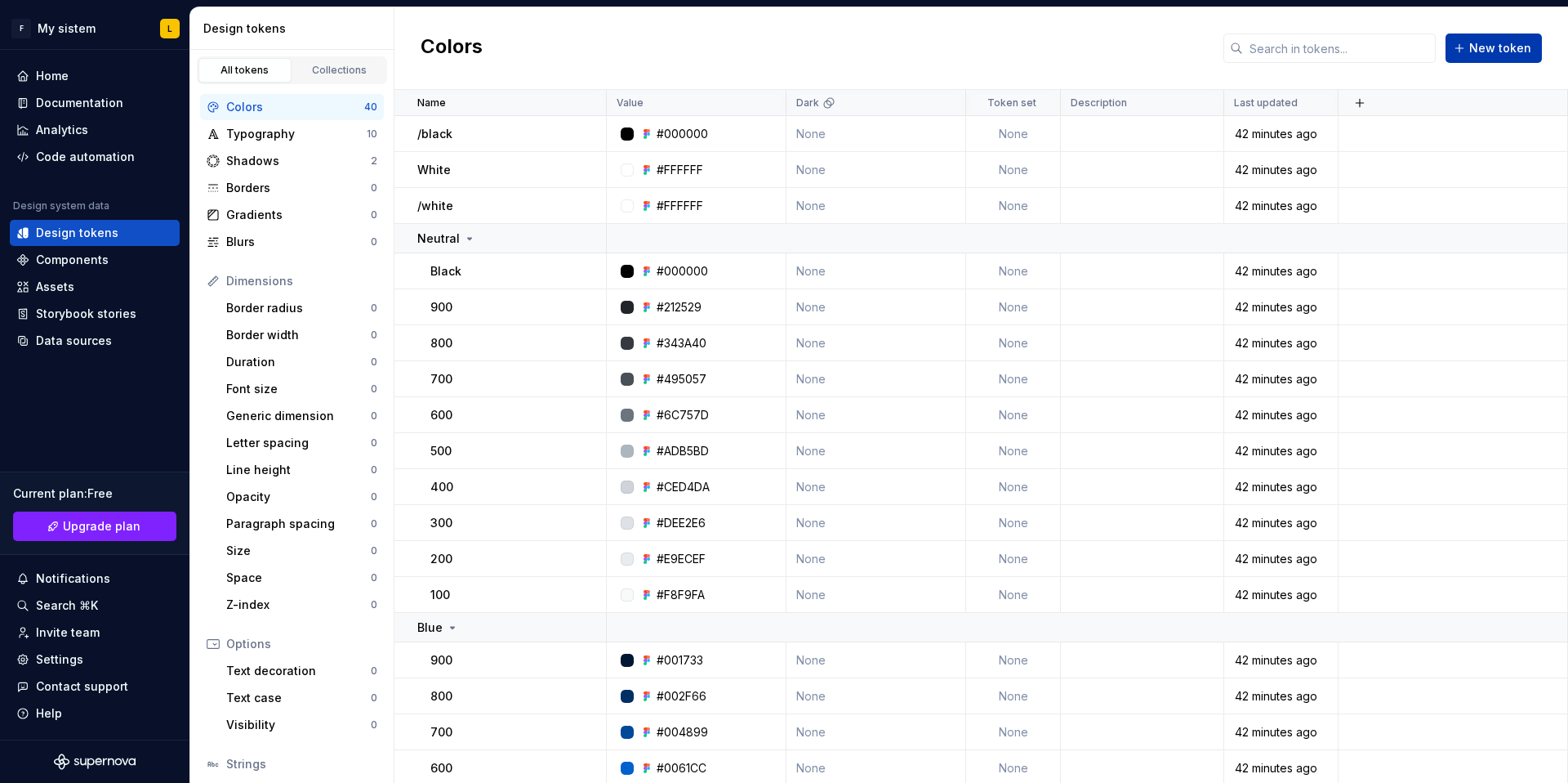
click at [1487, 50] on span "New token" at bounding box center [1500, 48] width 62 height 17
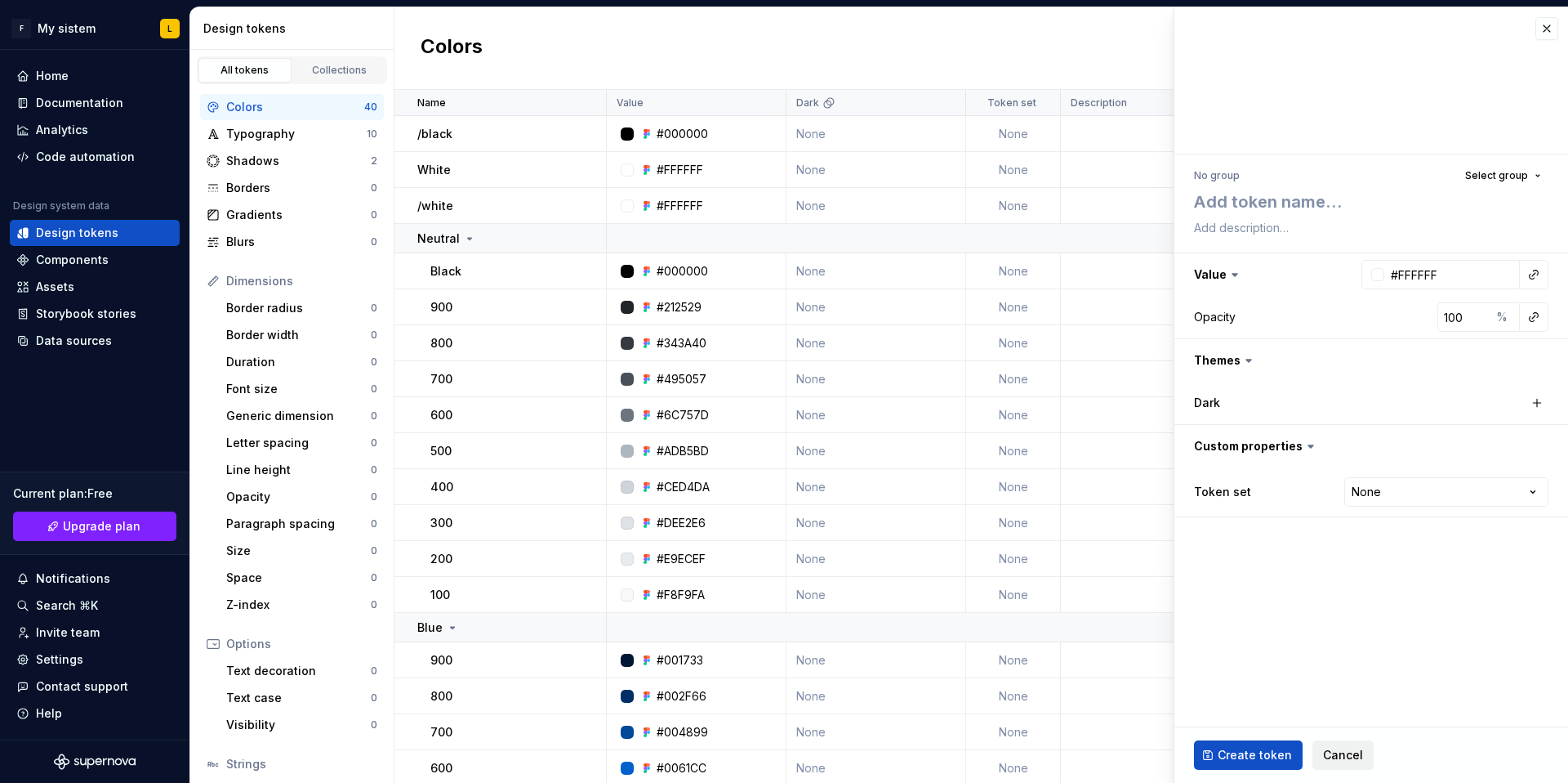
click at [1340, 754] on span "Cancel" at bounding box center [1343, 754] width 40 height 17
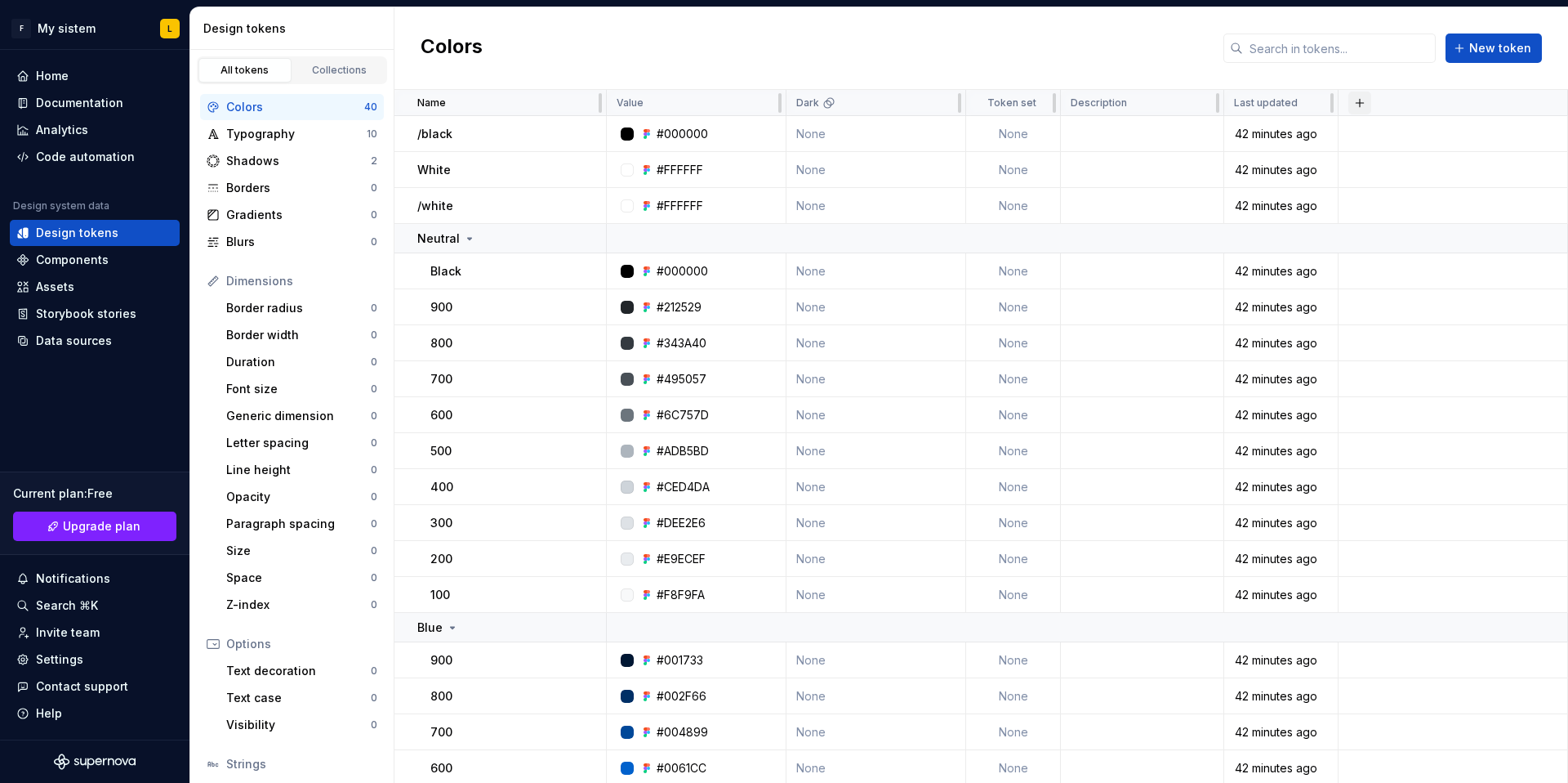
click at [1363, 103] on button "button" at bounding box center [1360, 103] width 23 height 23
click at [690, 597] on div "#F8F9FA" at bounding box center [680, 594] width 48 height 17
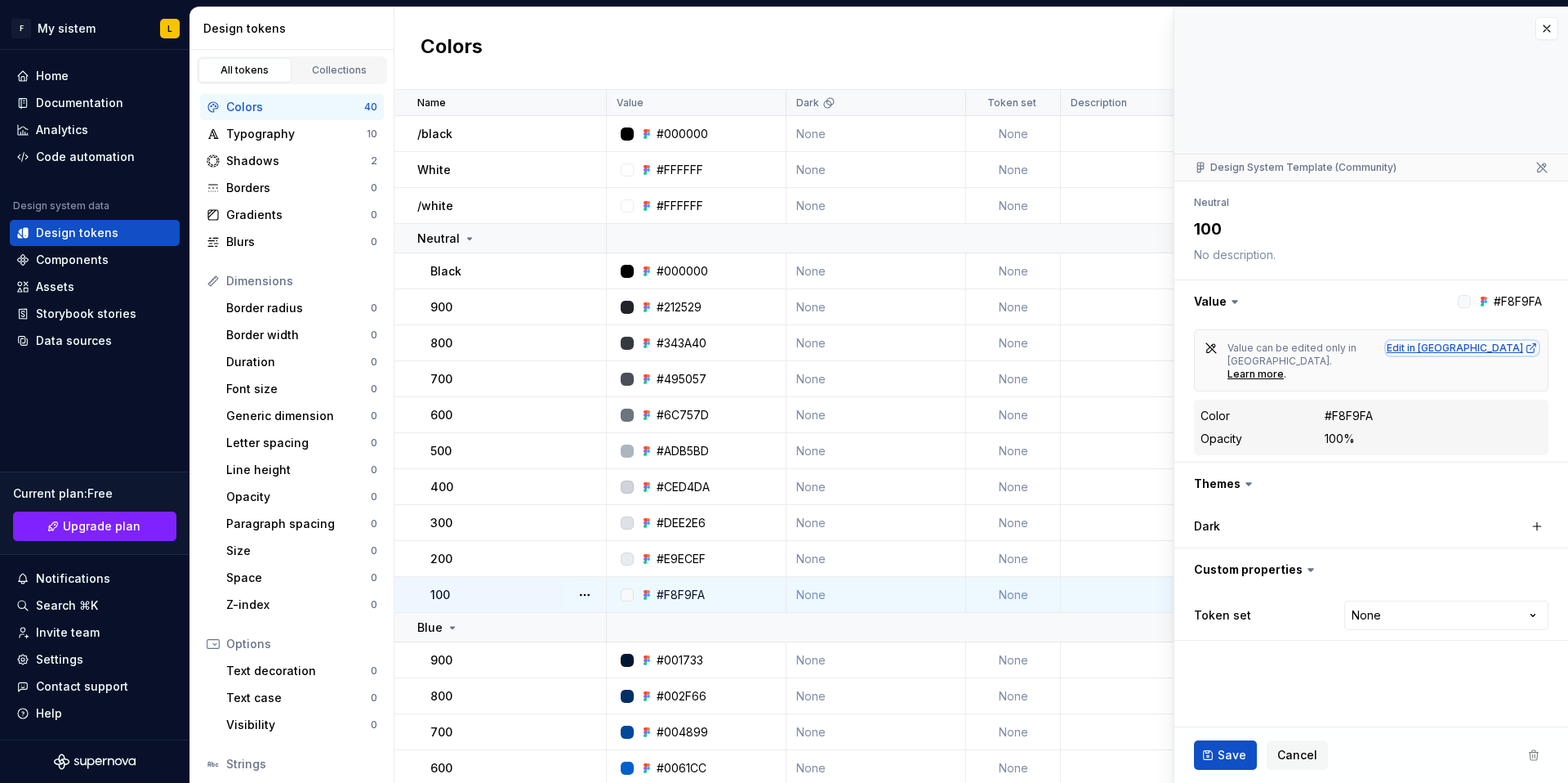
click at [1514, 348] on div "Edit in [GEOGRAPHIC_DATA]" at bounding box center [1463, 348] width 151 height 13
click at [70, 150] on div "Code automation" at bounding box center [85, 156] width 99 height 17
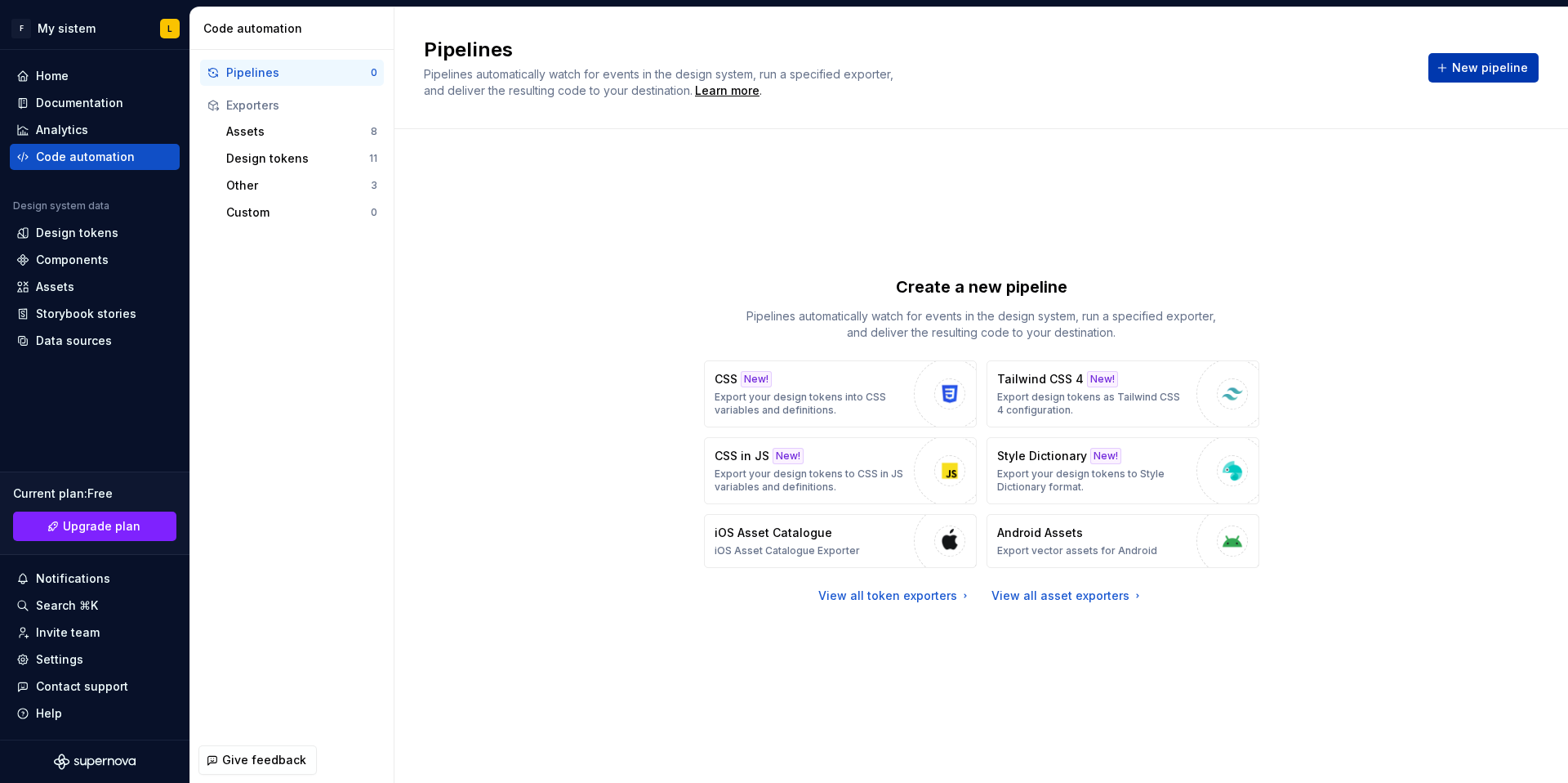
click at [1492, 60] on span "New pipeline" at bounding box center [1490, 68] width 76 height 17
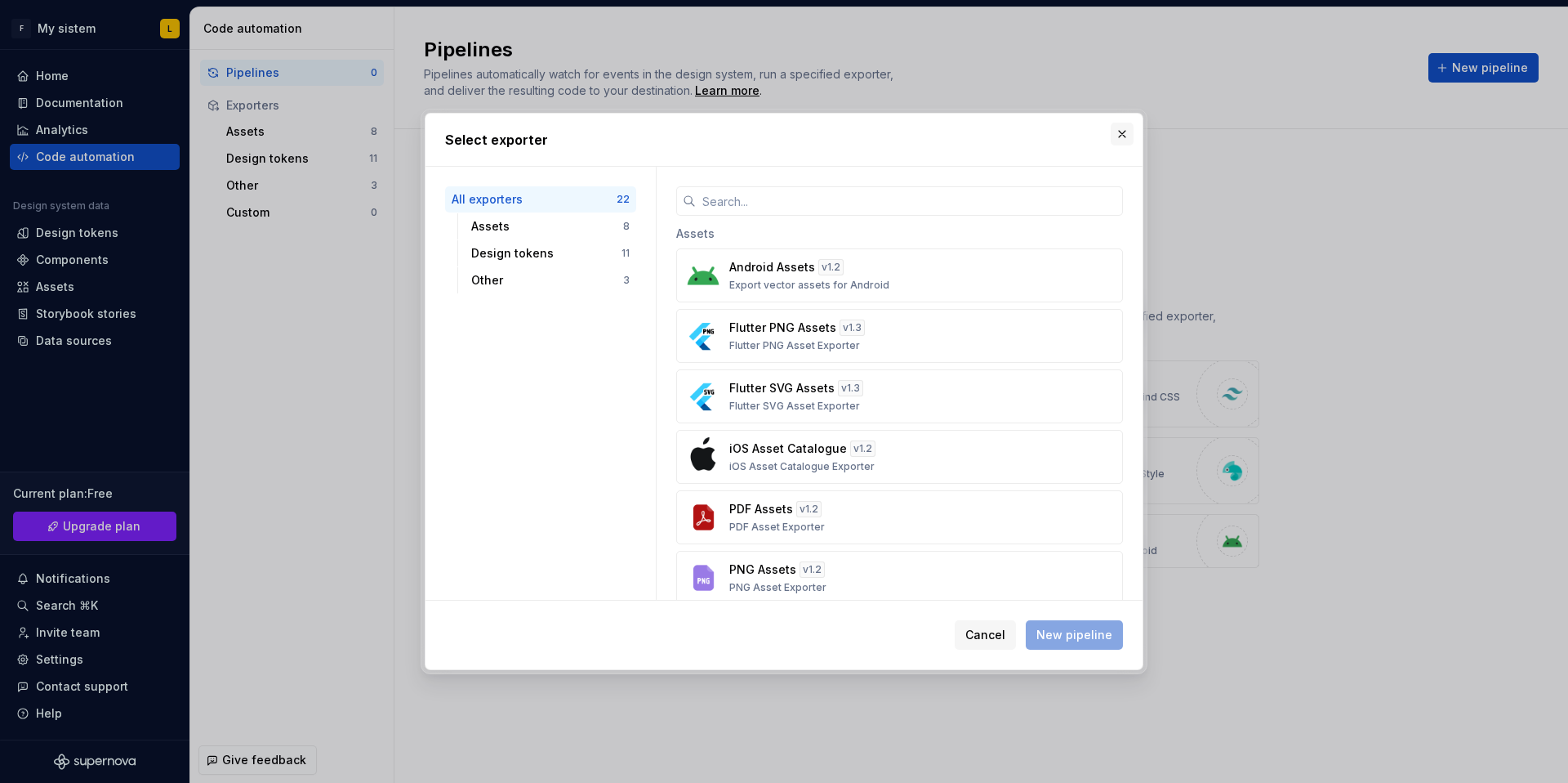
click at [1123, 134] on button "button" at bounding box center [1122, 134] width 23 height 23
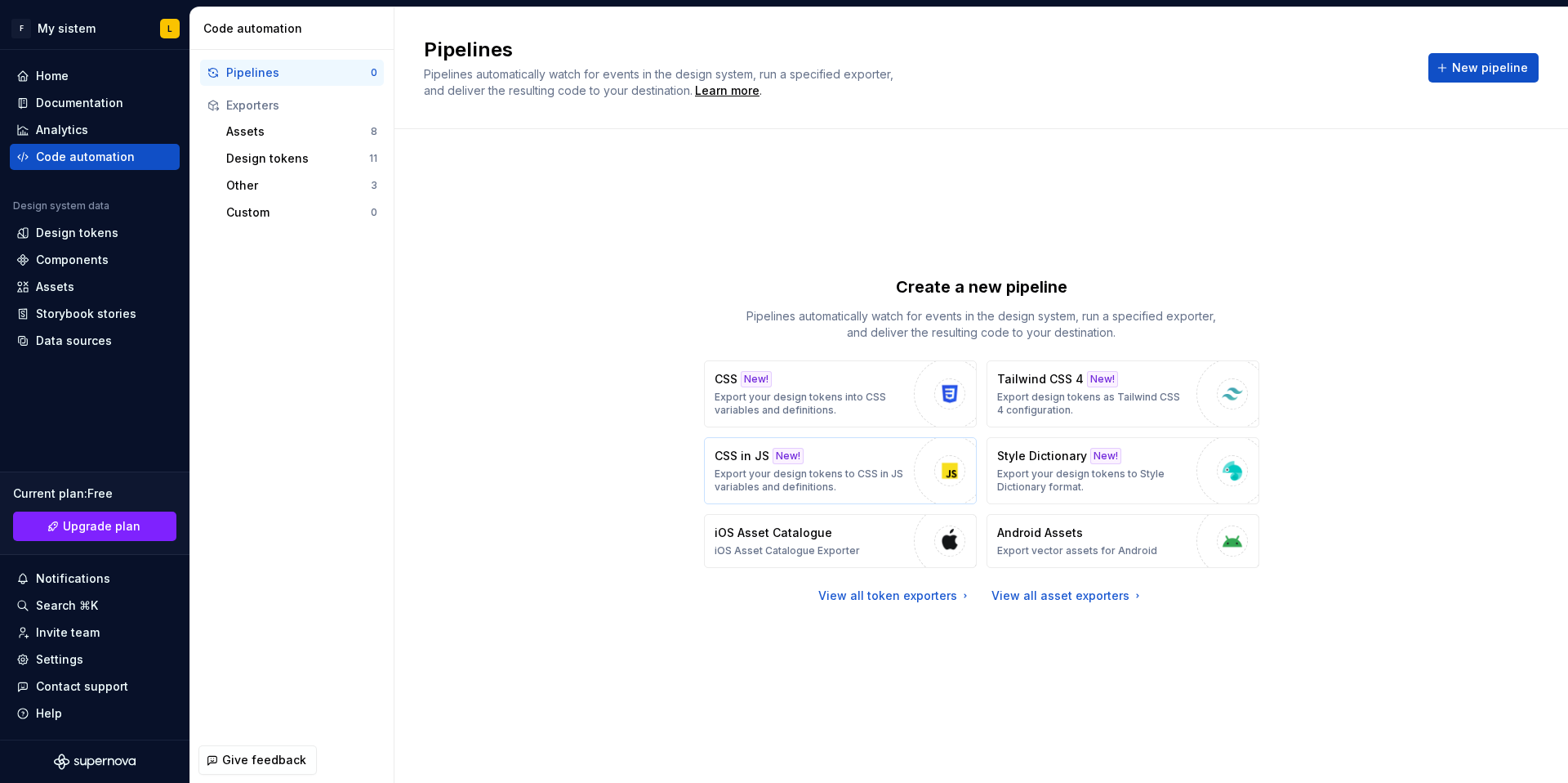
click at [856, 454] on div "CSS in JS New! Export your design tokens to CSS in JS variables and definitions." at bounding box center [810, 470] width 191 height 46
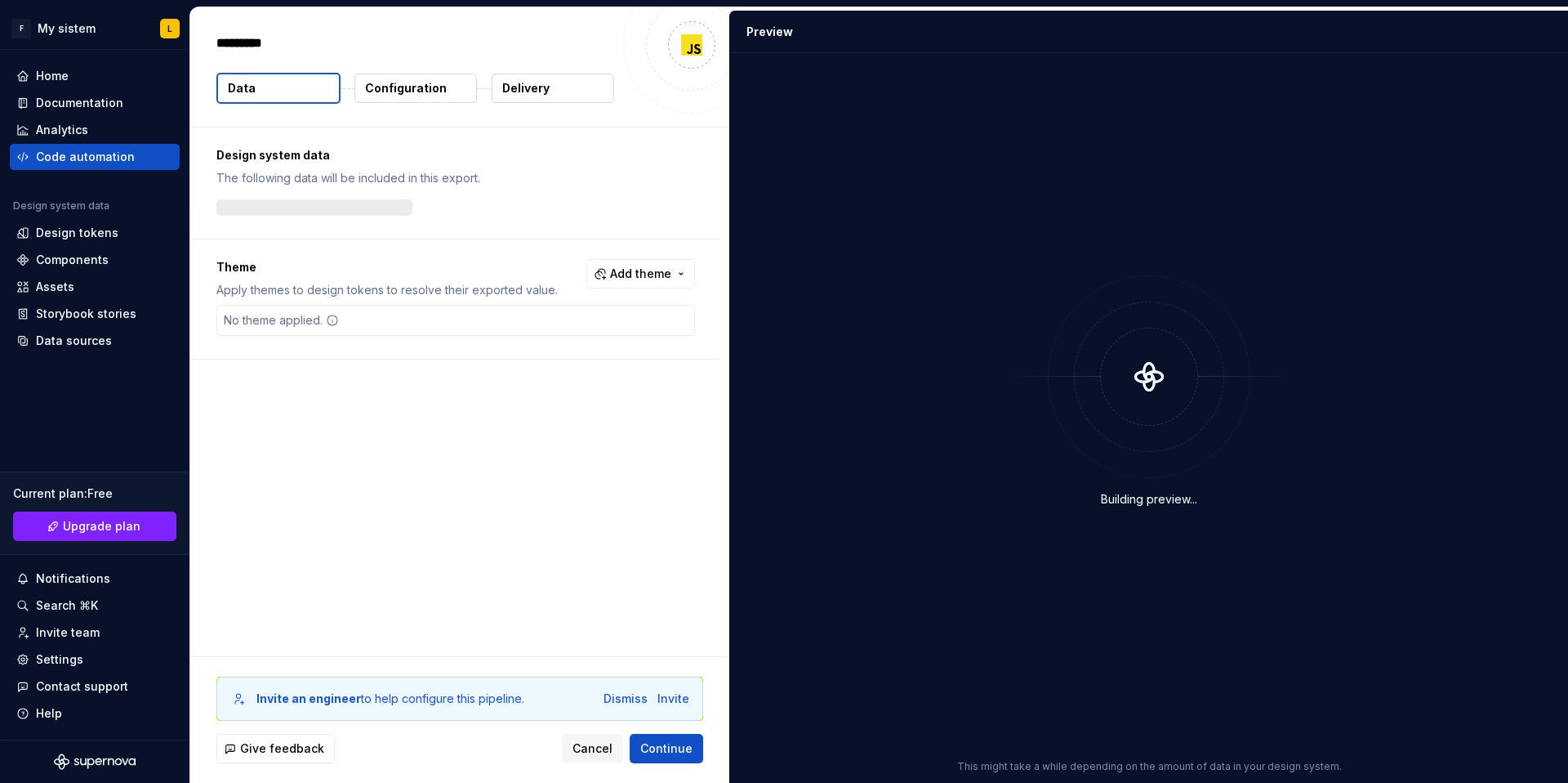
type textarea "*"
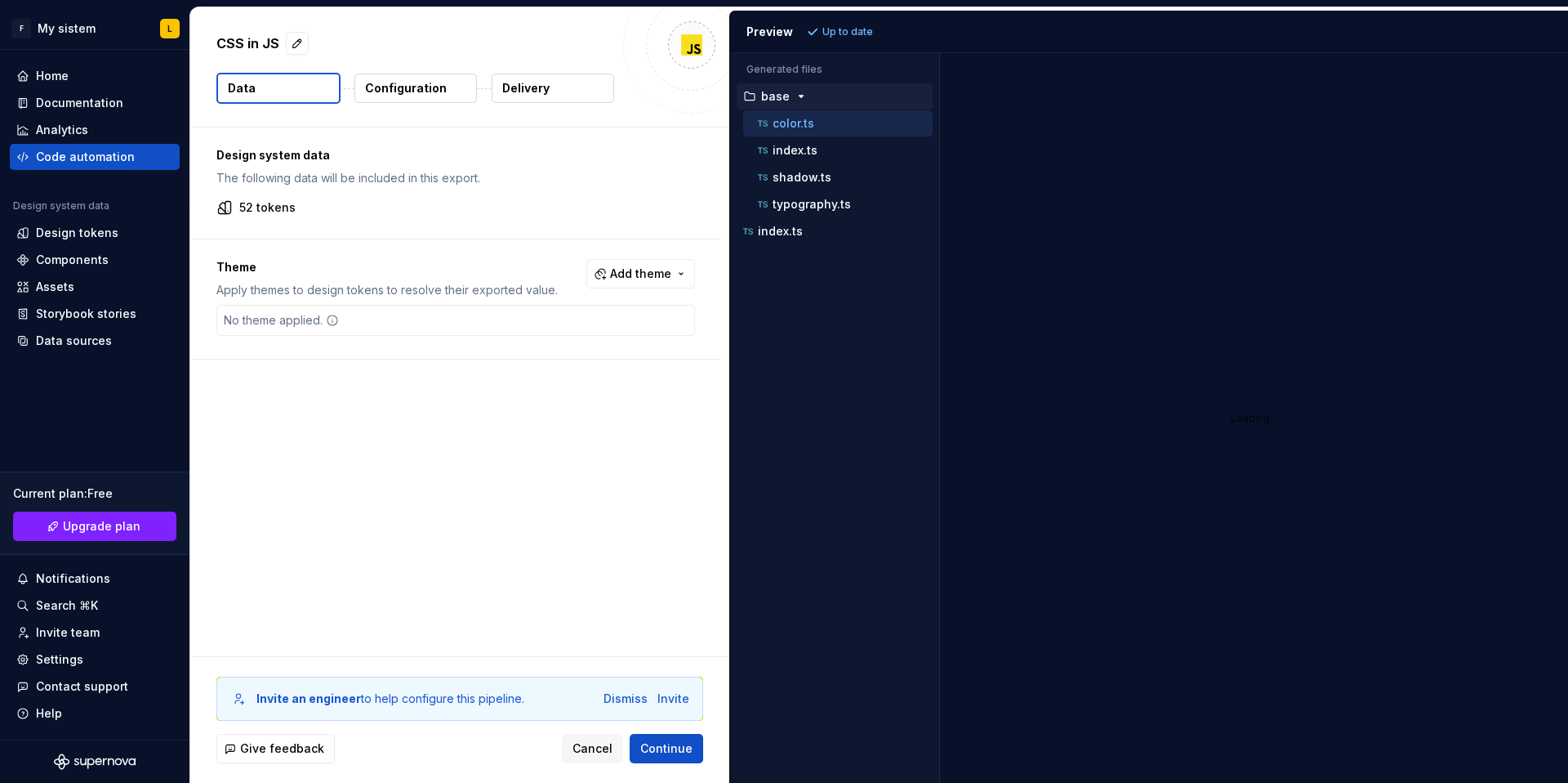
click at [286, 89] on button "Data" at bounding box center [278, 89] width 124 height 31
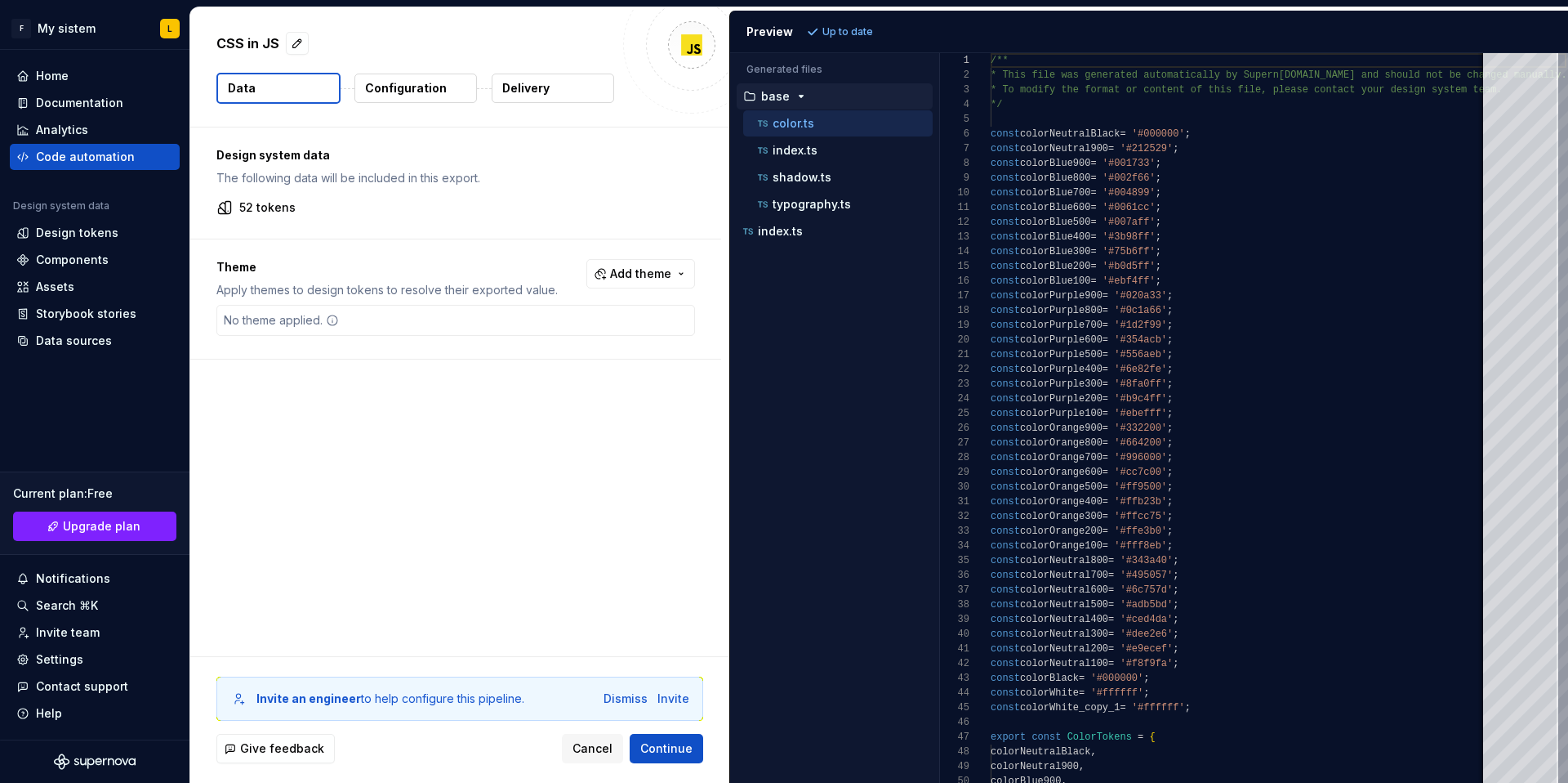
click at [453, 78] on button "Configuration" at bounding box center [415, 89] width 122 height 30
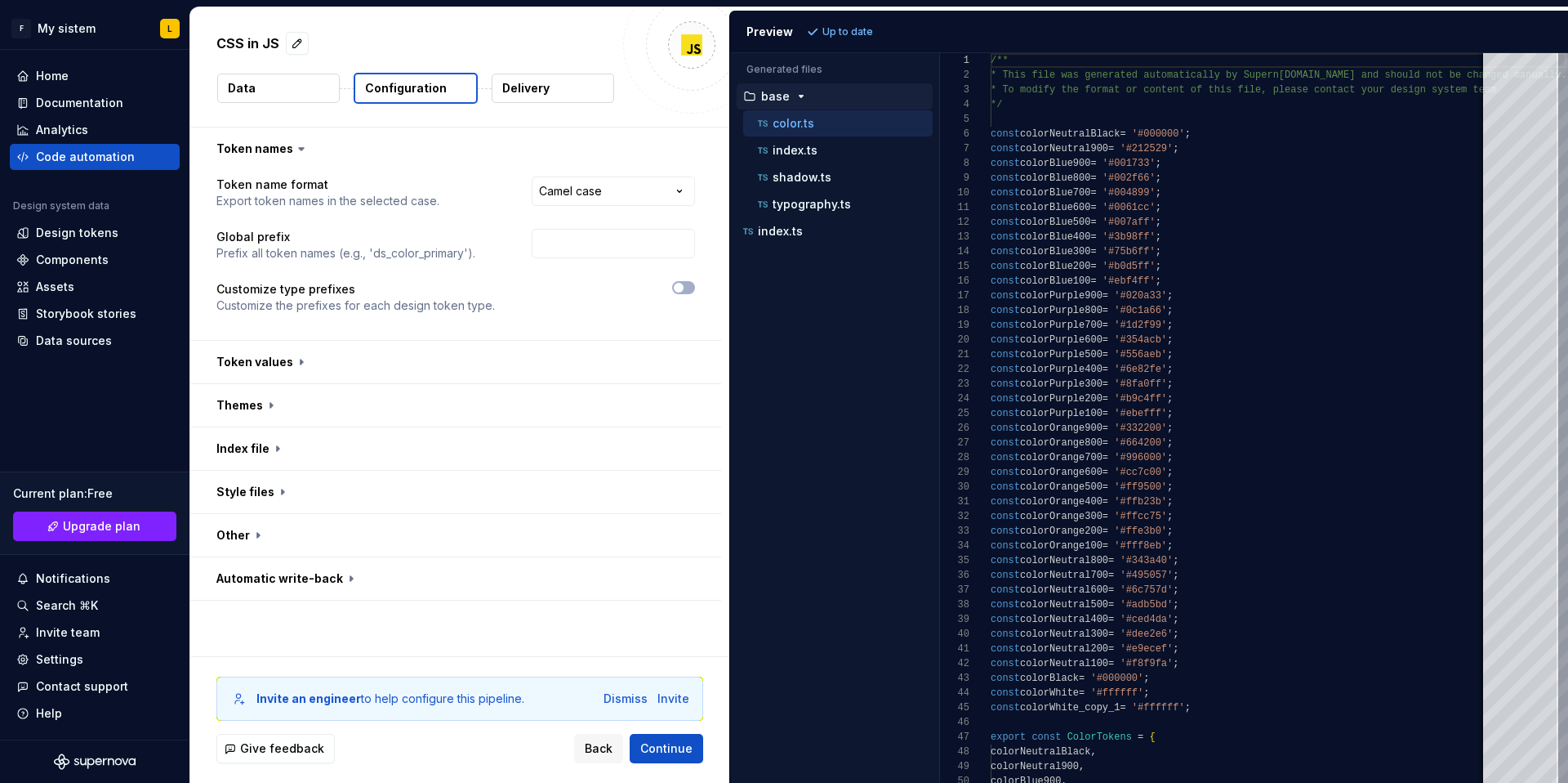
click at [306, 85] on button "Data" at bounding box center [278, 89] width 122 height 30
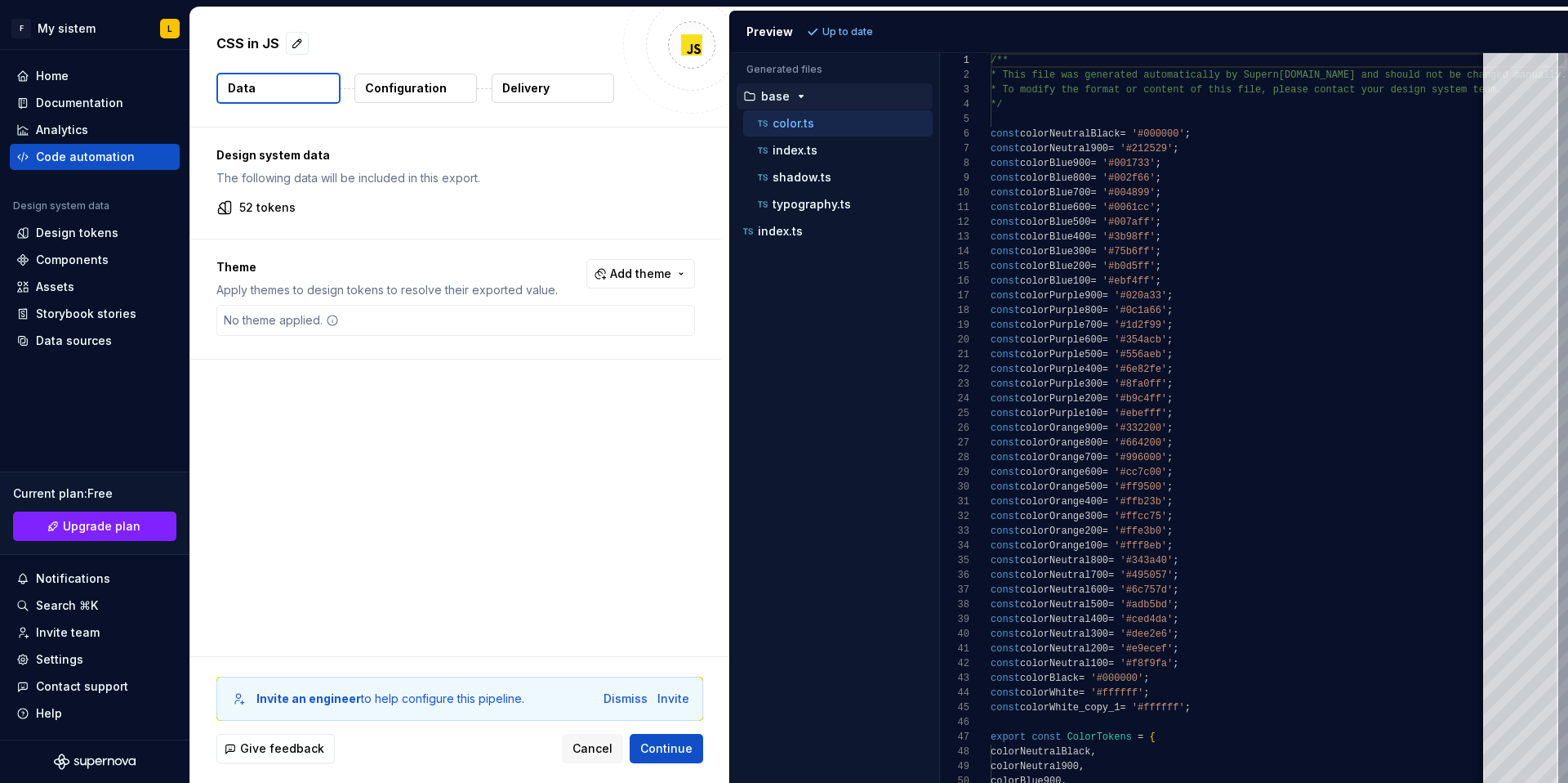
click at [441, 89] on p "Configuration" at bounding box center [406, 88] width 82 height 17
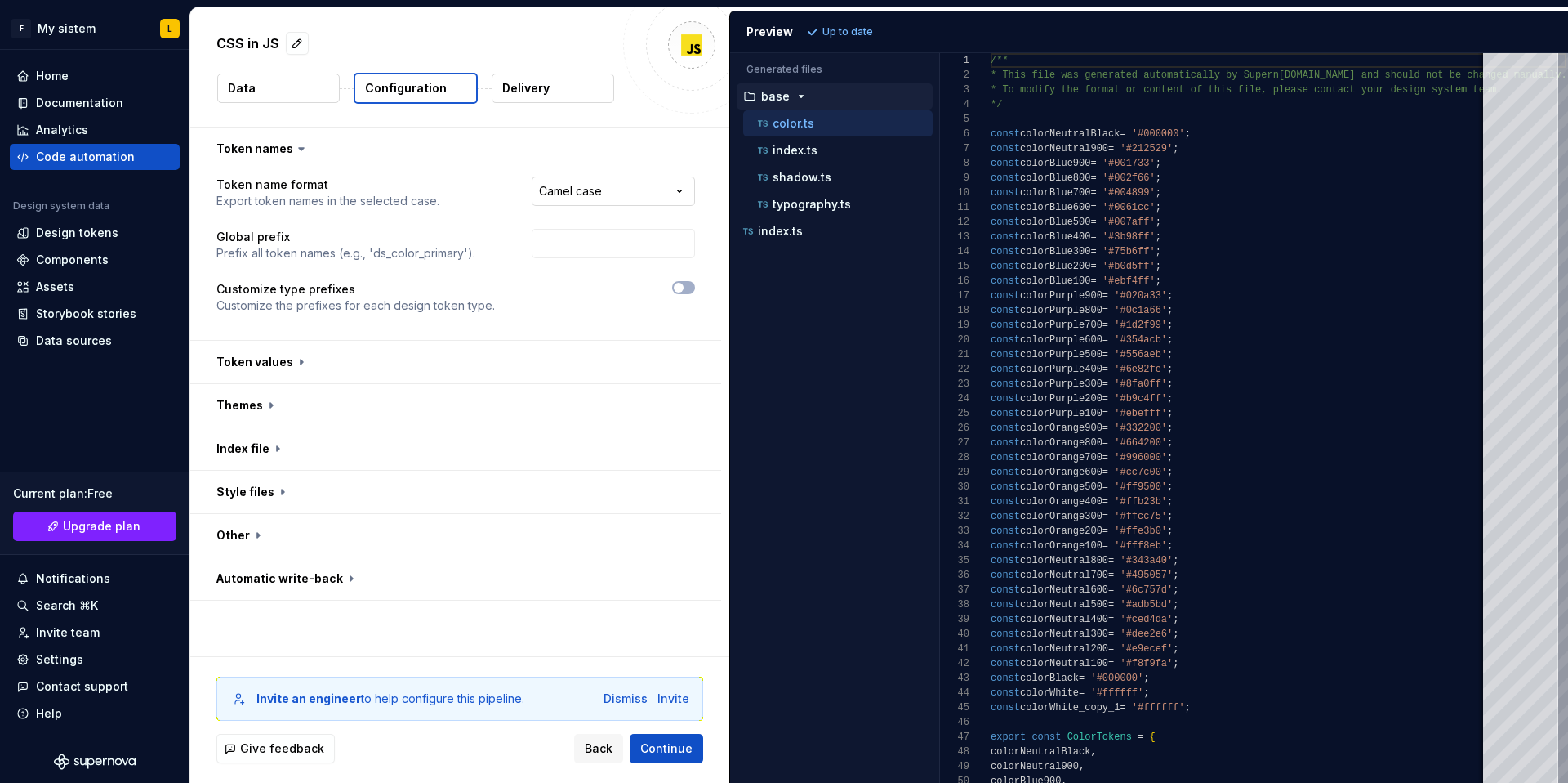
click at [674, 189] on html "**********" at bounding box center [784, 391] width 1568 height 783
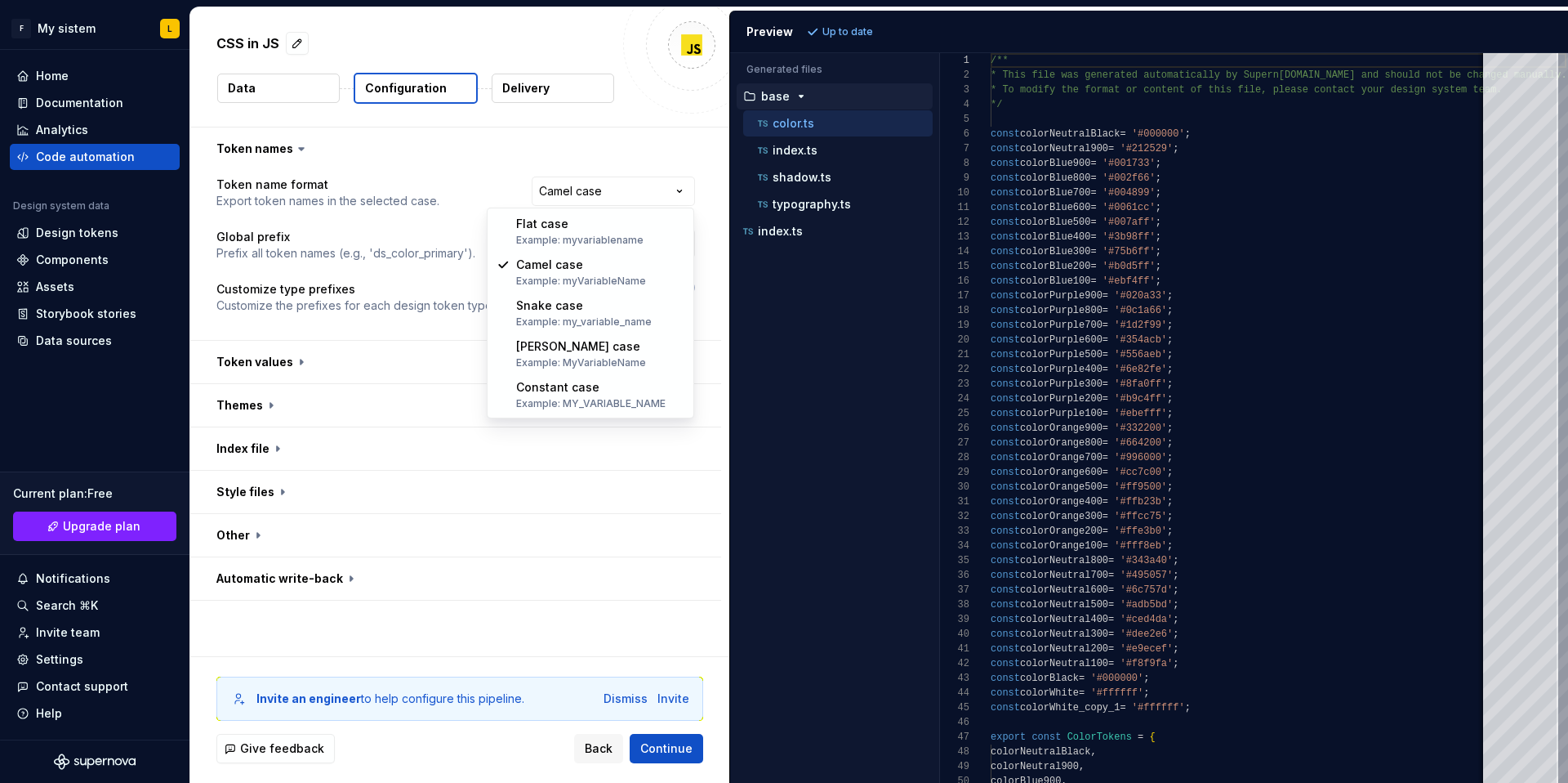
select select "**********"
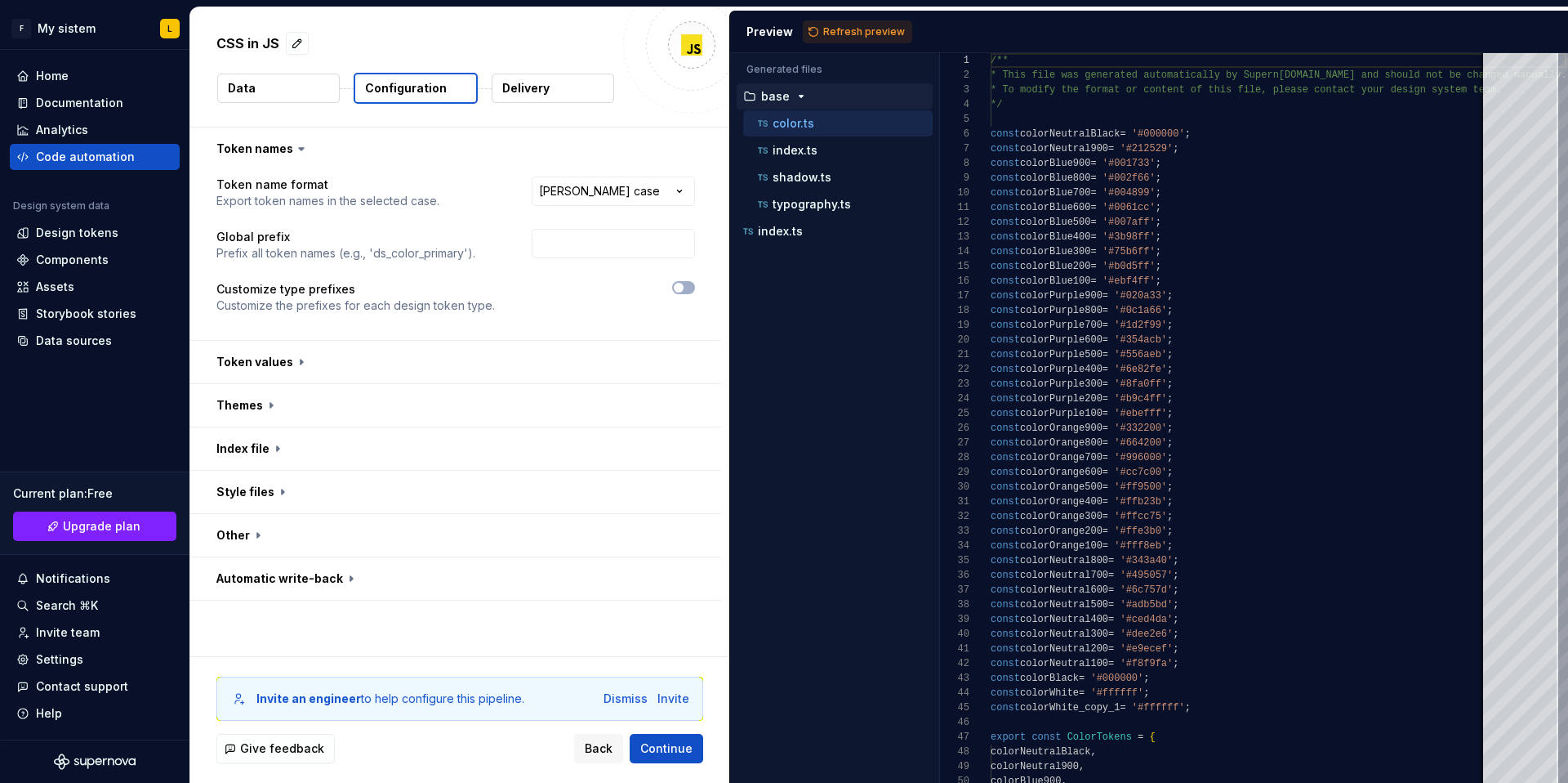
click at [802, 95] on icon "button" at bounding box center [801, 96] width 13 height 13
click at [546, 89] on p "Delivery" at bounding box center [526, 88] width 48 height 17
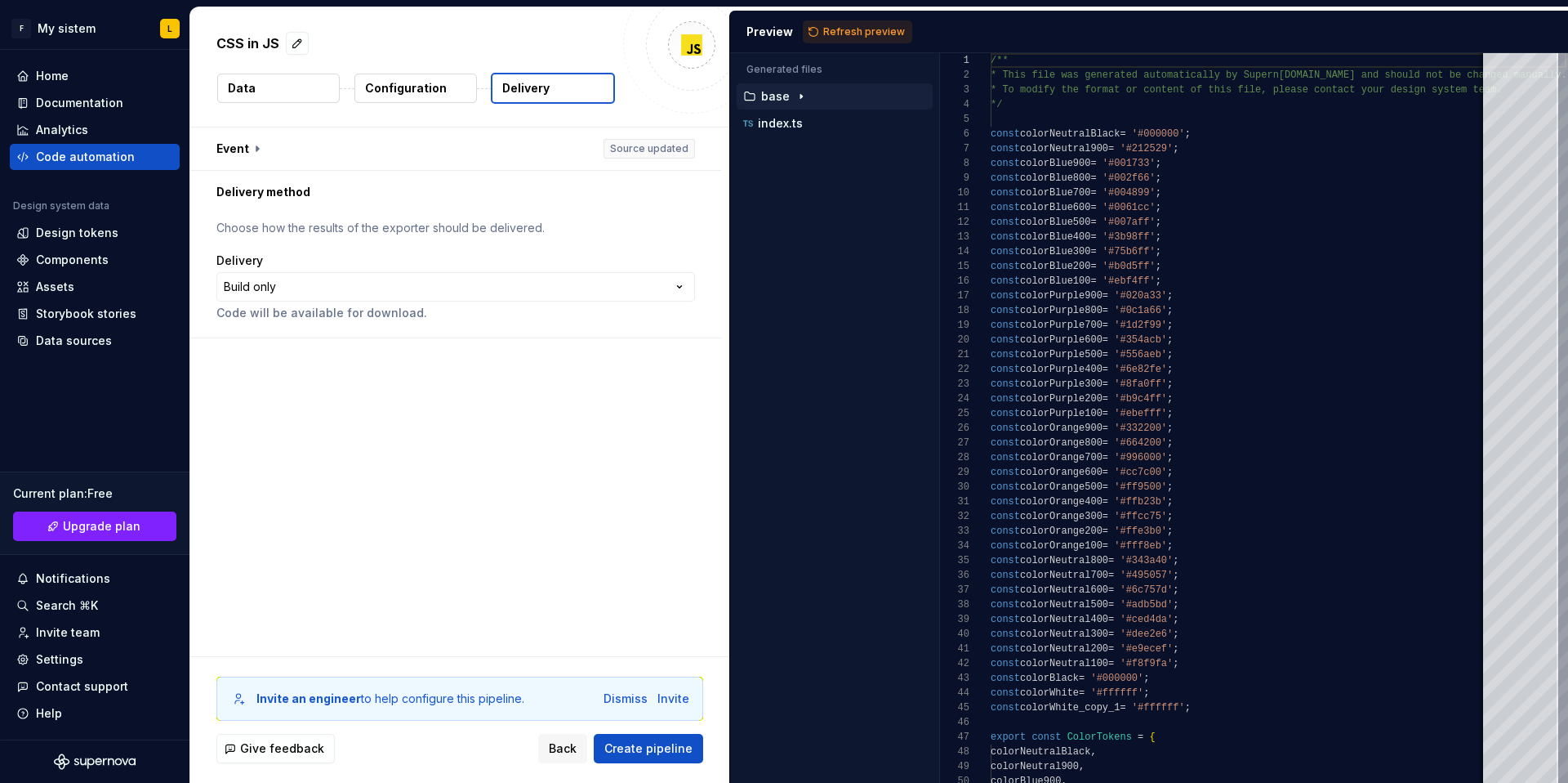
click at [452, 83] on button "Configuration" at bounding box center [415, 89] width 122 height 30
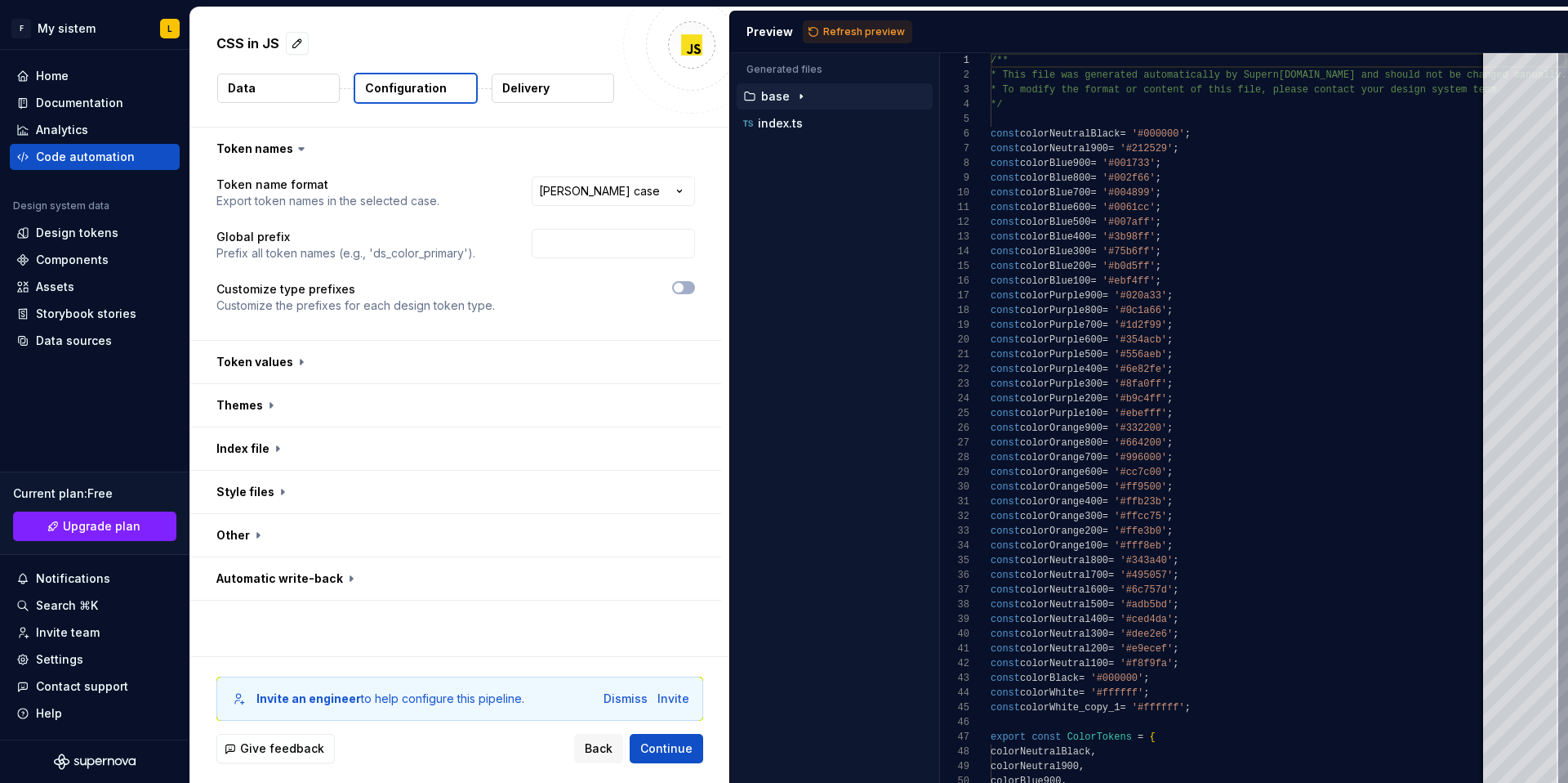
click at [301, 87] on button "Data" at bounding box center [278, 89] width 122 height 30
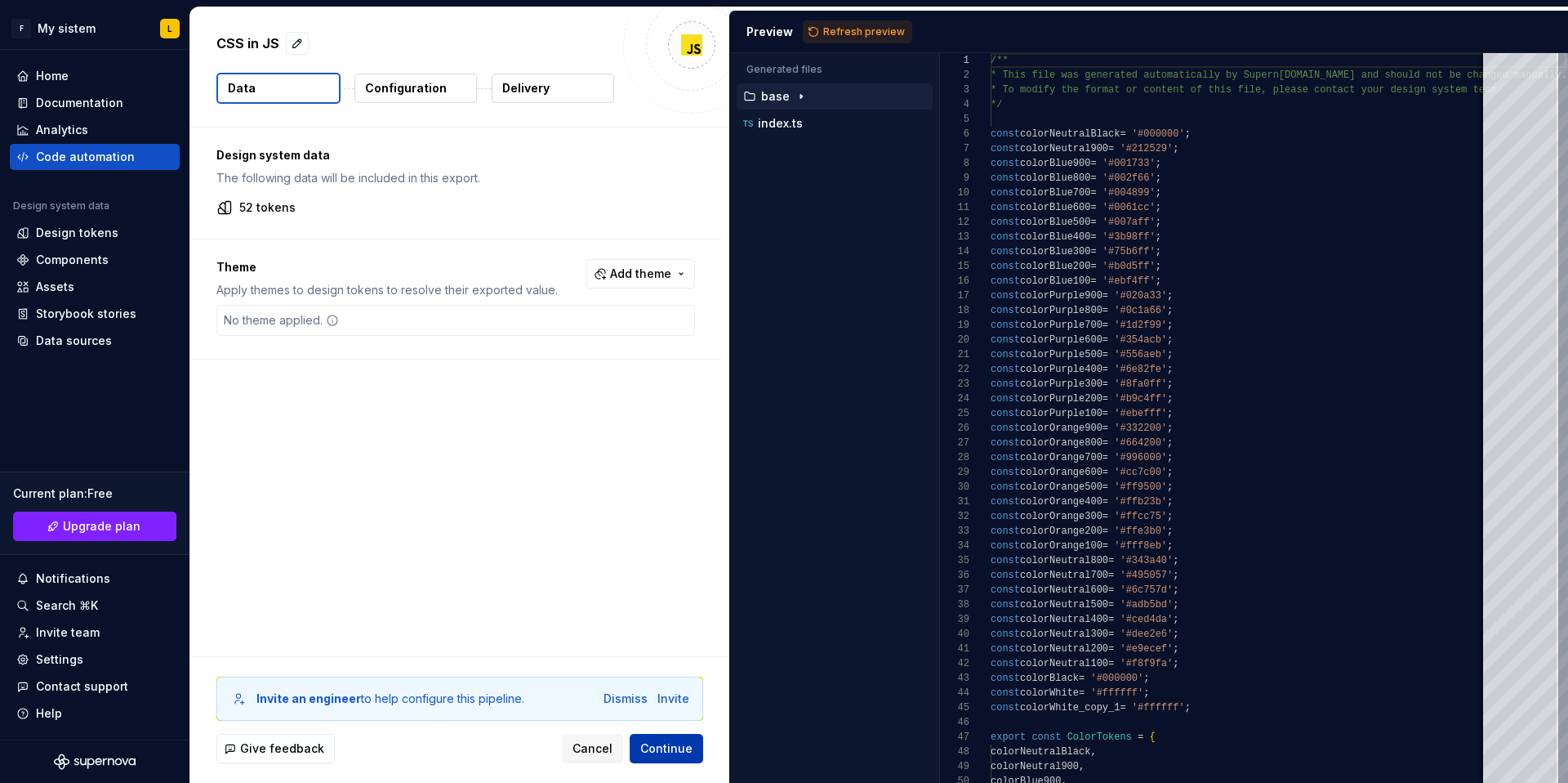
click at [671, 748] on span "Continue" at bounding box center [666, 748] width 52 height 17
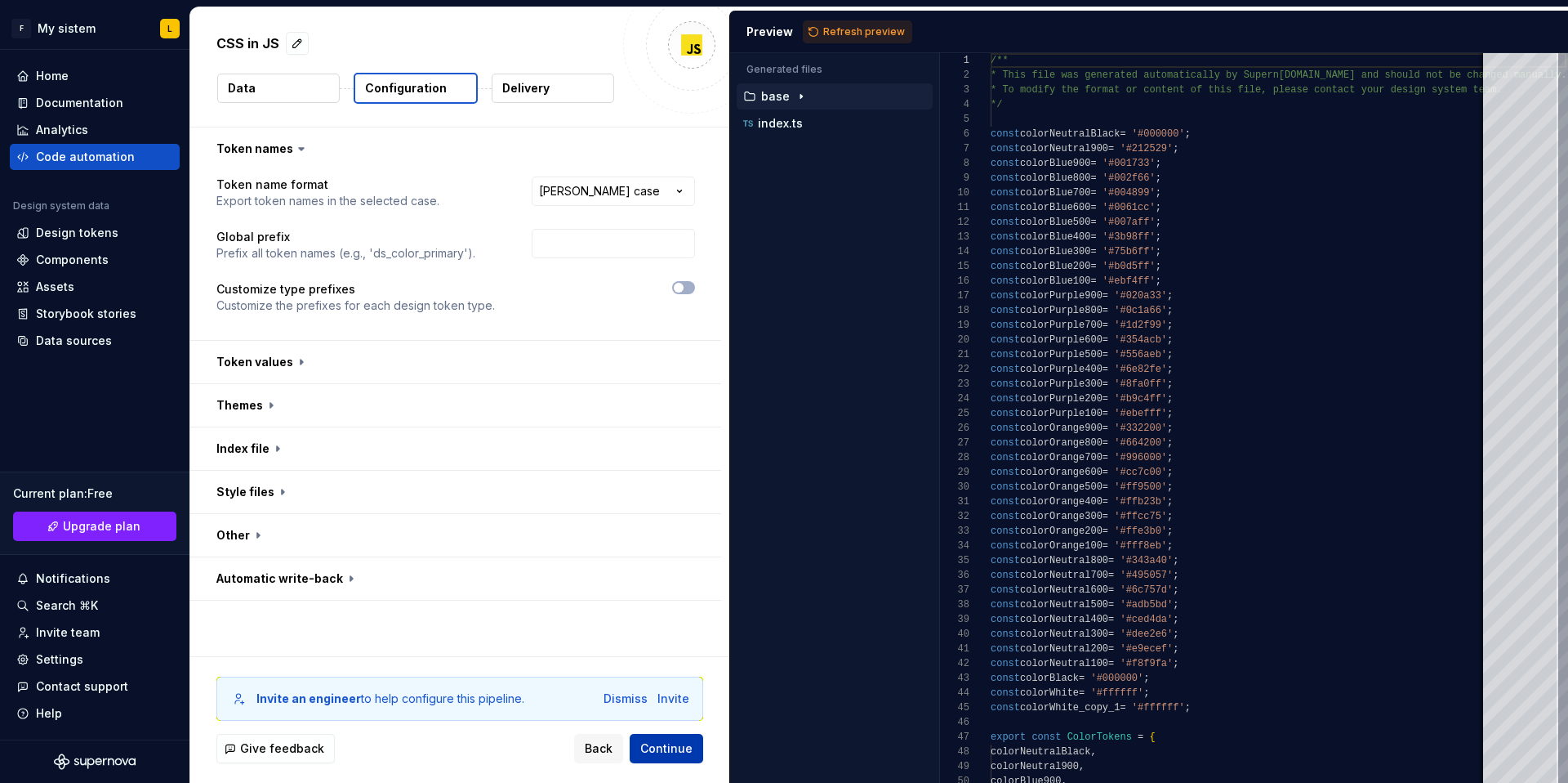
click at [672, 754] on span "Continue" at bounding box center [666, 748] width 52 height 17
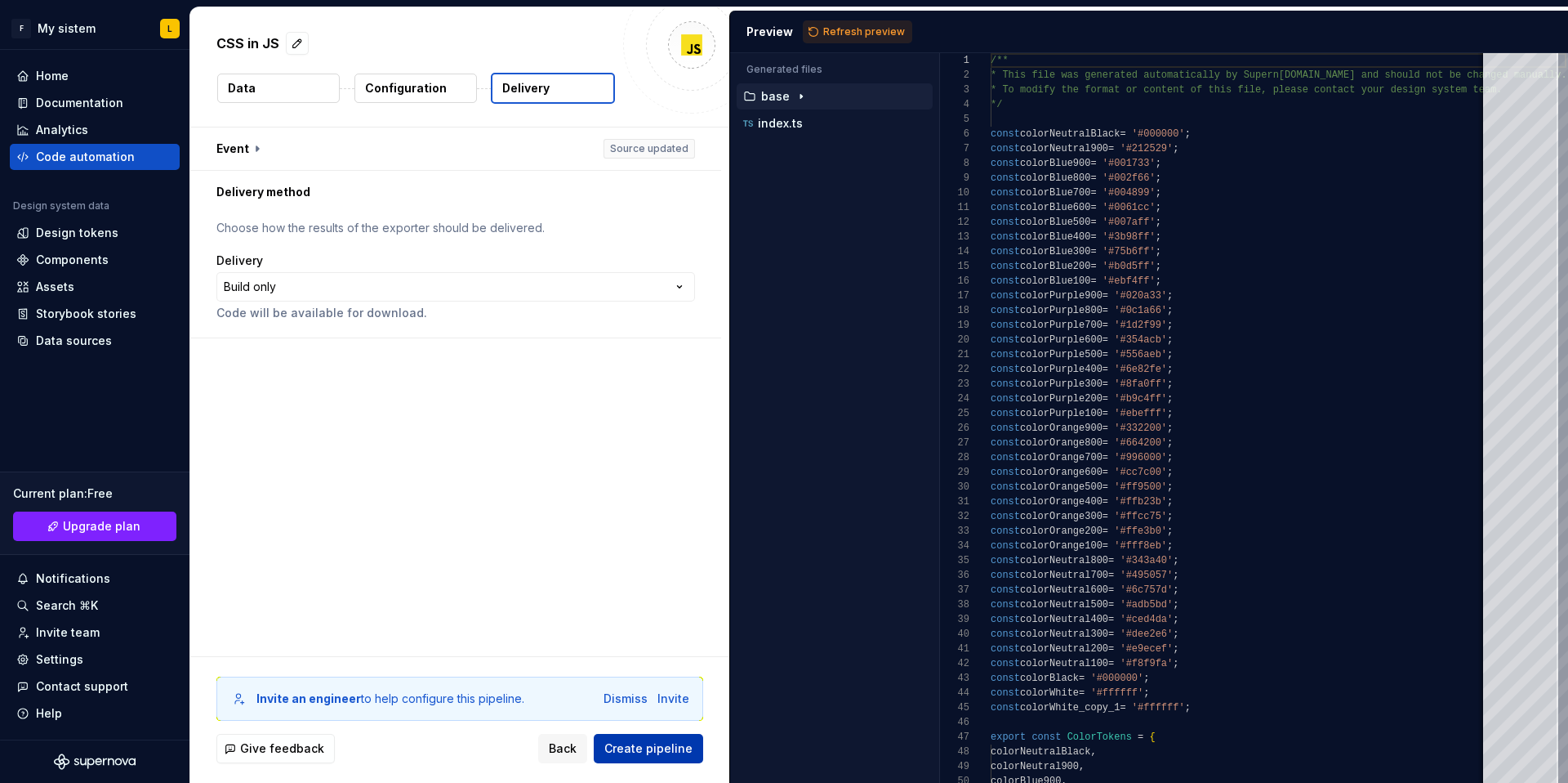
click at [668, 750] on span "Create pipeline" at bounding box center [649, 748] width 89 height 17
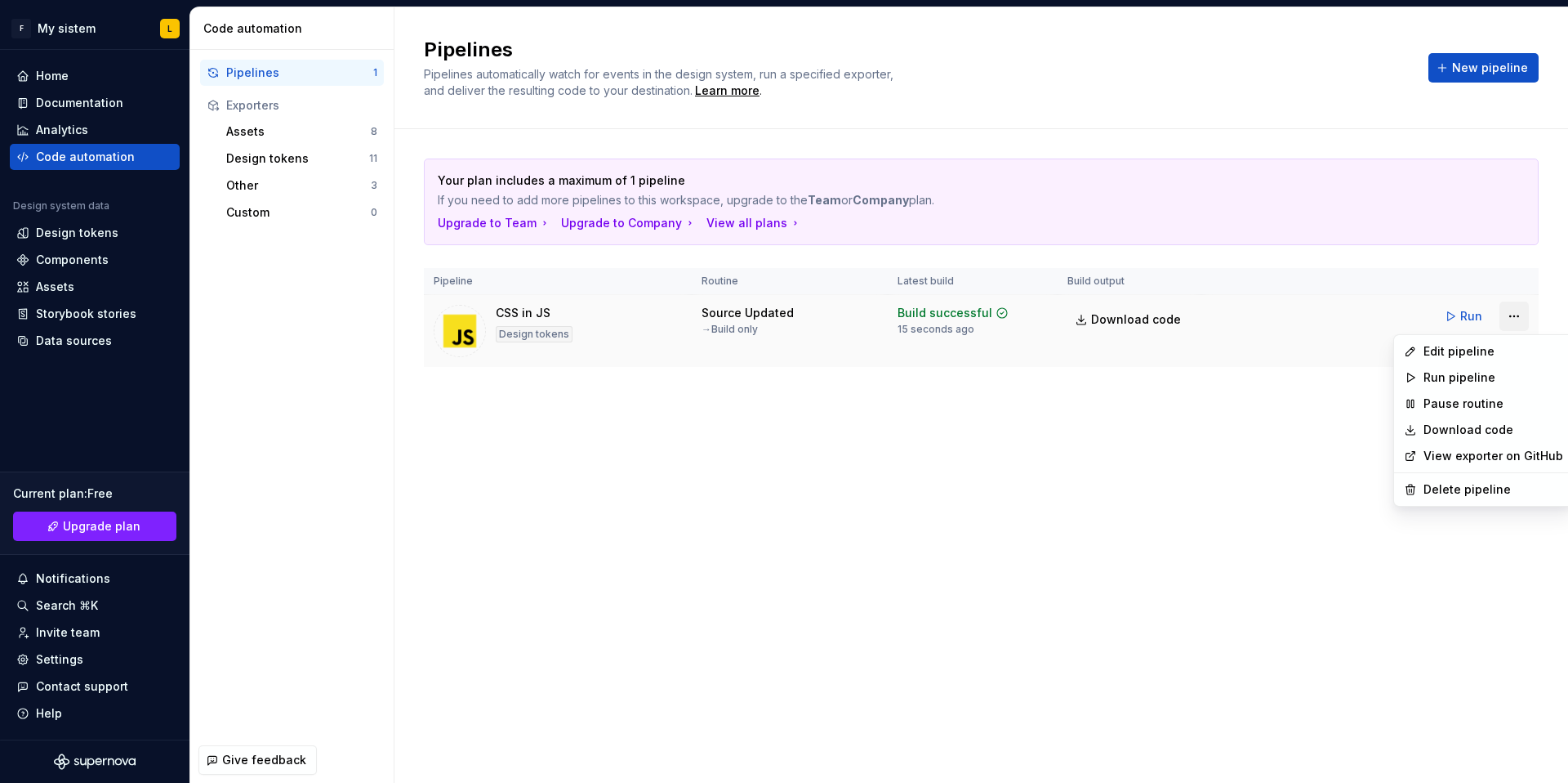
click at [1518, 314] on html "F My sistem L Home Documentation Analytics Code automation Design system data D…" at bounding box center [784, 391] width 1568 height 783
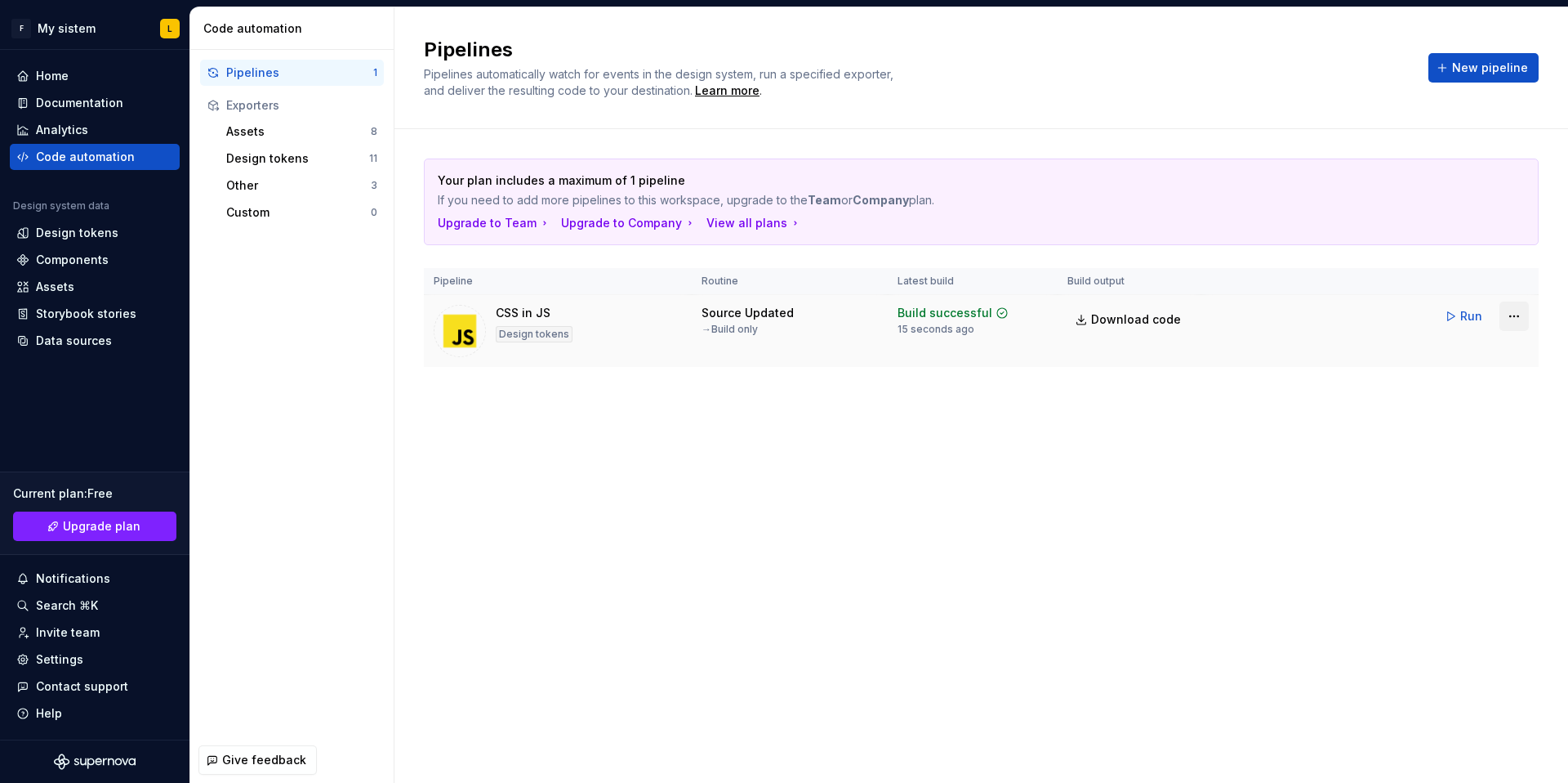
click at [1518, 314] on html "F My sistem L Home Documentation Analytics Code automation Design system data D…" at bounding box center [784, 391] width 1568 height 783
click at [78, 103] on div "Documentation" at bounding box center [79, 103] width 88 height 17
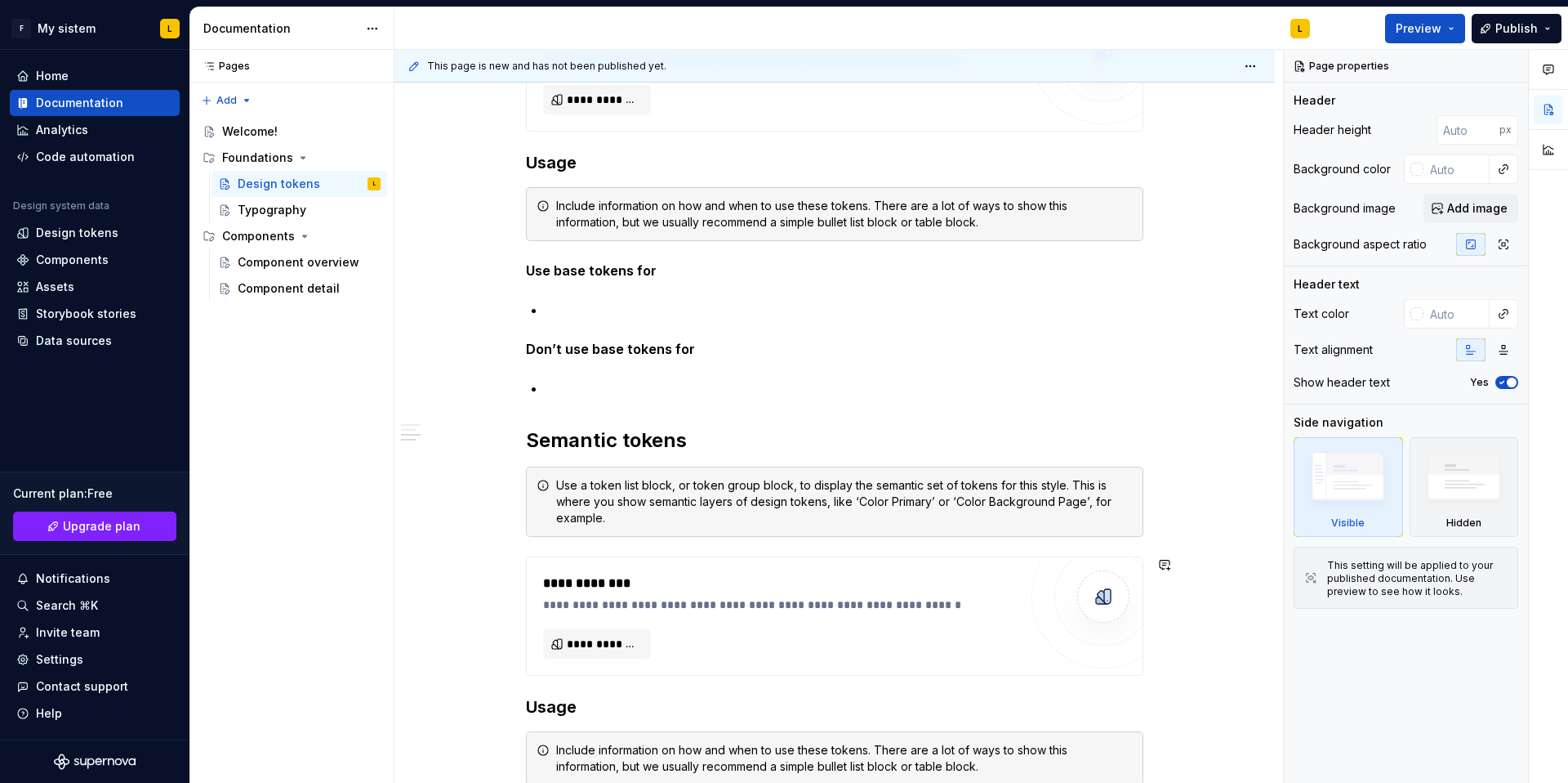
scroll to position [1009, 0]
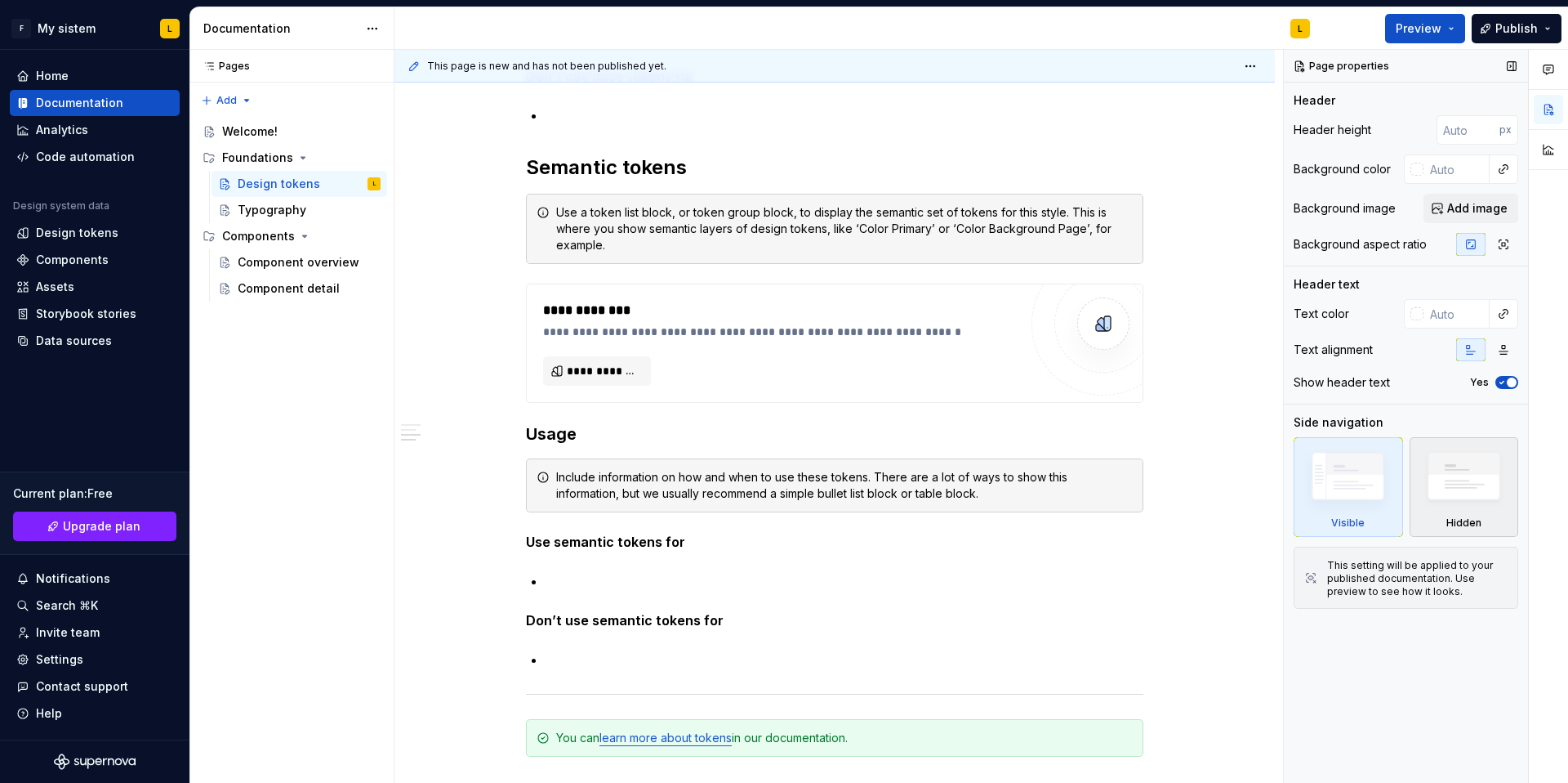
click at [1471, 488] on img at bounding box center [1465, 481] width 94 height 72
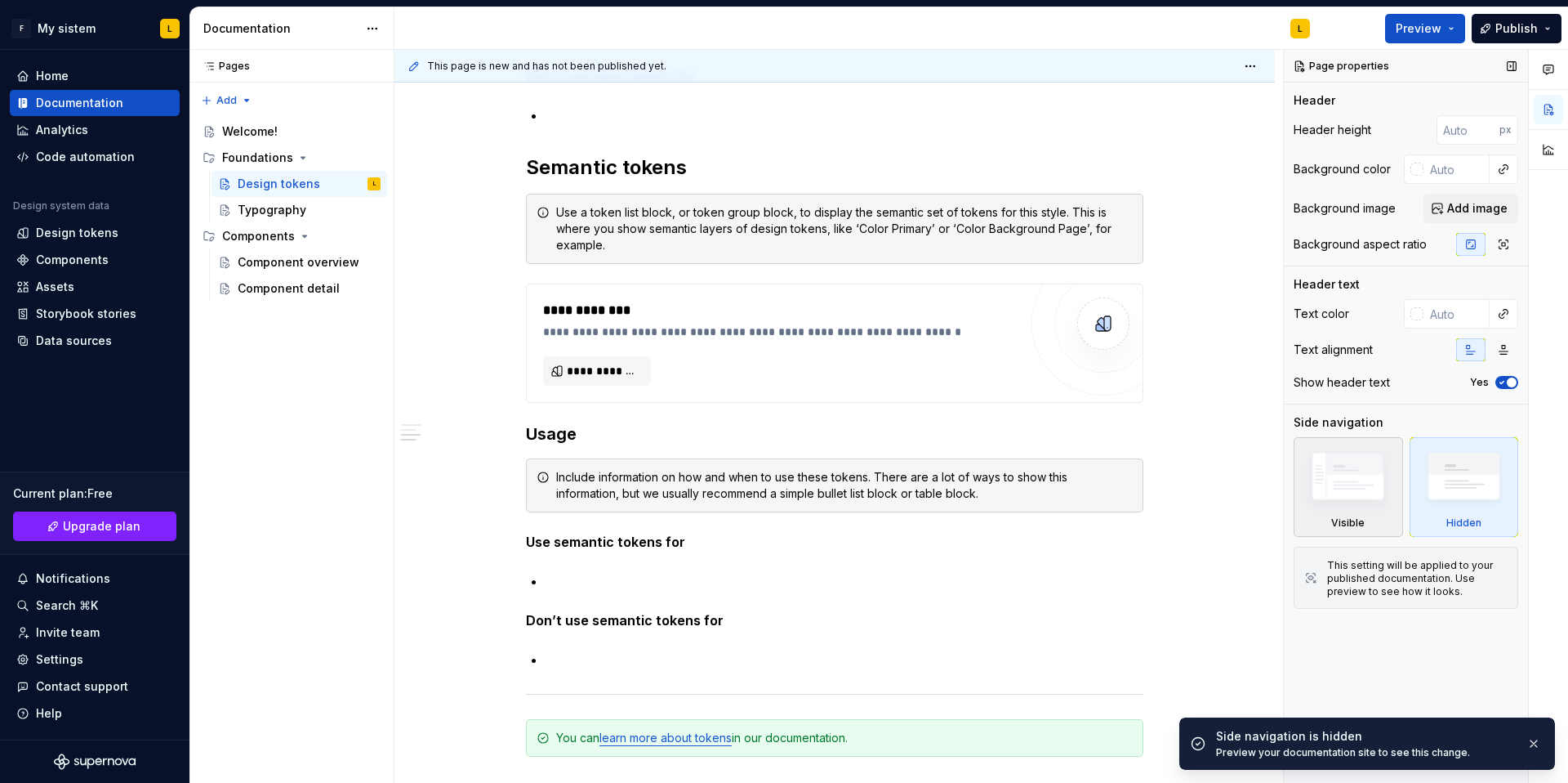
click at [1321, 506] on img at bounding box center [1348, 481] width 94 height 71
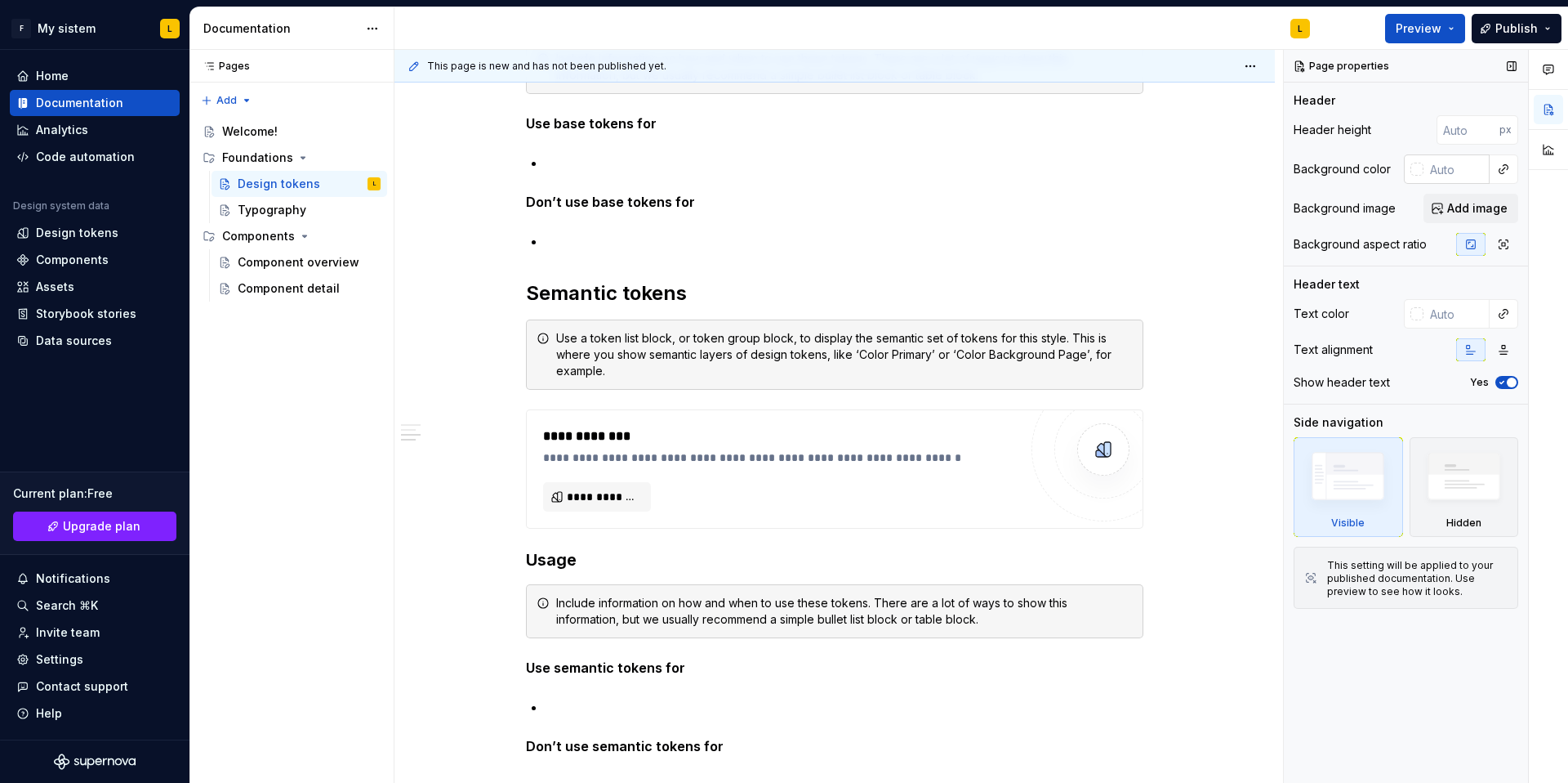
click at [1419, 169] on div at bounding box center [1417, 169] width 13 height 13
click at [1419, 169] on div "Comments Open comments No comments yet Select ‘Comment’ from the block context …" at bounding box center [1426, 416] width 284 height 733
click at [1484, 468] on img at bounding box center [1465, 481] width 94 height 72
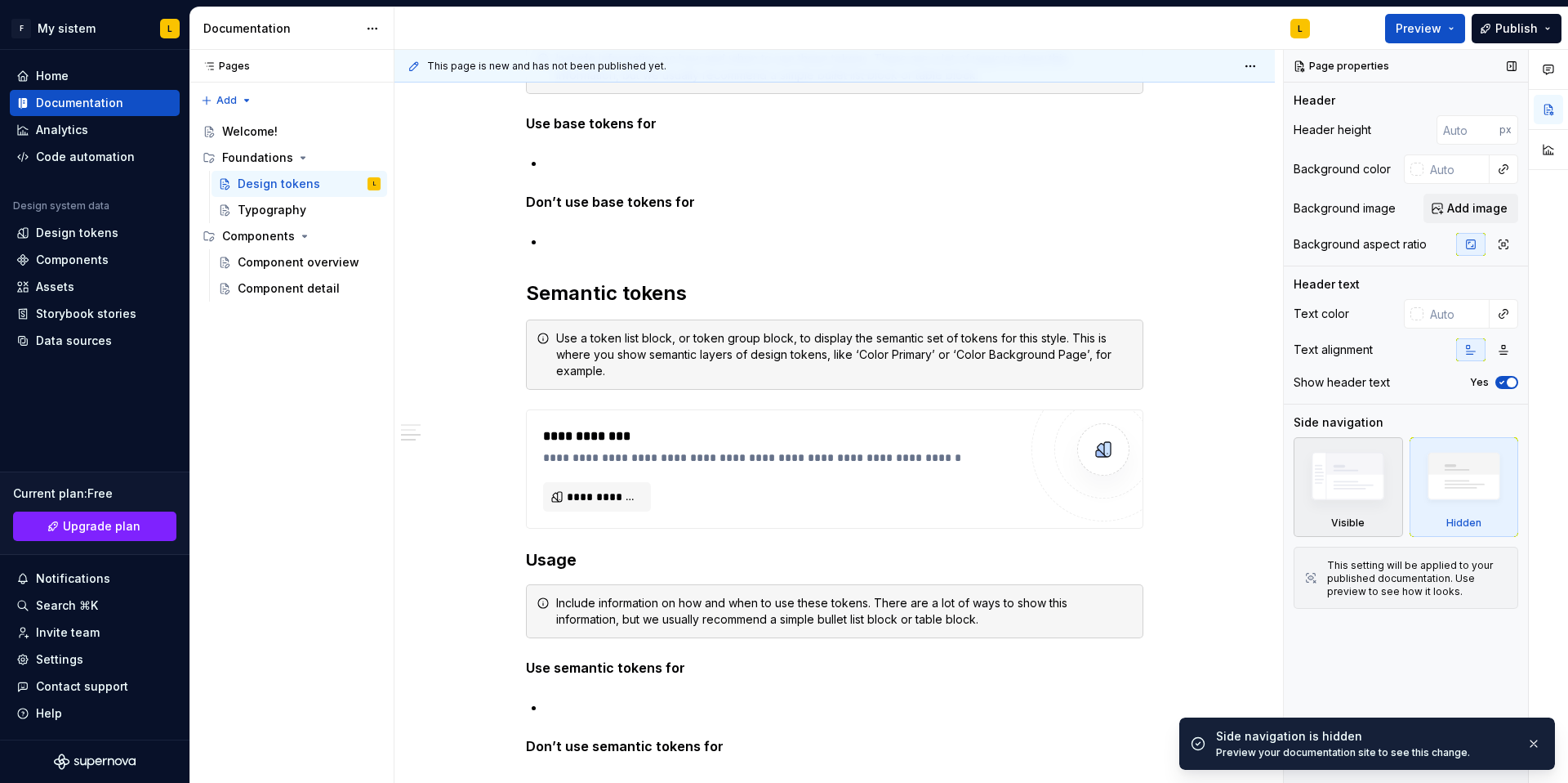
click at [1349, 514] on img at bounding box center [1348, 481] width 94 height 71
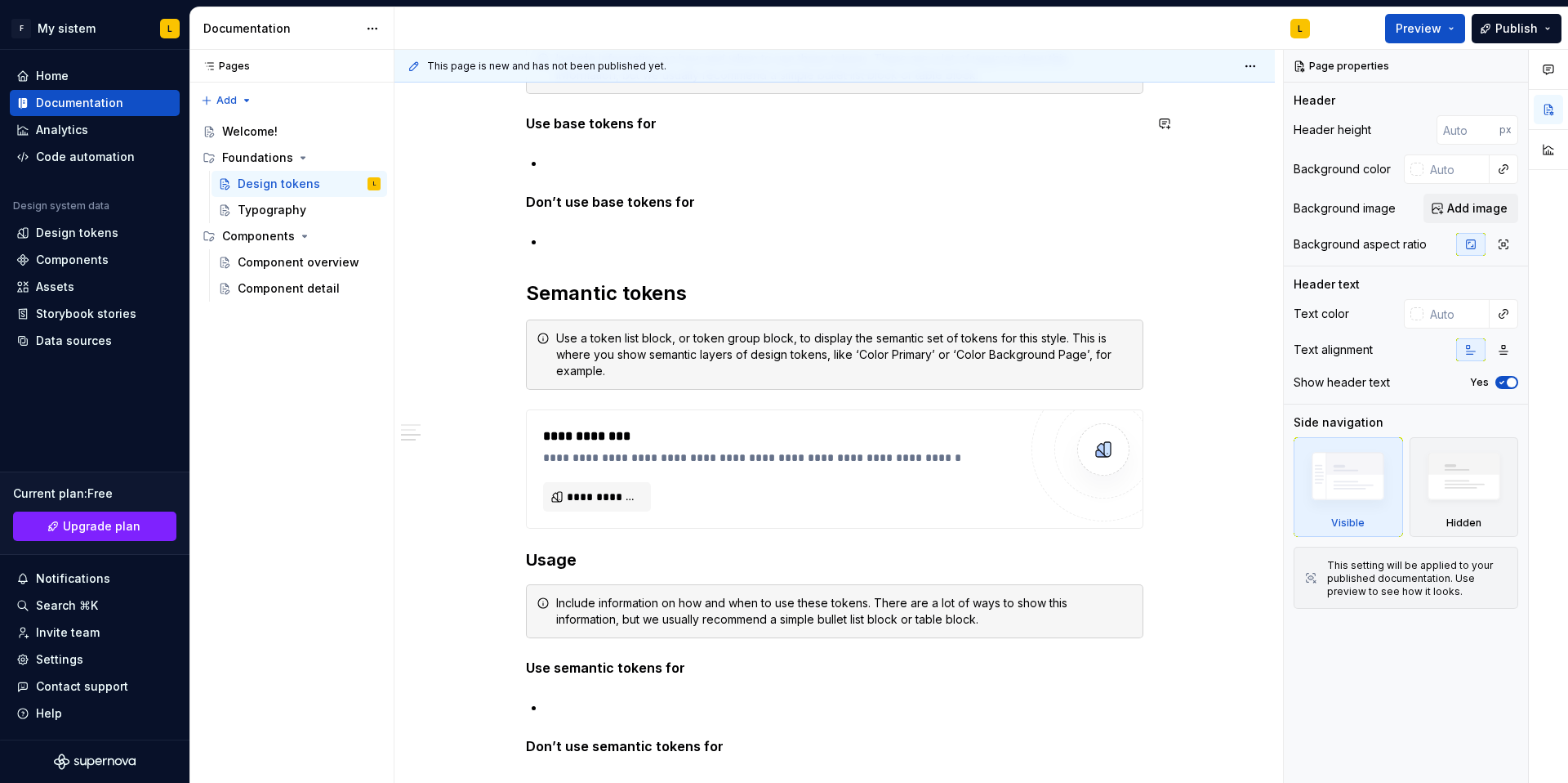
type textarea "*"
